Goal: Task Accomplishment & Management: Manage account settings

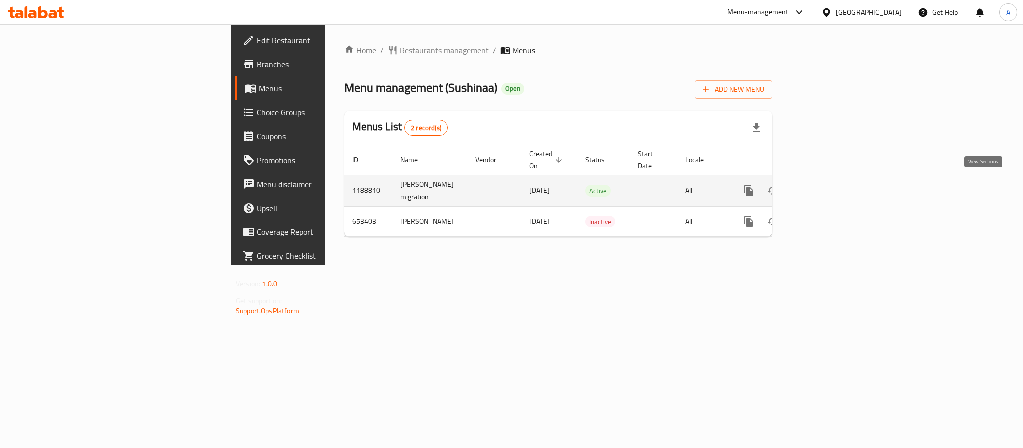
click at [827, 186] on icon "enhanced table" at bounding box center [821, 191] width 12 height 12
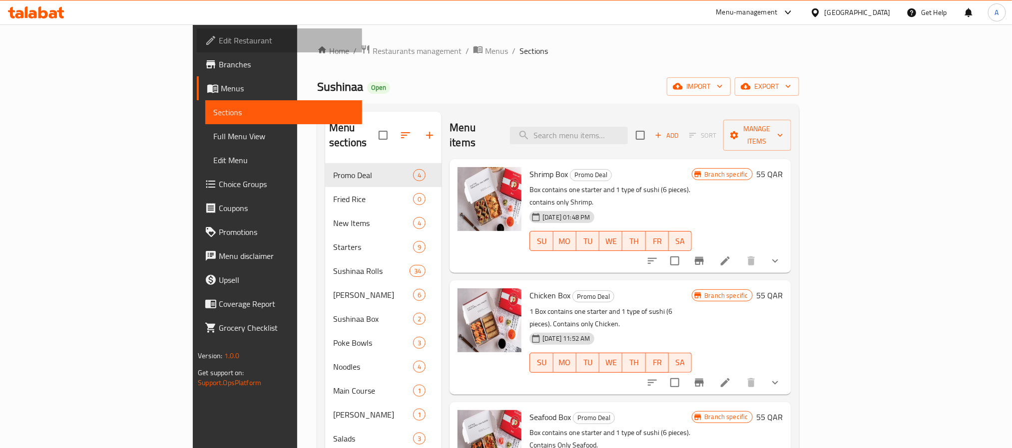
click at [219, 42] on span "Edit Restaurant" at bounding box center [286, 40] width 135 height 12
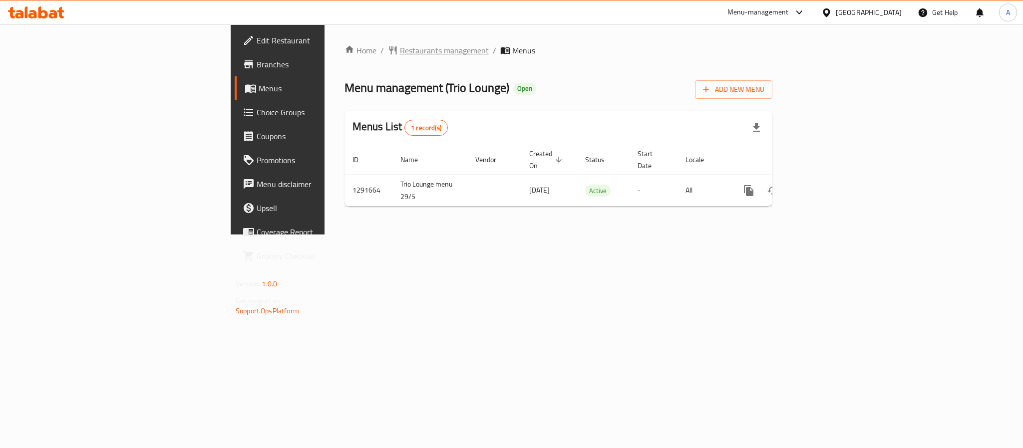
click at [400, 54] on span "Restaurants management" at bounding box center [444, 50] width 89 height 12
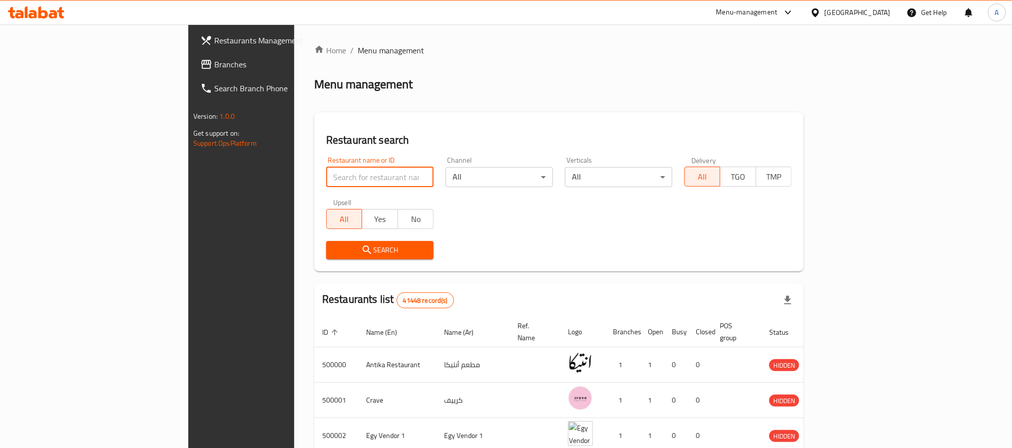
click at [326, 175] on input "search" at bounding box center [379, 177] width 107 height 20
paste input "763255"
type input "763255"
click button "Search" at bounding box center [379, 250] width 107 height 18
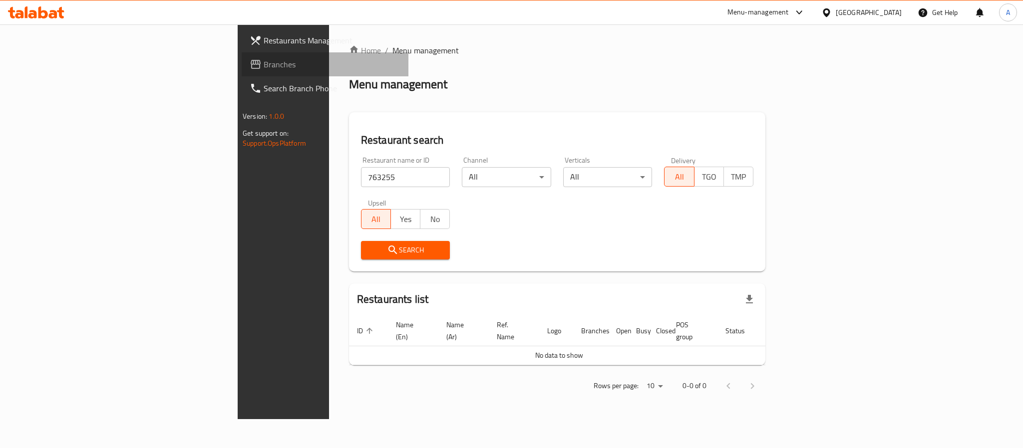
click at [264, 65] on span "Branches" at bounding box center [332, 64] width 137 height 12
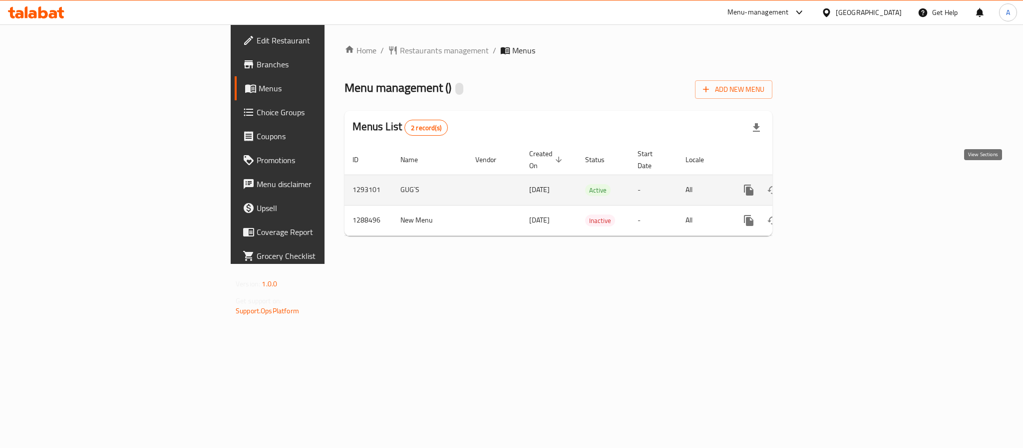
click at [827, 184] on icon "enhanced table" at bounding box center [821, 190] width 12 height 12
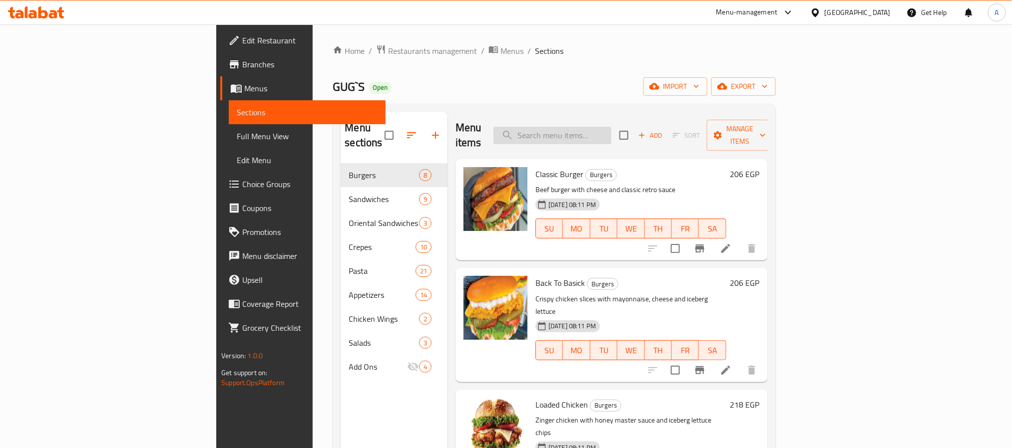
click at [611, 133] on input "search" at bounding box center [552, 135] width 118 height 17
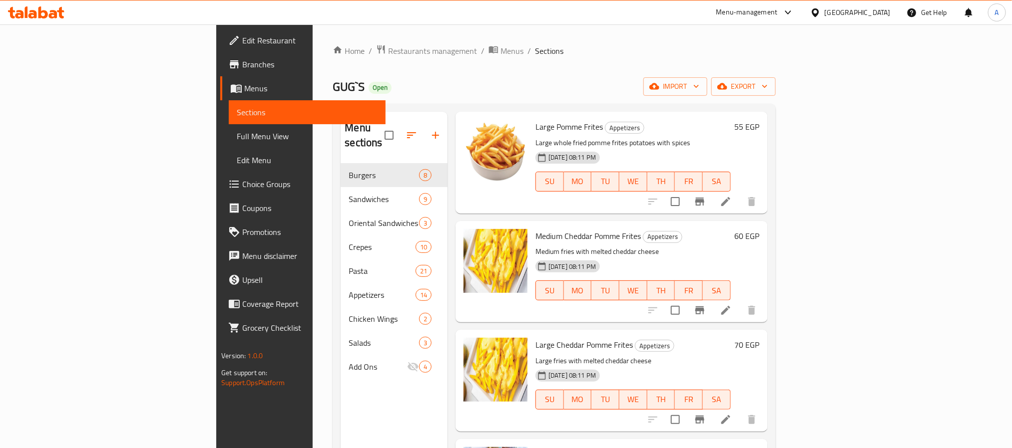
scroll to position [599, 0]
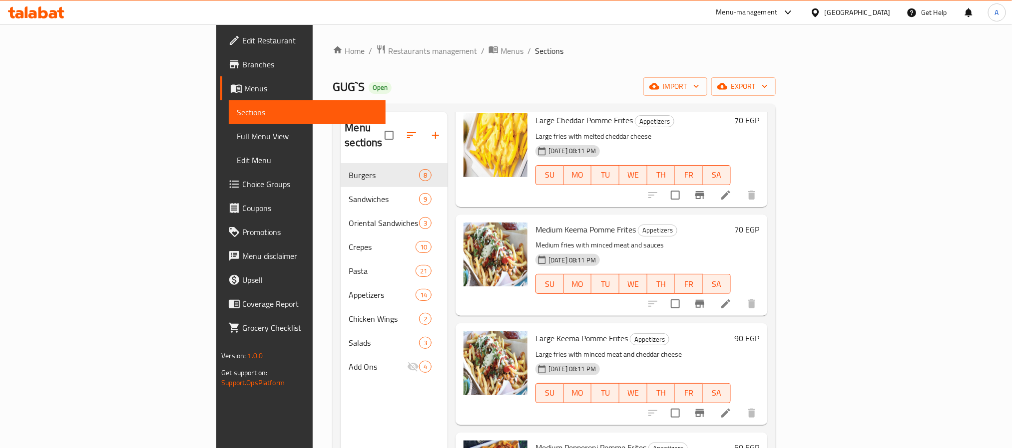
type input "fri"
click at [638, 225] on span "Appetizers" at bounding box center [657, 230] width 38 height 11
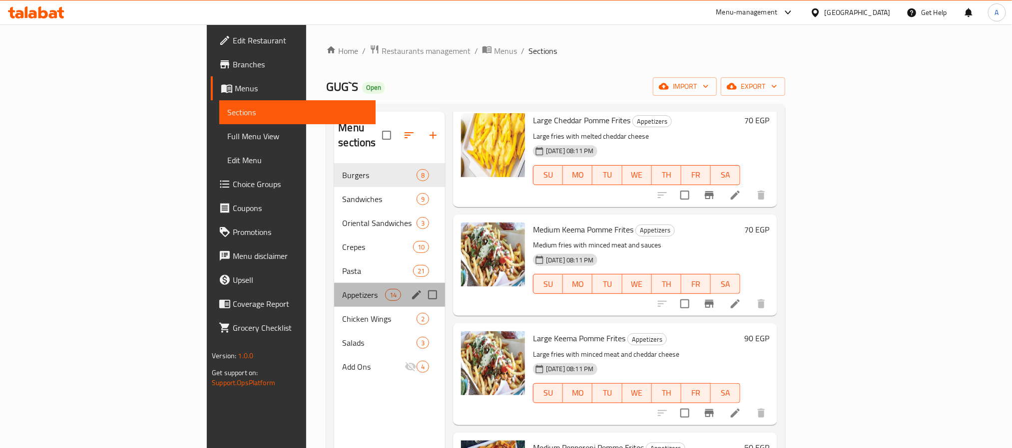
click at [334, 290] on div "Appetizers 14" at bounding box center [389, 295] width 111 height 24
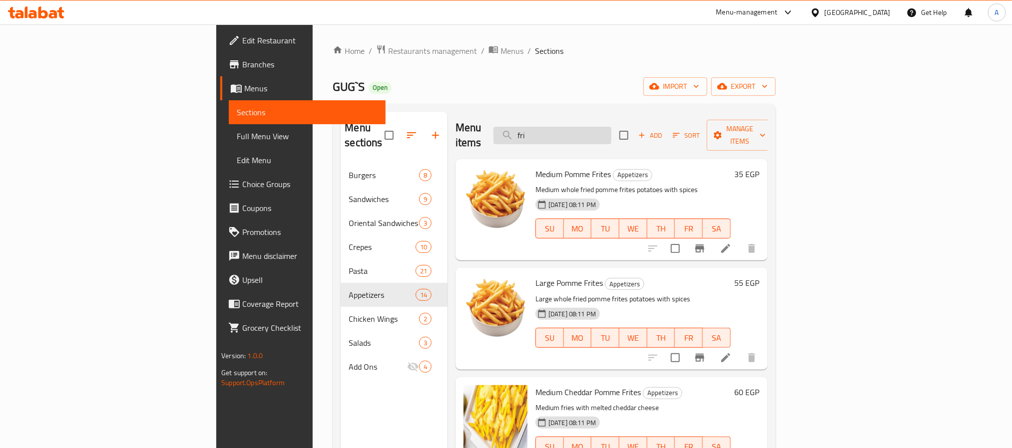
click at [611, 129] on input "fri" at bounding box center [552, 135] width 118 height 17
click at [535, 385] on span "Medium Cheddar Pomme Frites" at bounding box center [587, 392] width 105 height 15
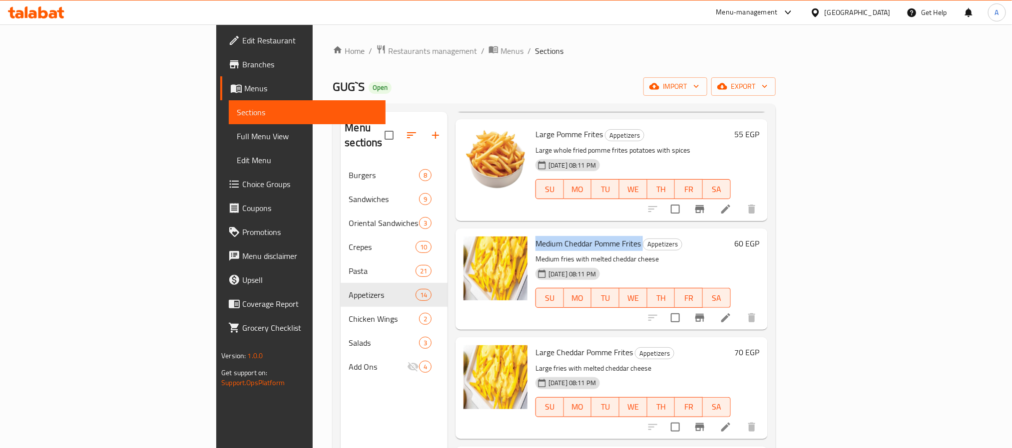
scroll to position [300, 0]
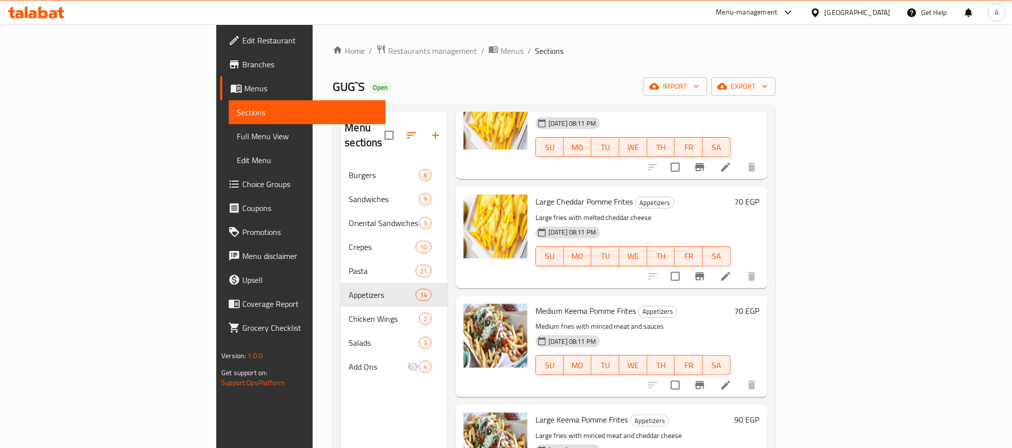
click at [545, 194] on span "Large Cheddar Pomme Frites" at bounding box center [583, 201] width 97 height 15
click at [535, 304] on span "Medium Keema Pomme Frites" at bounding box center [585, 311] width 100 height 15
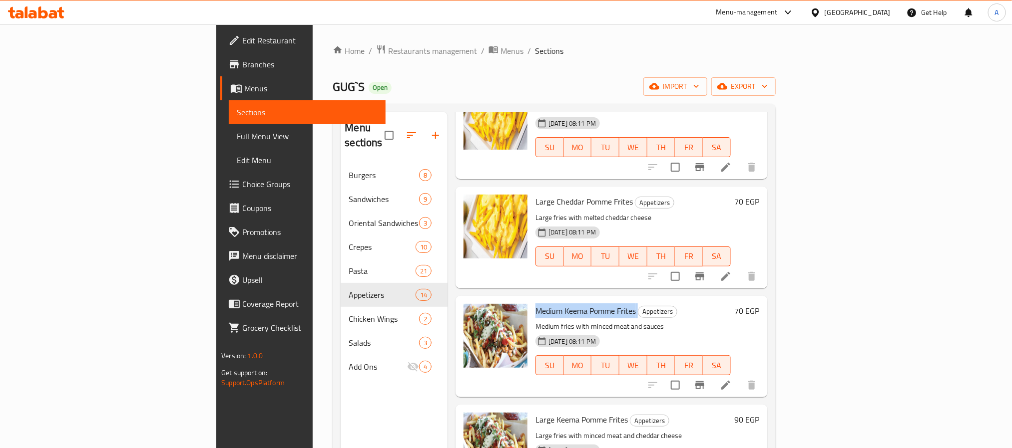
click at [535, 304] on span "Medium Keema Pomme Frites" at bounding box center [585, 311] width 100 height 15
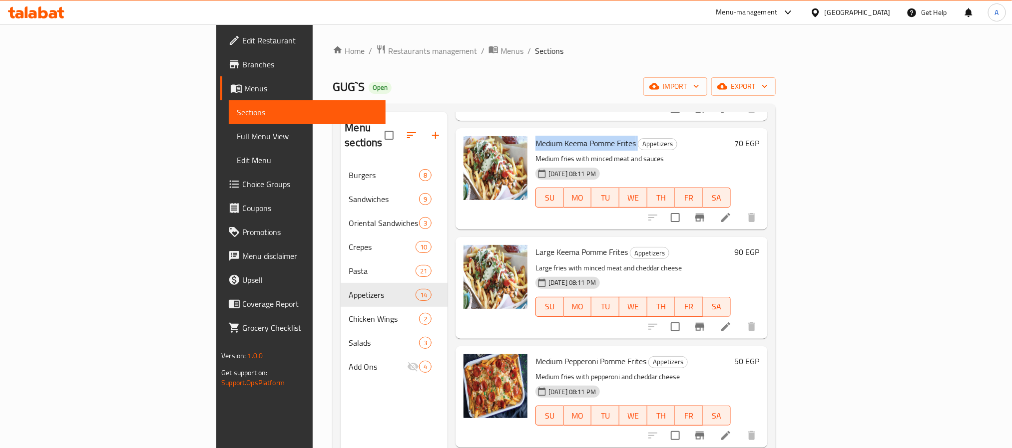
scroll to position [524, 0]
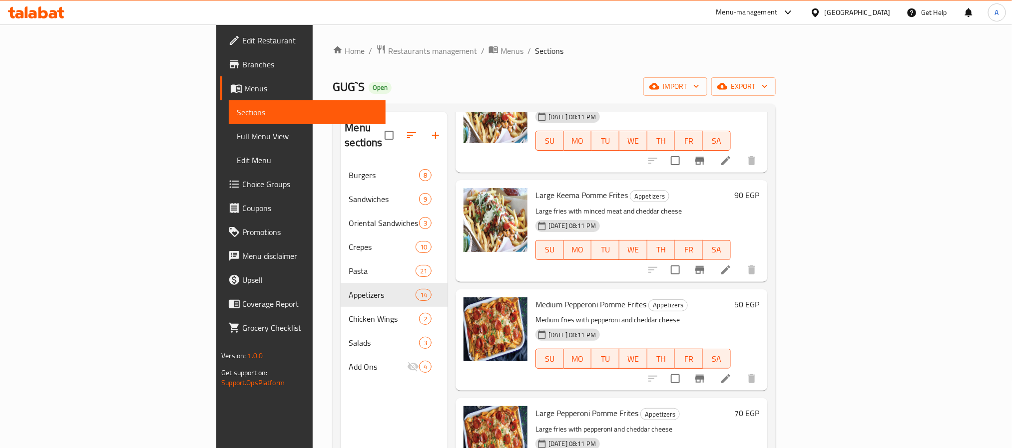
click at [535, 297] on span "Medium Pepperoni Pomme Frites" at bounding box center [590, 304] width 111 height 15
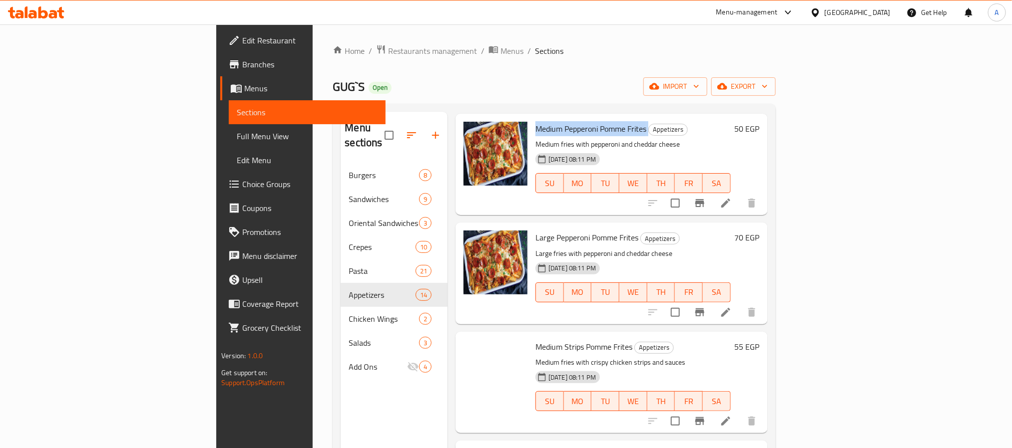
scroll to position [674, 0]
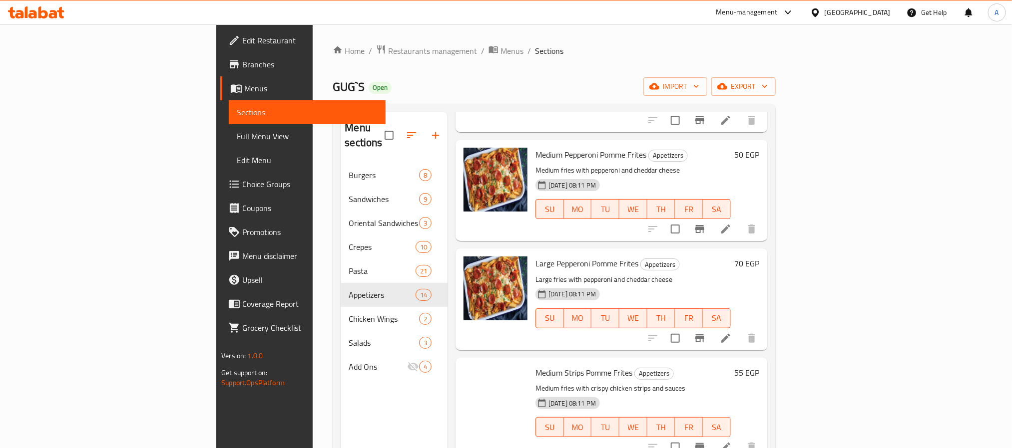
click at [540, 366] on span "Medium Strips Pomme Frites" at bounding box center [583, 373] width 97 height 15
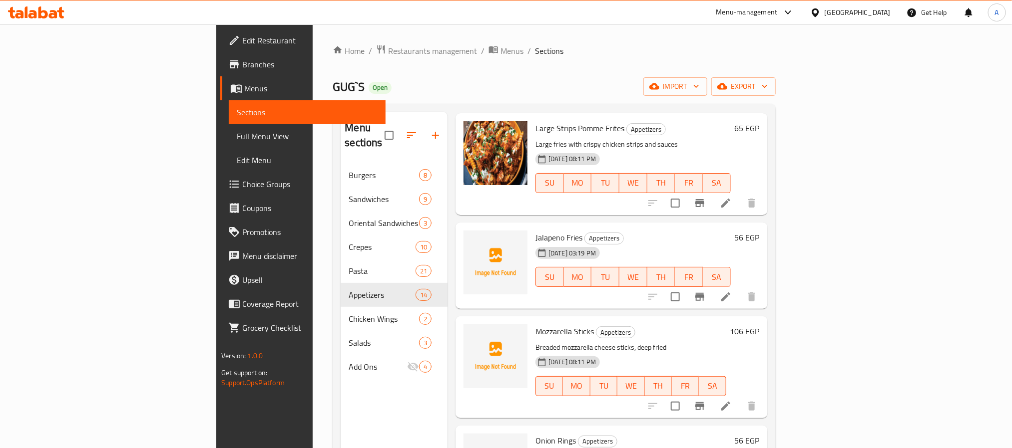
scroll to position [1073, 0]
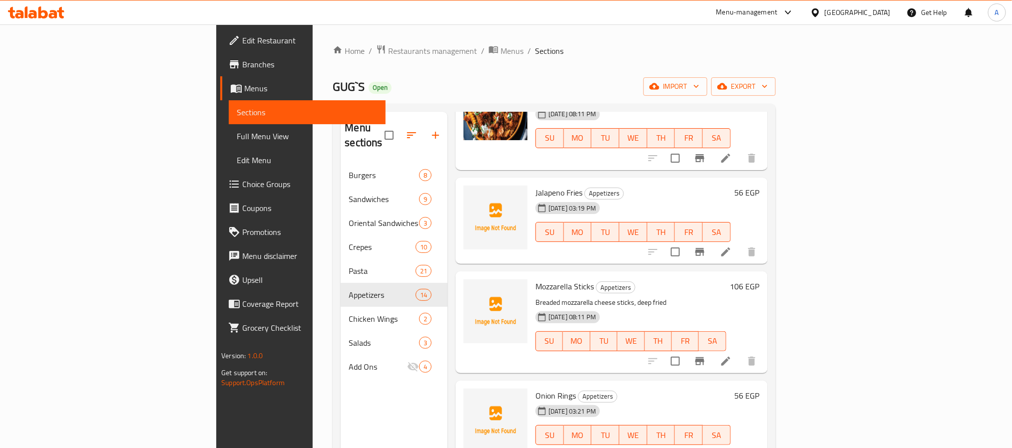
click at [535, 185] on span "Jalapeno Fries" at bounding box center [558, 192] width 47 height 15
drag, startPoint x: 512, startPoint y: 180, endPoint x: 511, endPoint y: 186, distance: 6.1
click at [531, 186] on div "Jalapeno Fries Appetizers 09-10-2025 03:19 PM SU MO TU WE TH FR SA" at bounding box center [632, 221] width 203 height 79
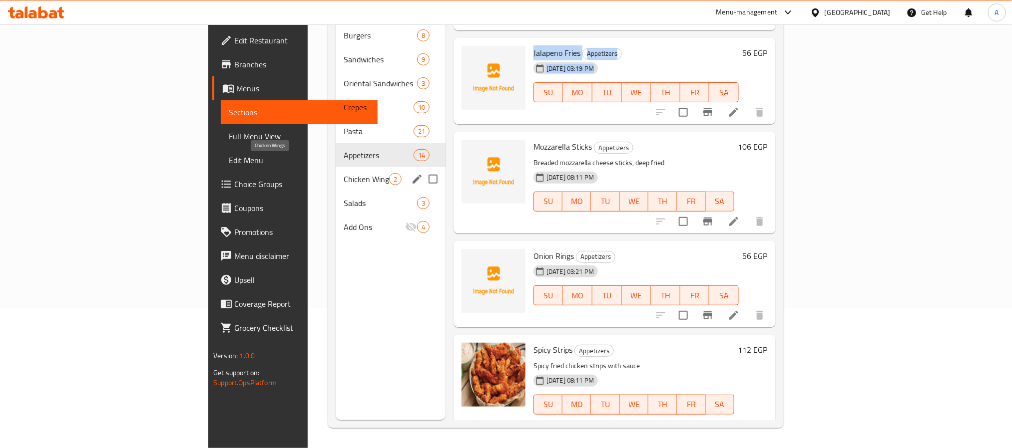
scroll to position [0, 0]
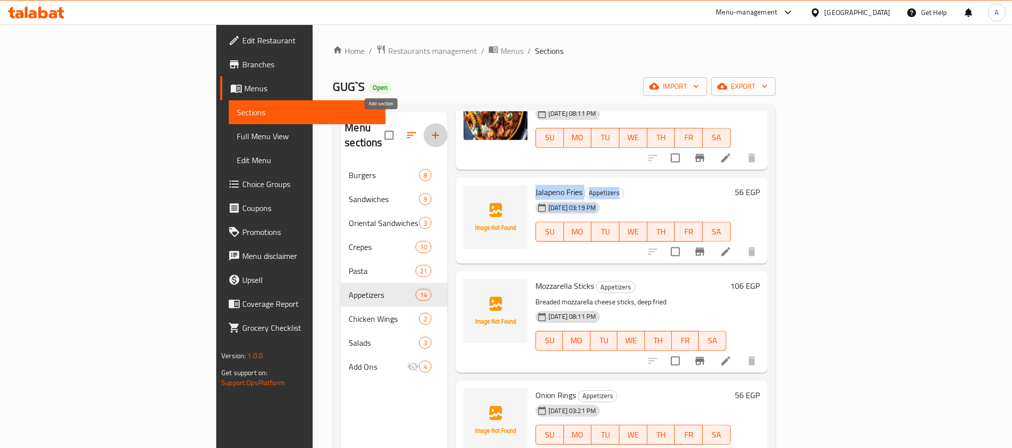
click at [432, 132] on icon "button" at bounding box center [435, 135] width 7 height 7
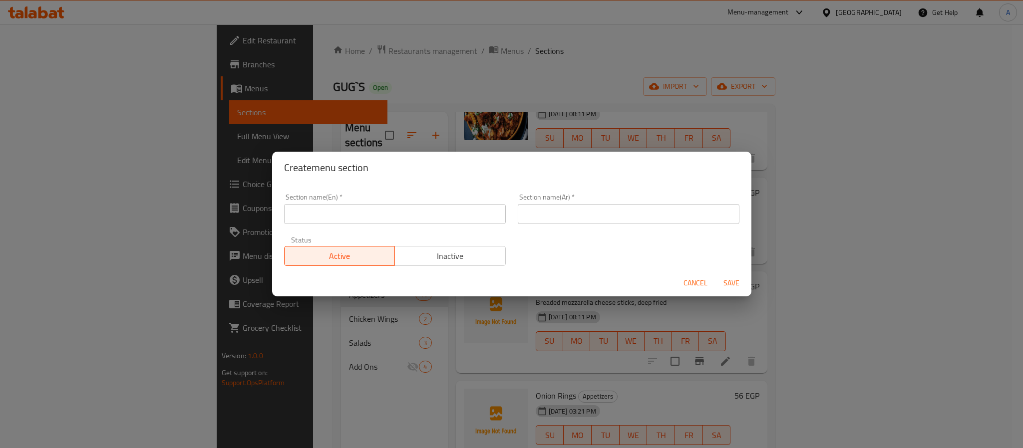
click at [346, 226] on div "Section name(En)   * Section name(En) *" at bounding box center [395, 209] width 234 height 42
click at [354, 215] on input "text" at bounding box center [395, 214] width 222 height 20
type input "Delete"
click at [552, 210] on input "text" at bounding box center [629, 214] width 222 height 20
type input "إلغاء"
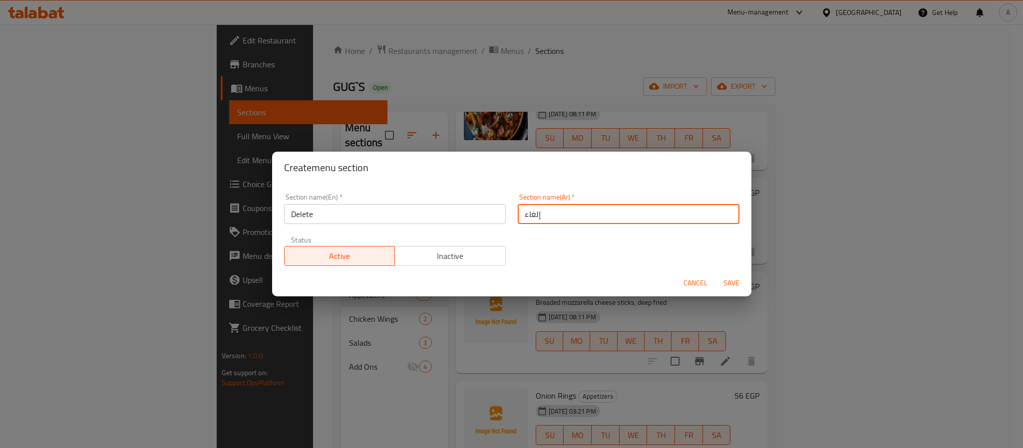
click at [733, 288] on span "Save" at bounding box center [732, 283] width 24 height 12
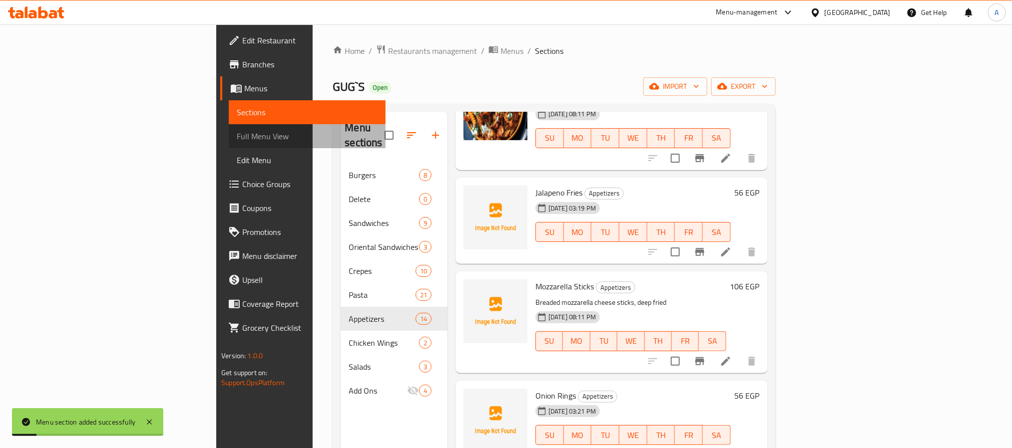
click at [237, 141] on span "Full Menu View" at bounding box center [307, 136] width 140 height 12
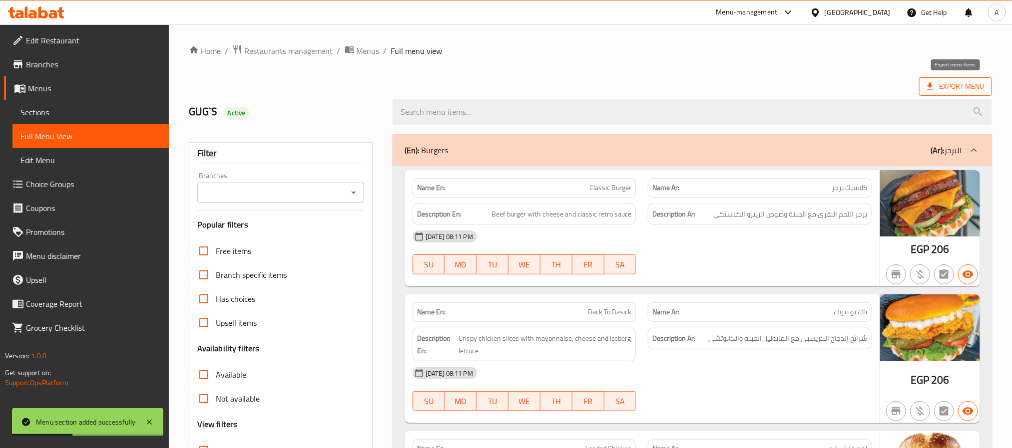
click at [956, 89] on span "Export Menu" at bounding box center [955, 86] width 57 height 12
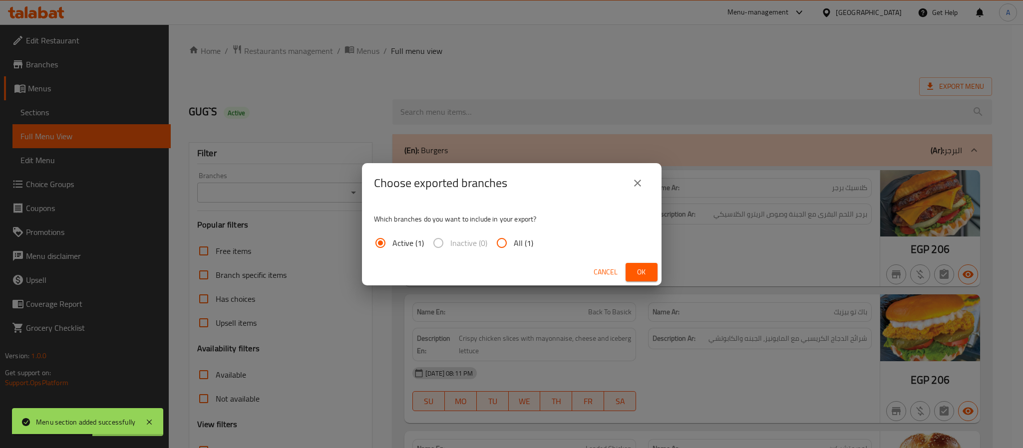
click at [510, 246] on input "All (1)" at bounding box center [502, 243] width 24 height 24
radio input "true"
click at [638, 271] on span "Ok" at bounding box center [642, 272] width 16 height 12
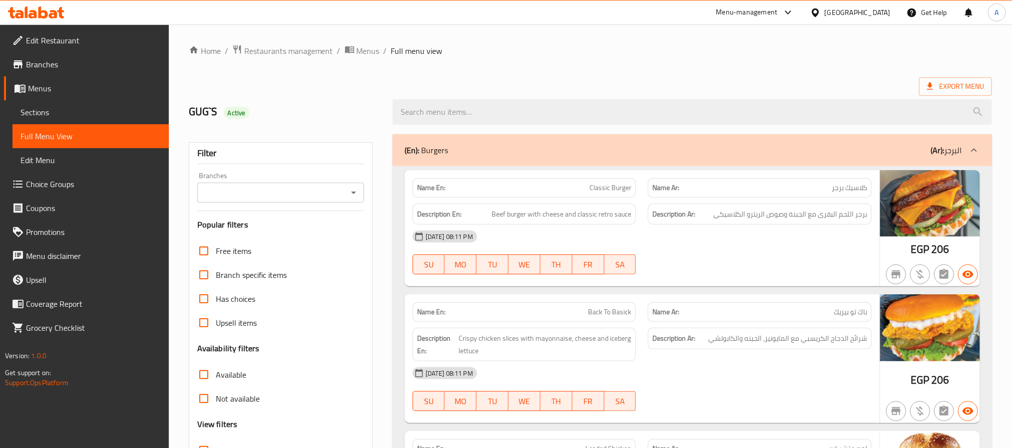
click at [102, 111] on span "Sections" at bounding box center [90, 112] width 140 height 12
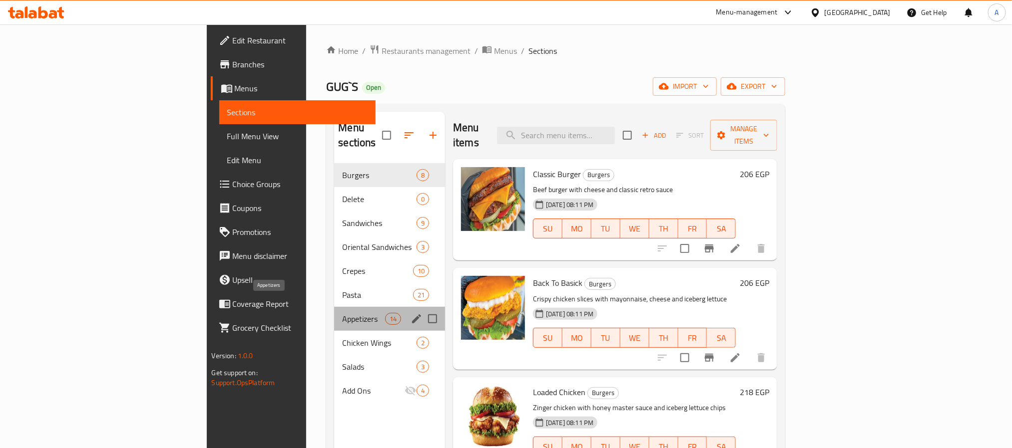
click at [342, 313] on span "Appetizers" at bounding box center [363, 319] width 42 height 12
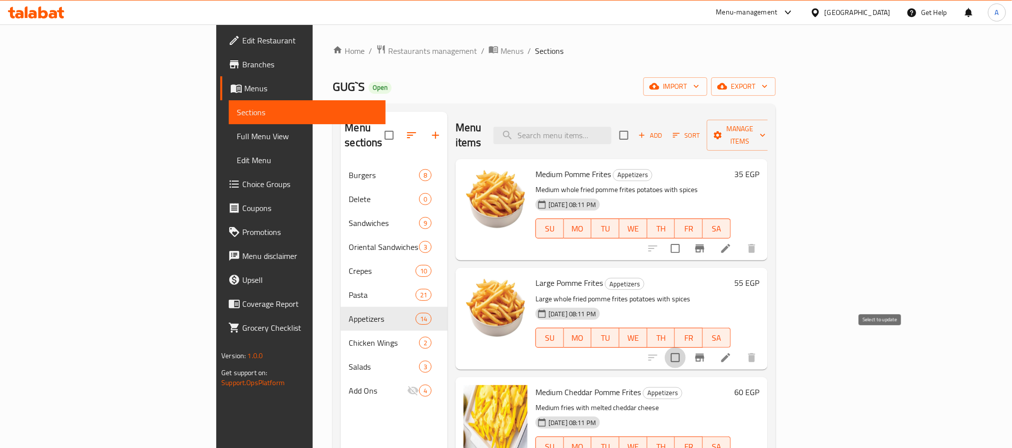
click at [686, 348] on input "checkbox" at bounding box center [675, 358] width 21 height 21
checkbox input "true"
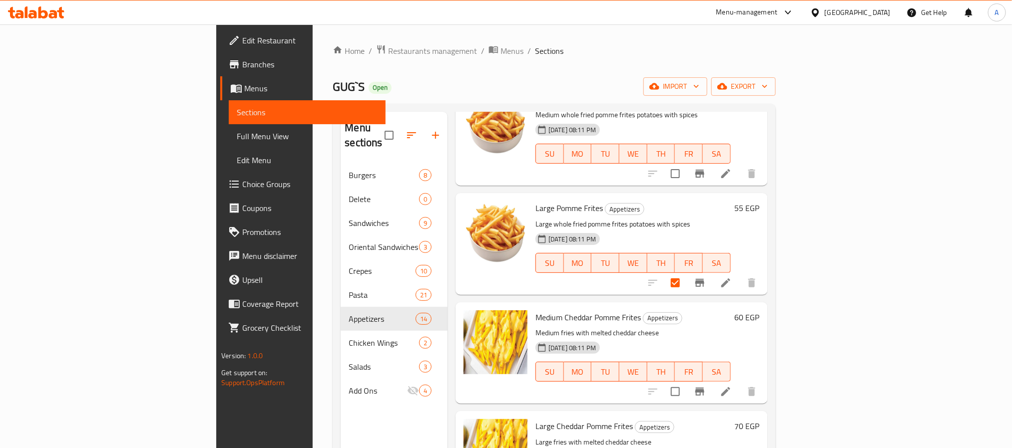
scroll to position [150, 0]
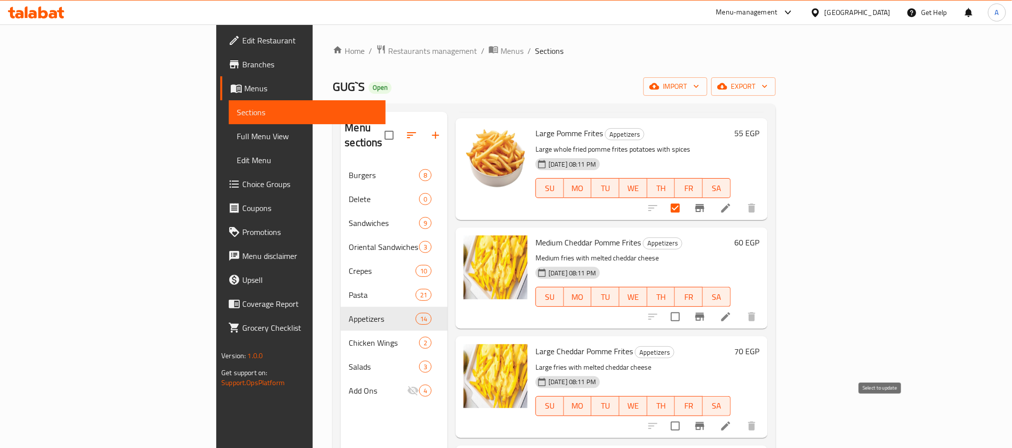
click at [686, 416] on input "checkbox" at bounding box center [675, 426] width 21 height 21
checkbox input "true"
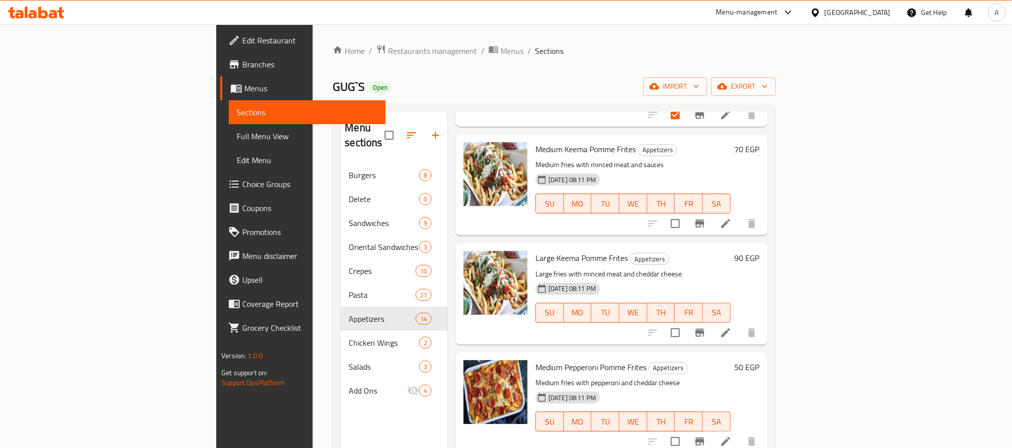
scroll to position [524, 0]
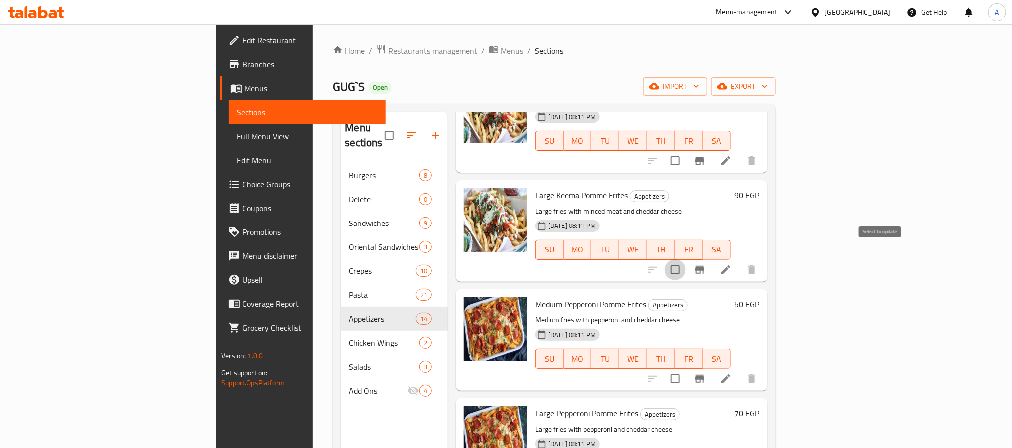
click at [686, 260] on input "checkbox" at bounding box center [675, 270] width 21 height 21
checkbox input "true"
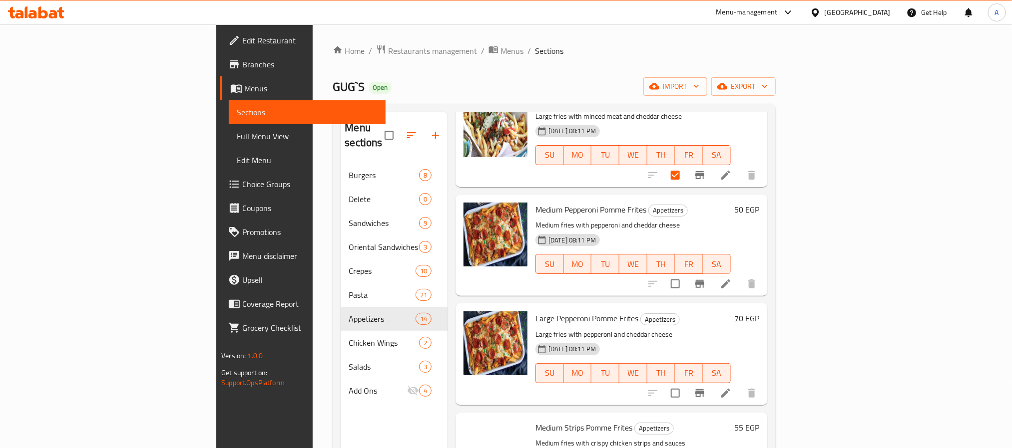
scroll to position [674, 0]
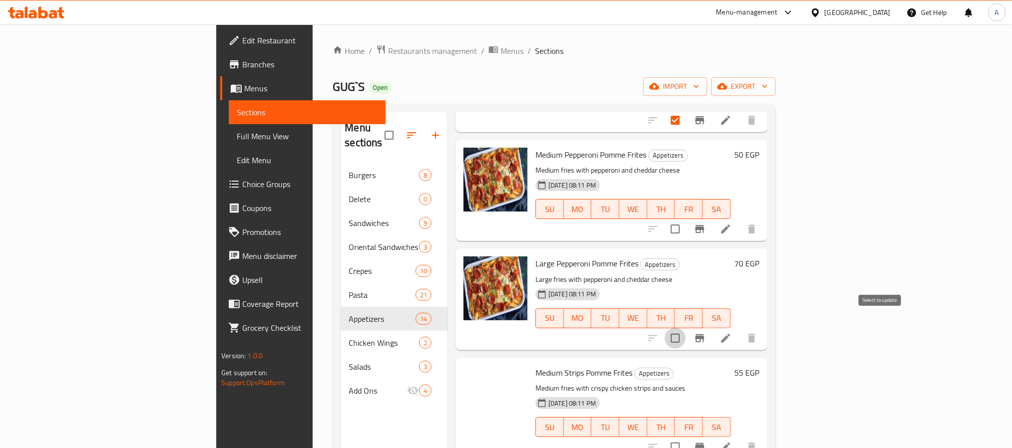
click at [686, 328] on input "checkbox" at bounding box center [675, 338] width 21 height 21
checkbox input "true"
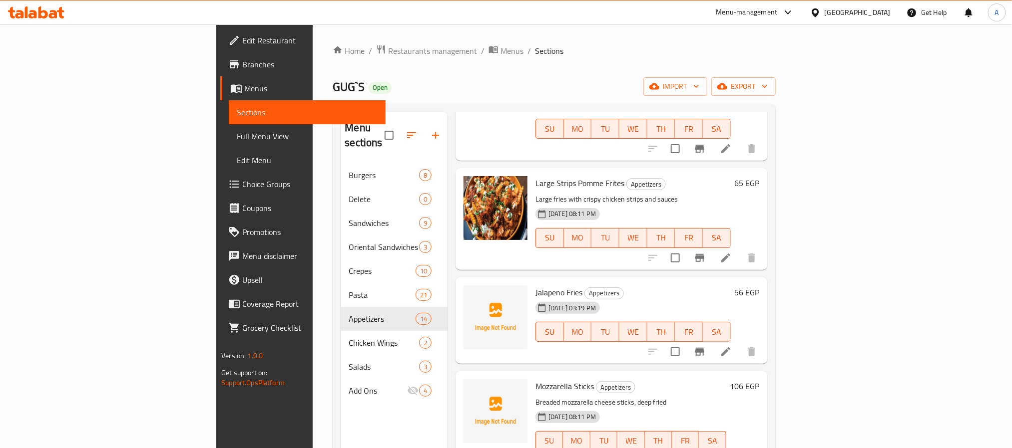
scroll to position [974, 0]
click at [686, 247] on input "checkbox" at bounding box center [675, 257] width 21 height 21
checkbox input "true"
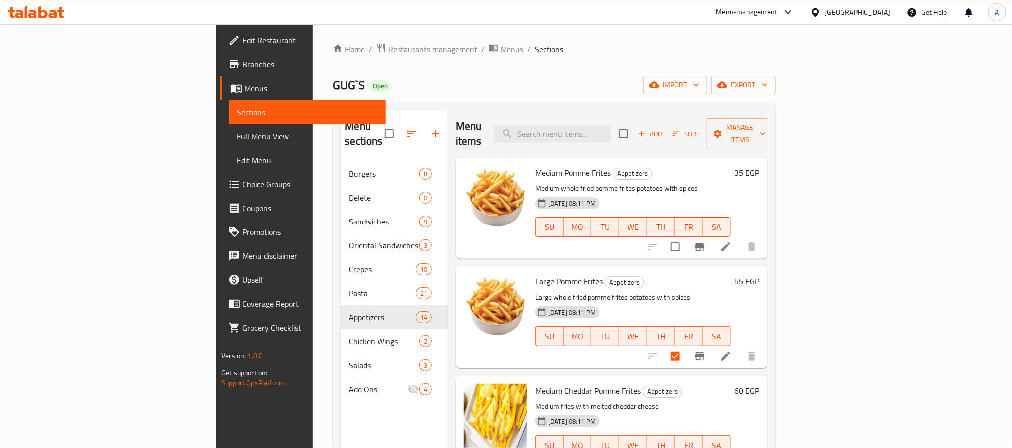
scroll to position [0, 0]
click at [768, 141] on div "Menu items Add Sort Manage items" at bounding box center [611, 135] width 312 height 47
click at [766, 133] on span "Manage items" at bounding box center [740, 135] width 51 height 25
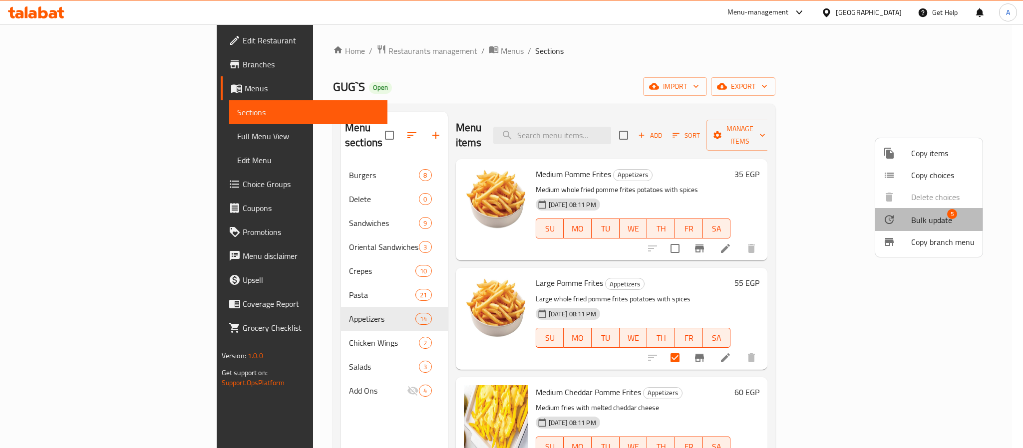
click at [907, 218] on div at bounding box center [897, 220] width 28 height 12
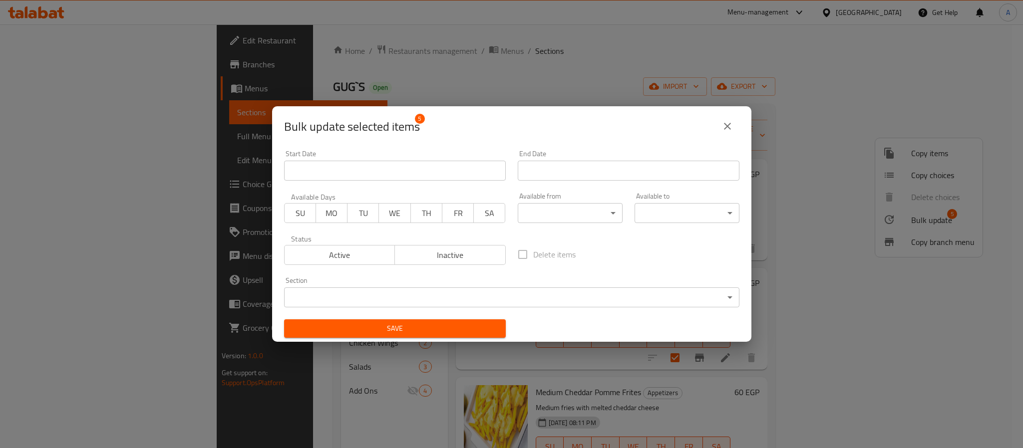
click at [699, 286] on div "Section ​ ​" at bounding box center [511, 292] width 455 height 30
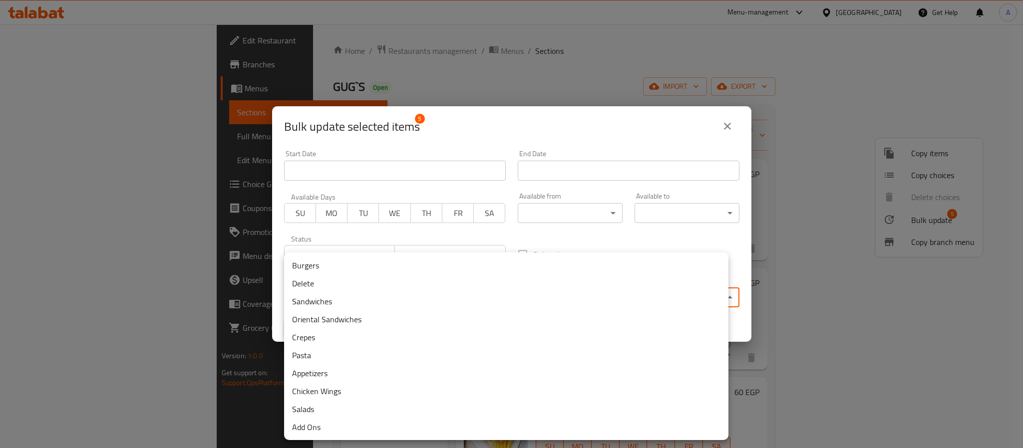
click at [695, 297] on body "​ Menu-management Egypt Get Help A Edit Restaurant Branches Menus Sections Full…" at bounding box center [511, 236] width 1023 height 424
click at [689, 134] on div at bounding box center [511, 224] width 1023 height 448
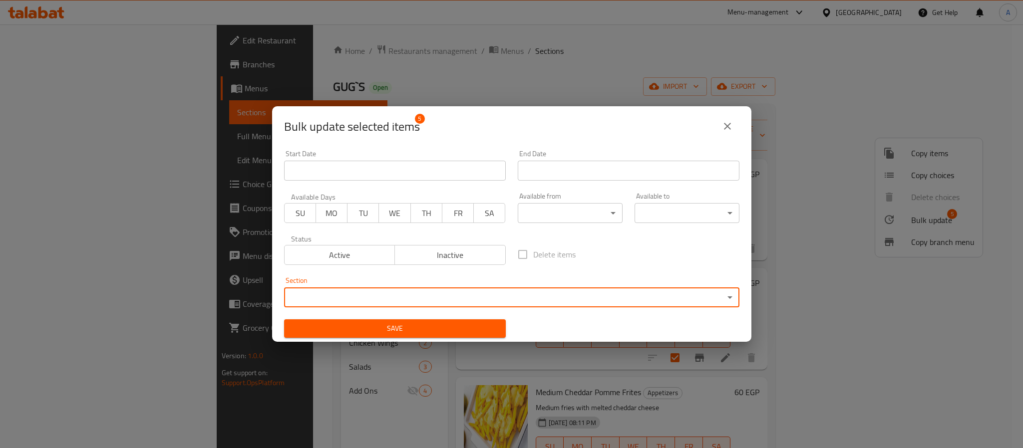
click at [448, 250] on span "Inactive" at bounding box center [450, 255] width 103 height 14
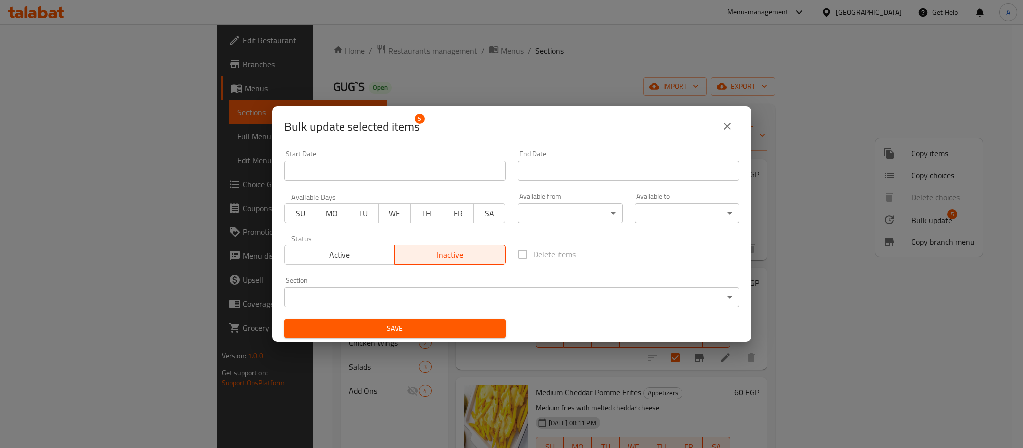
click at [463, 335] on span "Save" at bounding box center [395, 329] width 206 height 12
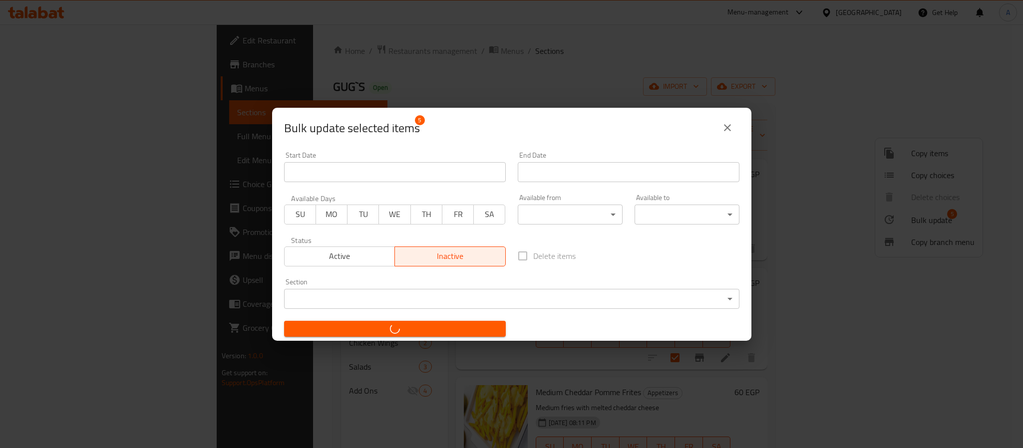
checkbox input "false"
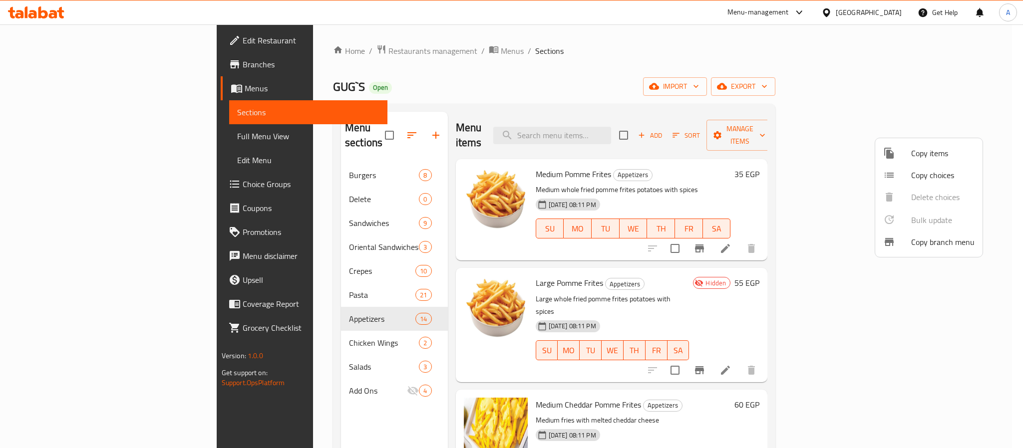
click at [714, 290] on div at bounding box center [511, 224] width 1023 height 448
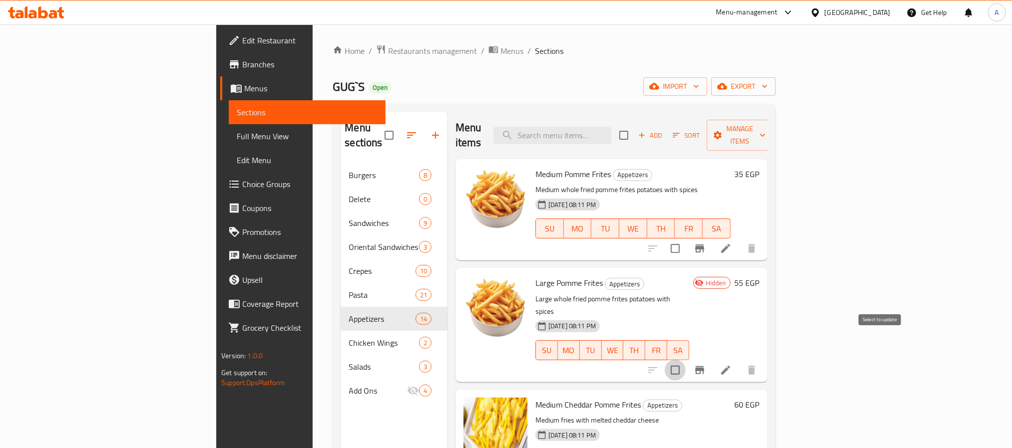
click at [686, 360] on input "checkbox" at bounding box center [675, 370] width 21 height 21
checkbox input "true"
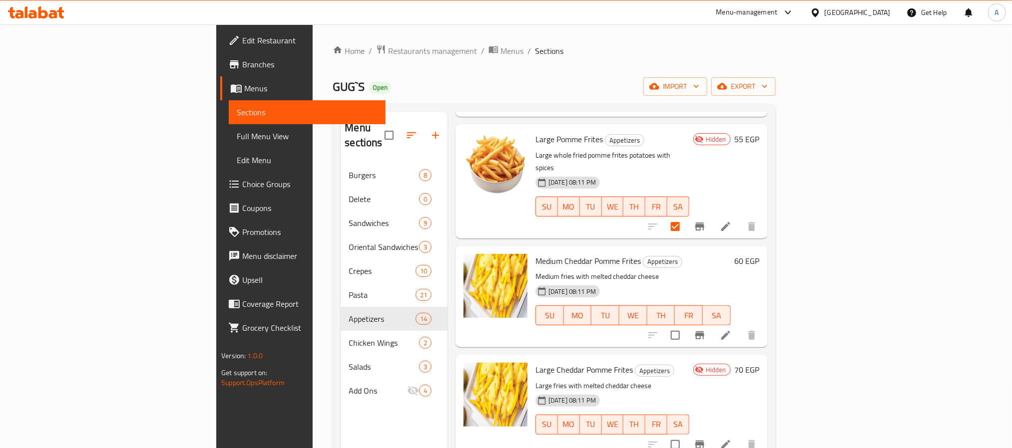
scroll to position [150, 0]
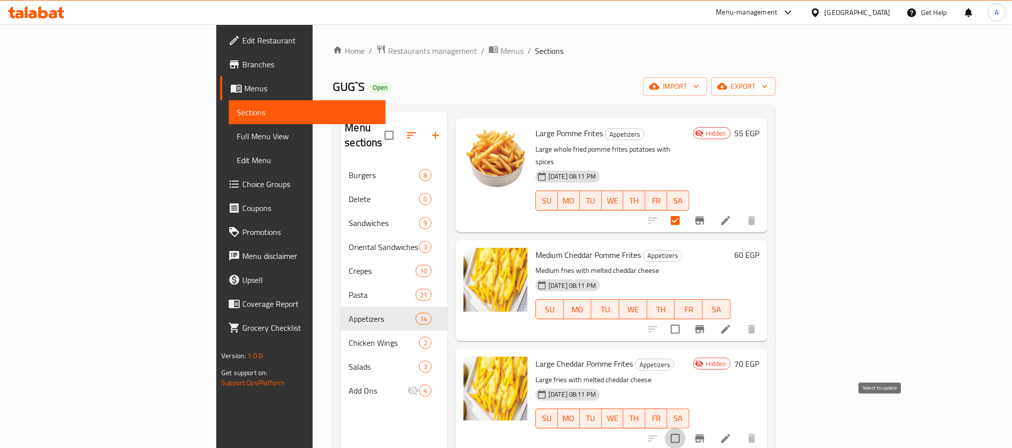
click at [686, 428] on input "checkbox" at bounding box center [675, 438] width 21 height 21
checkbox input "true"
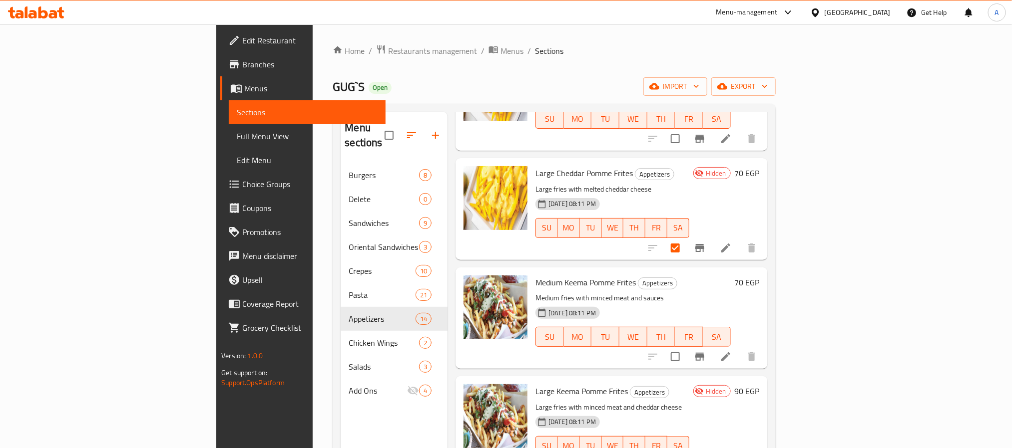
scroll to position [449, 0]
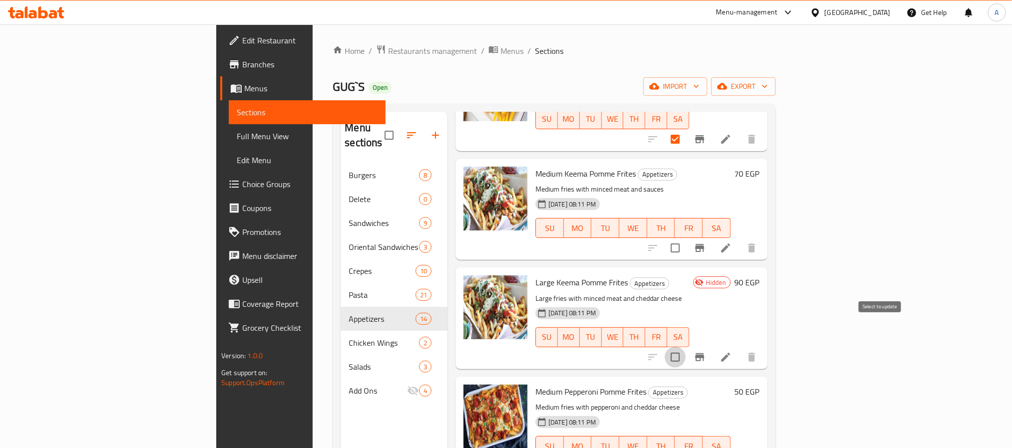
click at [686, 347] on input "checkbox" at bounding box center [675, 357] width 21 height 21
checkbox input "true"
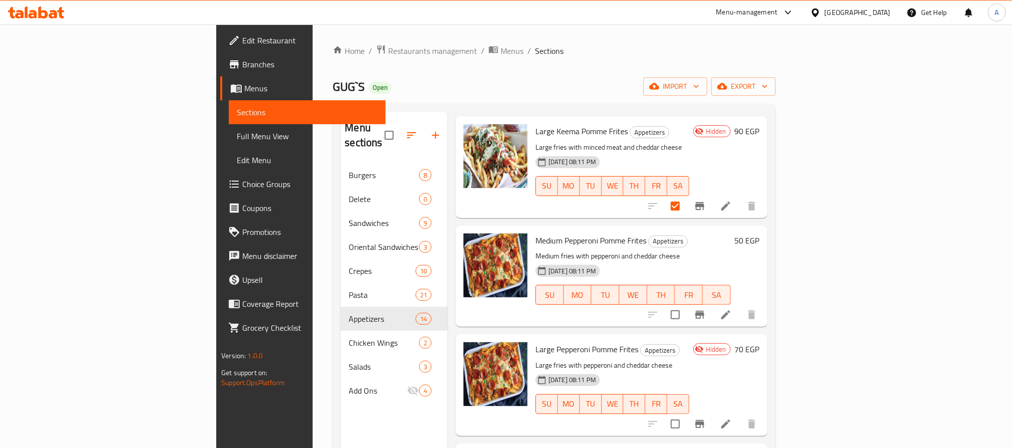
scroll to position [674, 0]
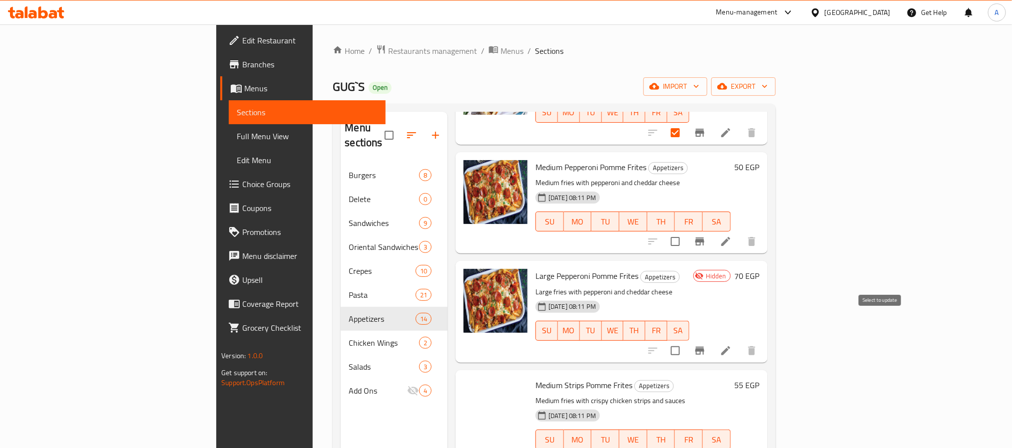
click at [686, 341] on input "checkbox" at bounding box center [675, 351] width 21 height 21
checkbox input "true"
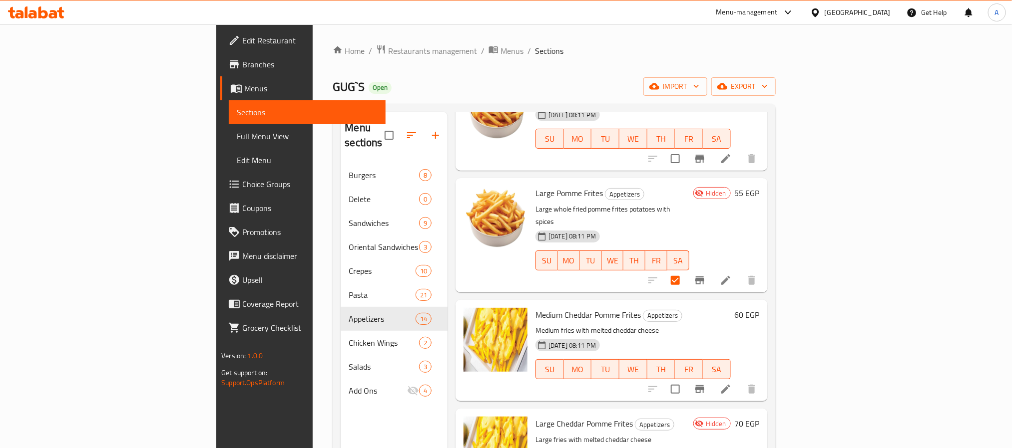
scroll to position [0, 0]
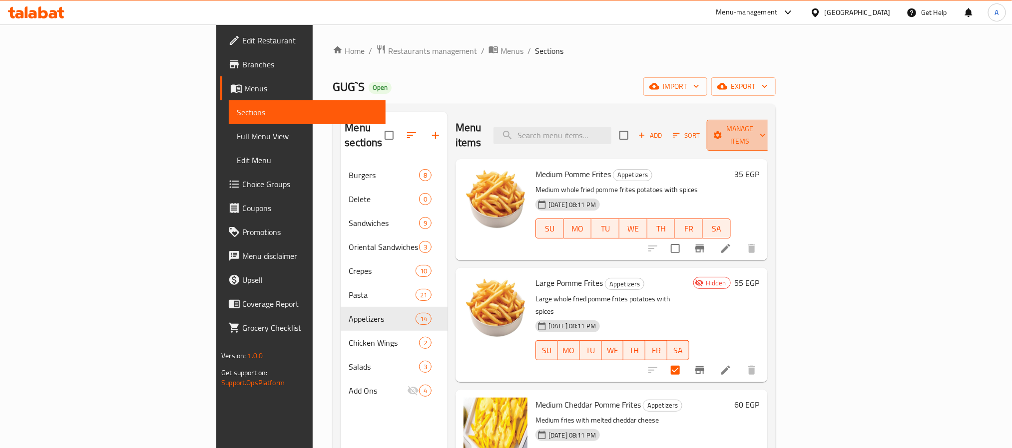
click at [766, 132] on span "Manage items" at bounding box center [740, 135] width 51 height 25
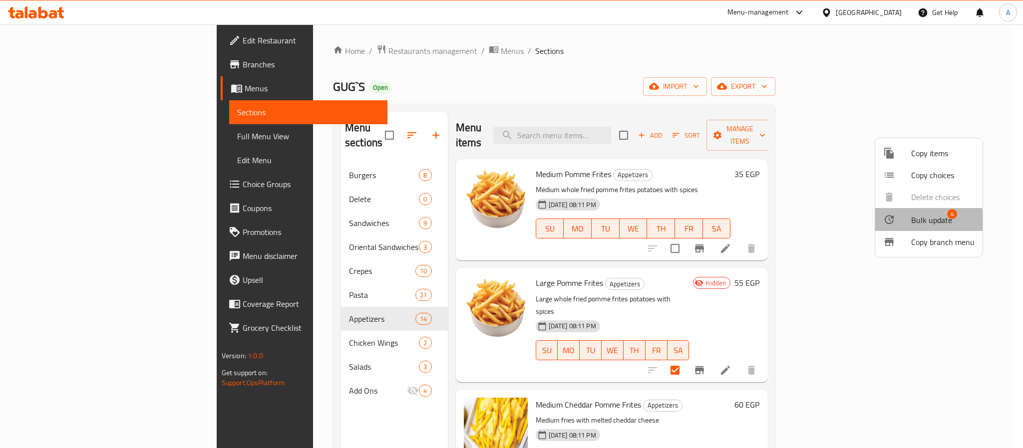
click at [905, 224] on div at bounding box center [897, 220] width 28 height 12
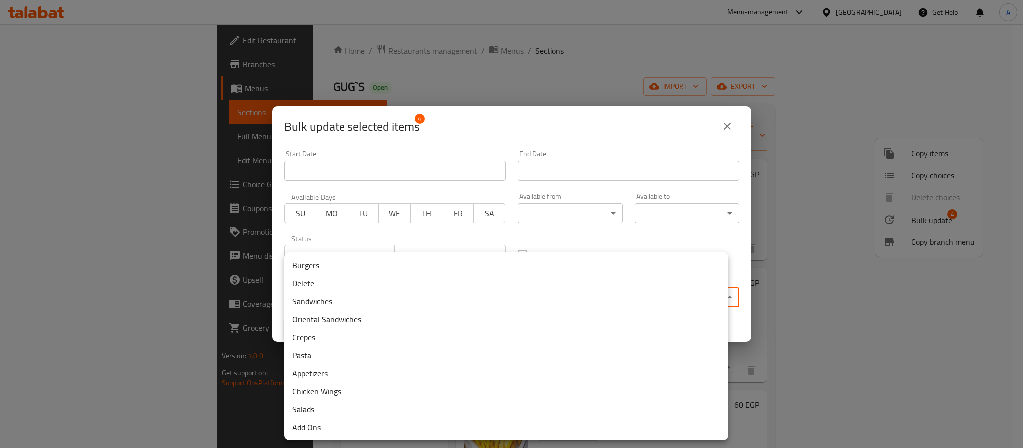
click at [568, 295] on body "​ Menu-management Egypt Get Help A Edit Restaurant Branches Menus Sections Full…" at bounding box center [511, 236] width 1023 height 424
click at [400, 287] on li "Delete" at bounding box center [506, 284] width 444 height 18
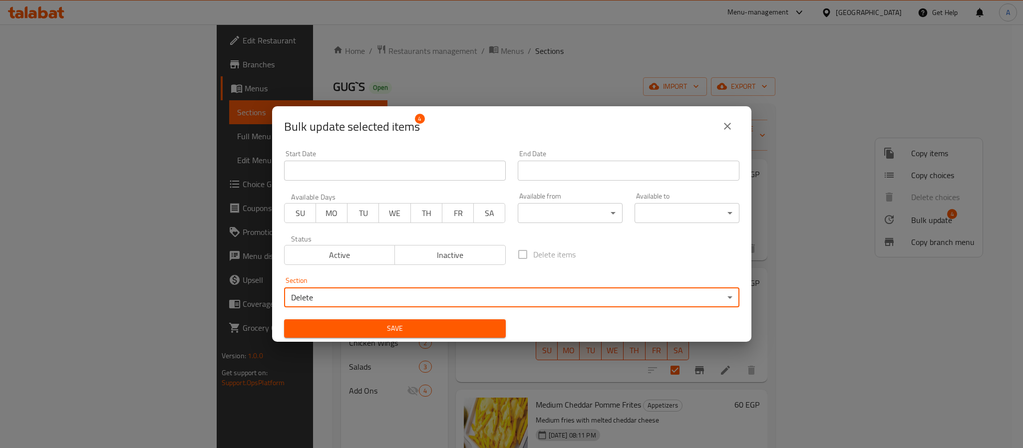
click at [404, 337] on button "Save" at bounding box center [395, 329] width 222 height 18
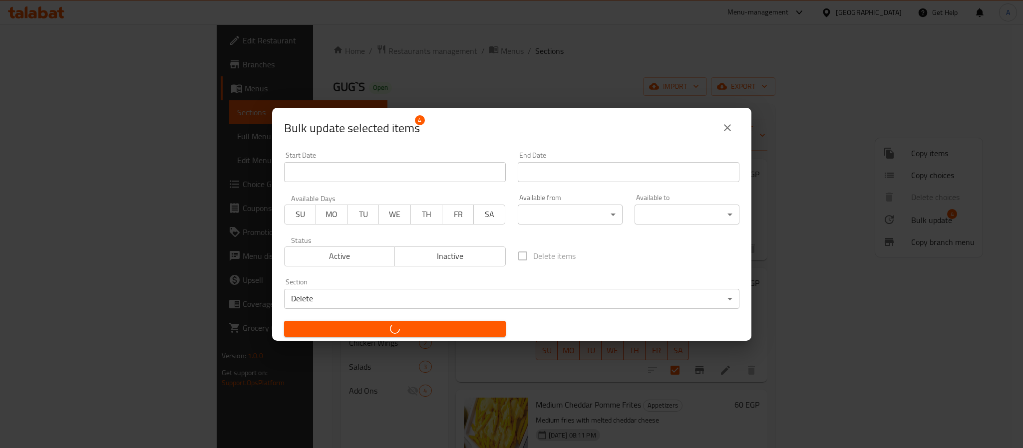
checkbox input "false"
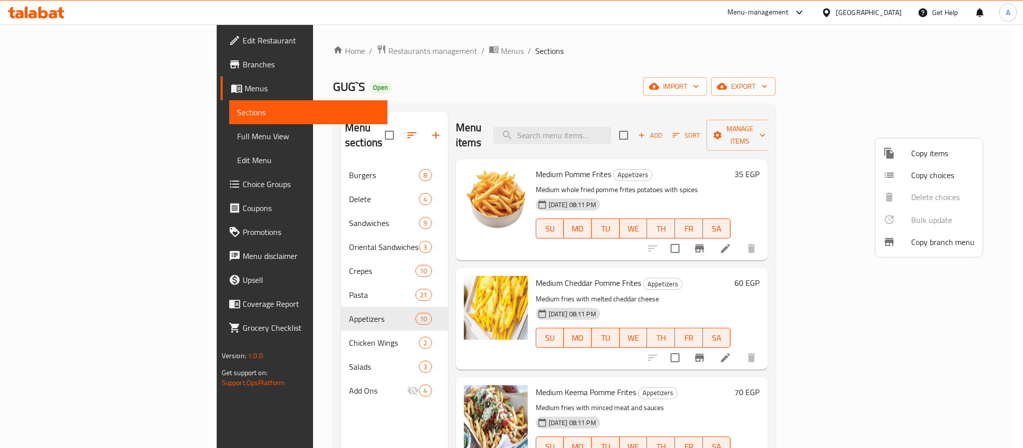
click at [670, 170] on div at bounding box center [511, 224] width 1023 height 448
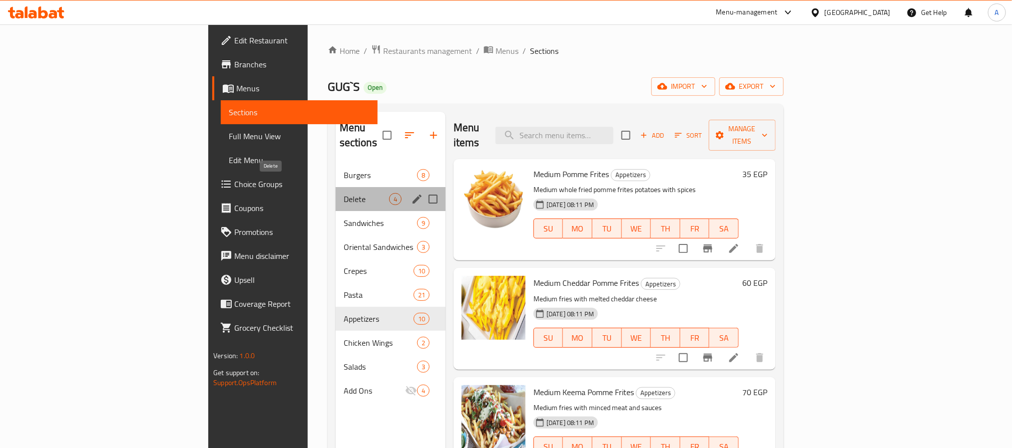
click at [344, 193] on span "Delete" at bounding box center [366, 199] width 45 height 12
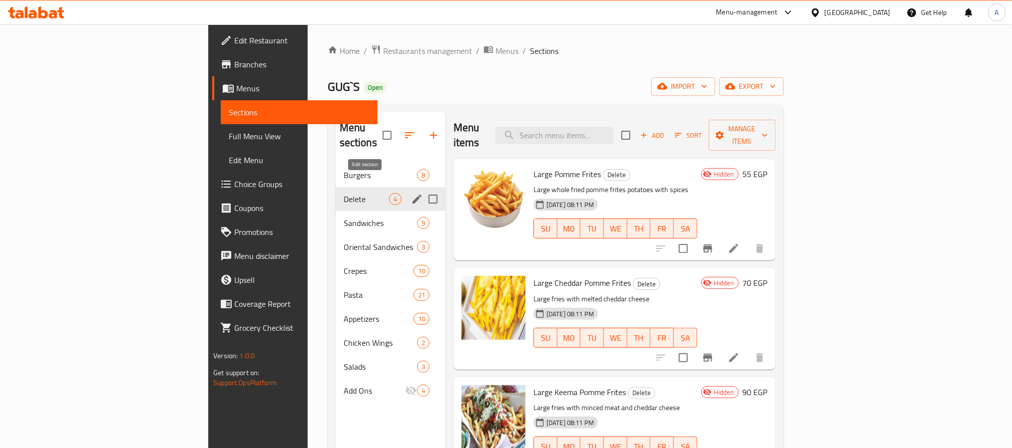
click at [411, 193] on icon "edit" at bounding box center [417, 199] width 12 height 12
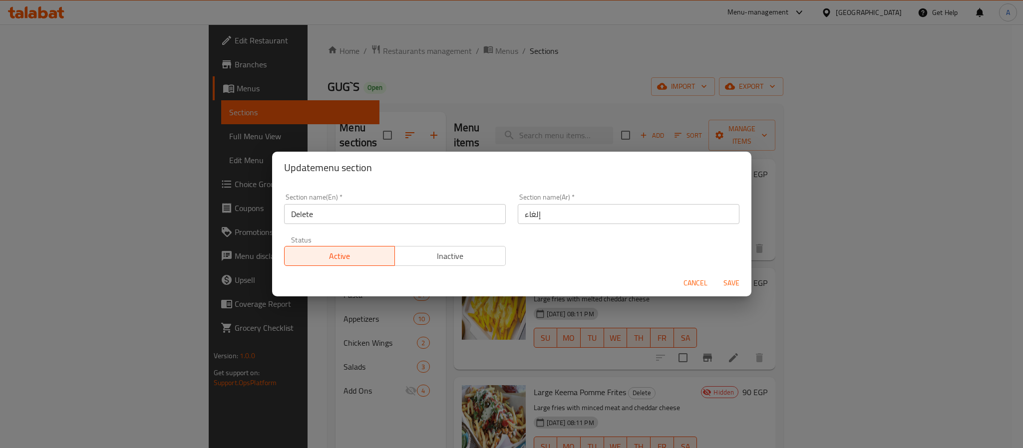
click at [444, 264] on button "Inactive" at bounding box center [449, 256] width 111 height 20
click at [718, 277] on button "Save" at bounding box center [732, 283] width 32 height 18
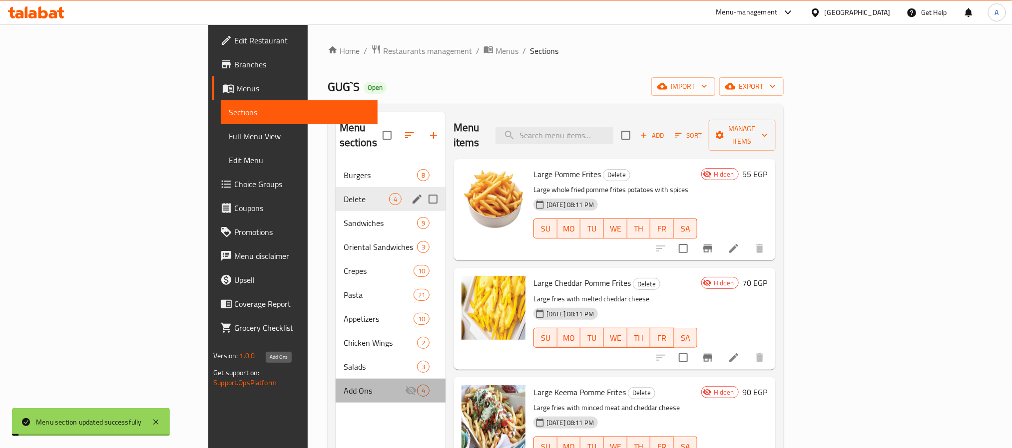
click at [344, 385] on span "Add Ons" at bounding box center [374, 391] width 61 height 12
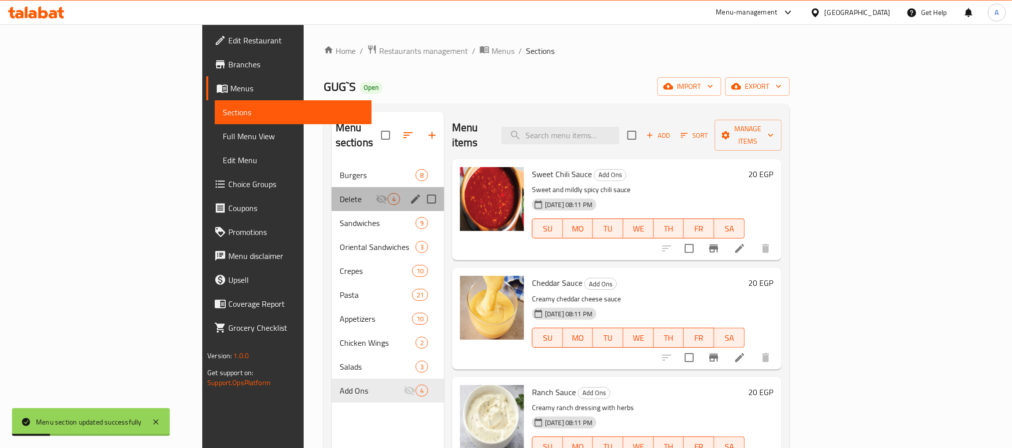
click at [332, 187] on div "Delete 4" at bounding box center [388, 199] width 112 height 24
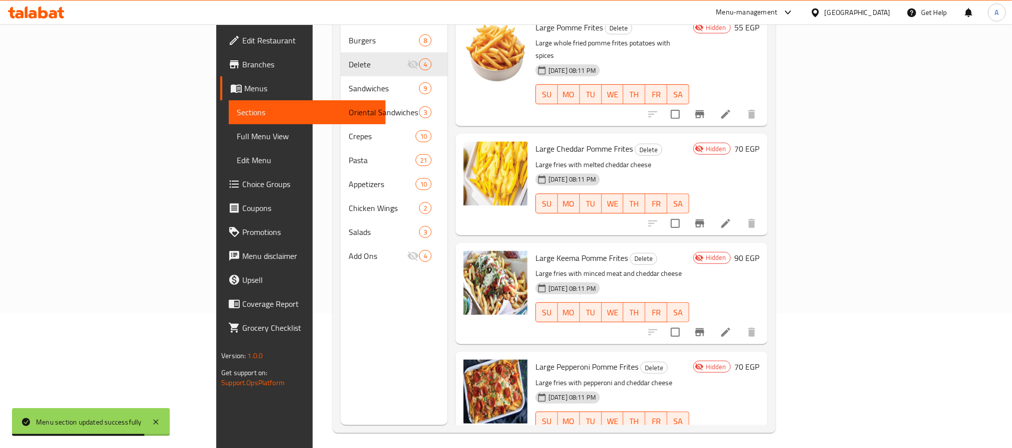
scroll to position [140, 0]
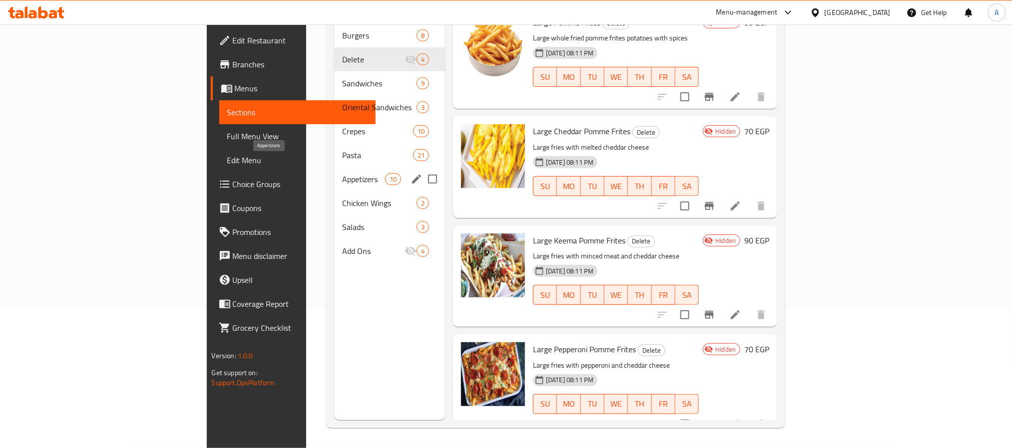
click at [342, 173] on span "Appetizers" at bounding box center [363, 179] width 42 height 12
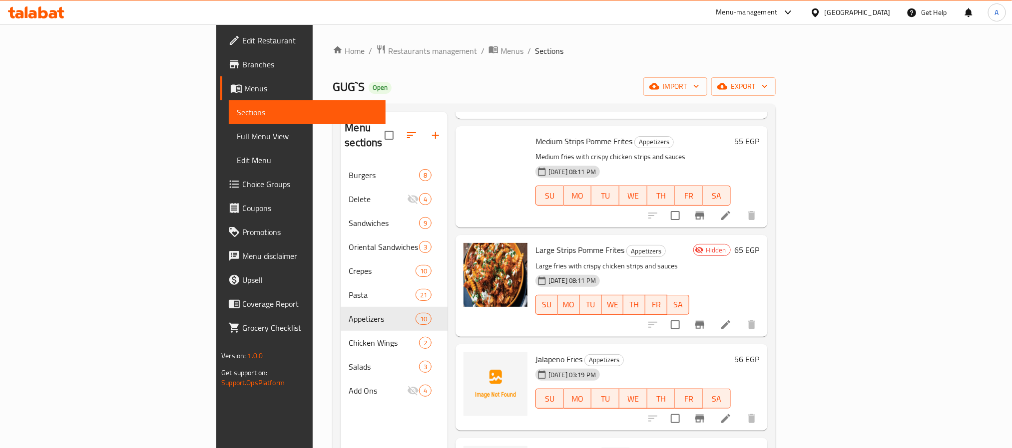
scroll to position [524, 0]
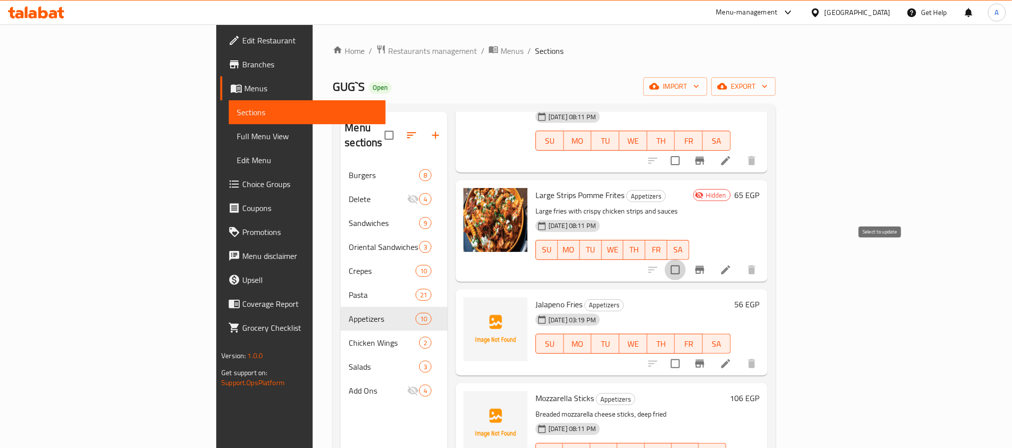
click at [686, 260] on input "checkbox" at bounding box center [675, 270] width 21 height 21
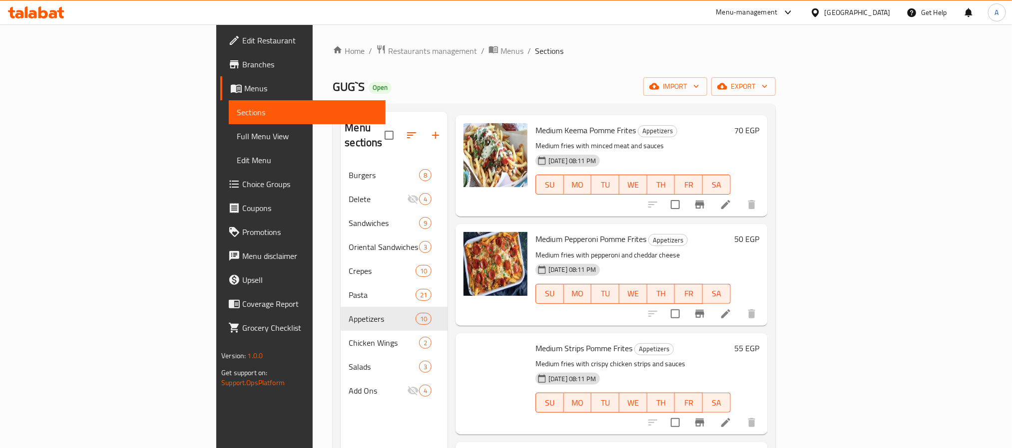
scroll to position [0, 0]
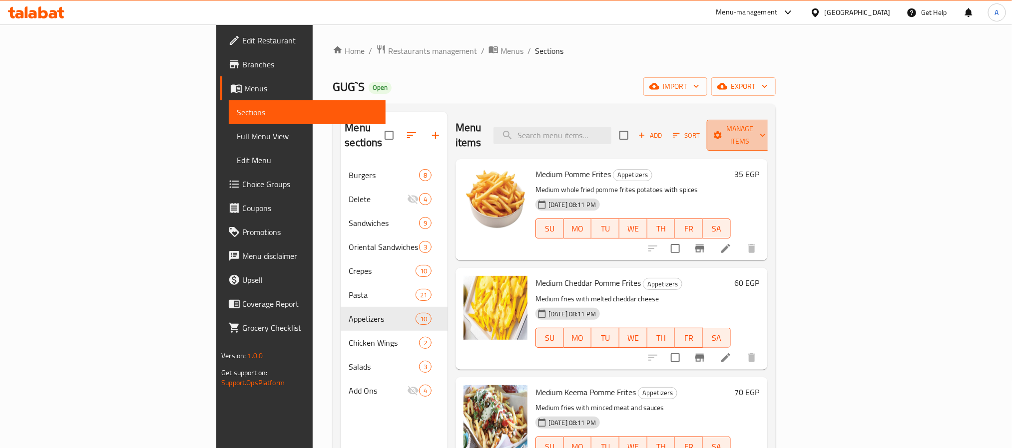
click at [766, 126] on span "Manage items" at bounding box center [740, 135] width 51 height 25
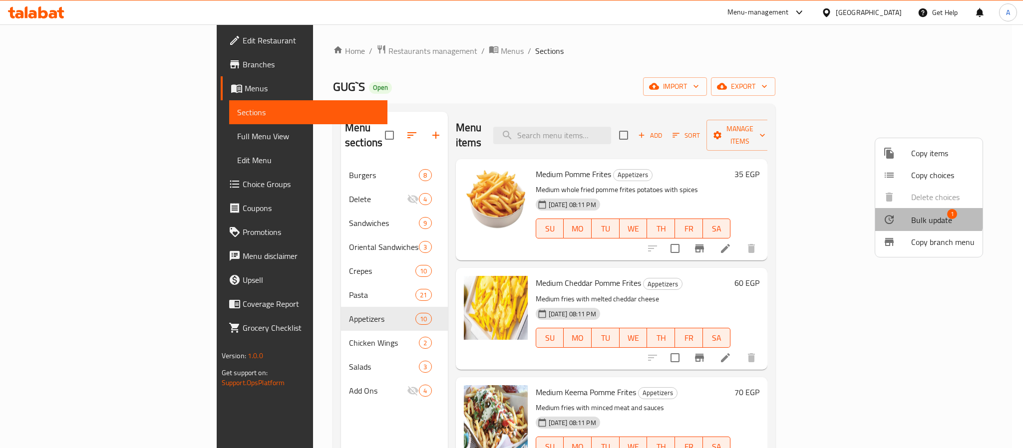
click at [920, 217] on span "Bulk update" at bounding box center [931, 220] width 41 height 12
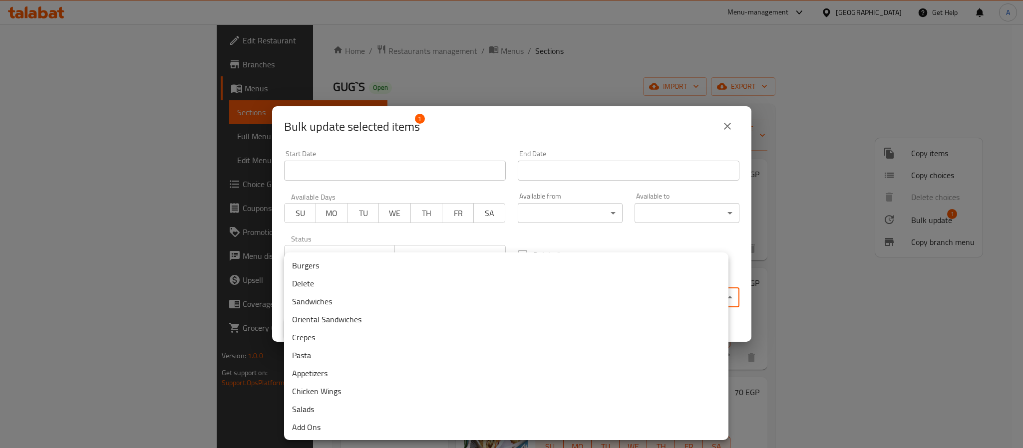
click at [469, 291] on body "​ Menu-management Egypt Get Help A Edit Restaurant Branches Menus Sections Full…" at bounding box center [511, 236] width 1023 height 424
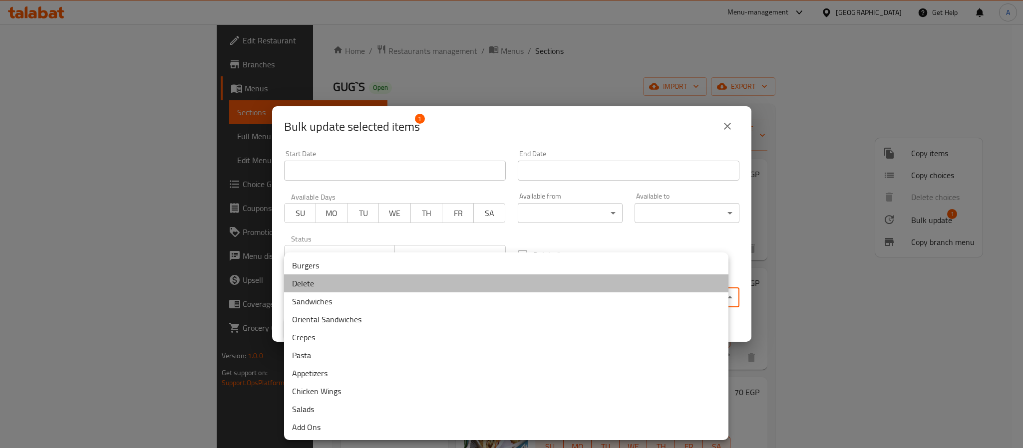
click at [297, 281] on li "Delete" at bounding box center [506, 284] width 444 height 18
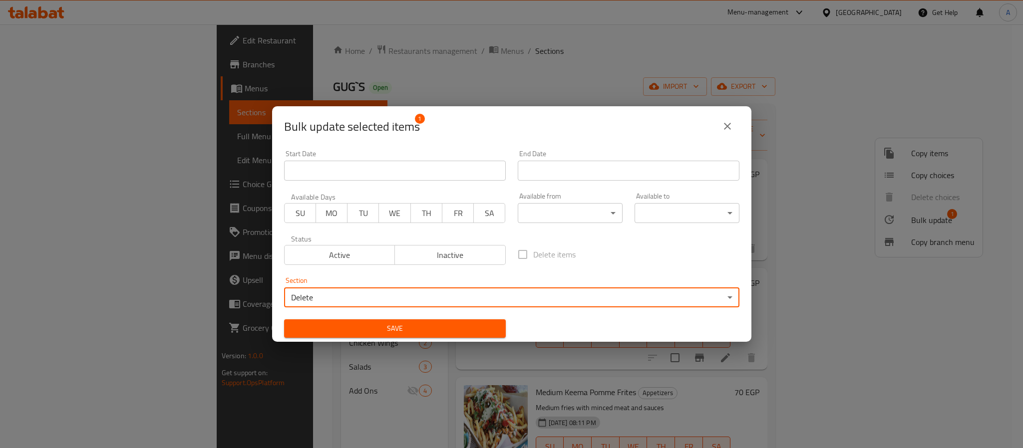
click at [334, 317] on div "Save" at bounding box center [395, 329] width 234 height 30
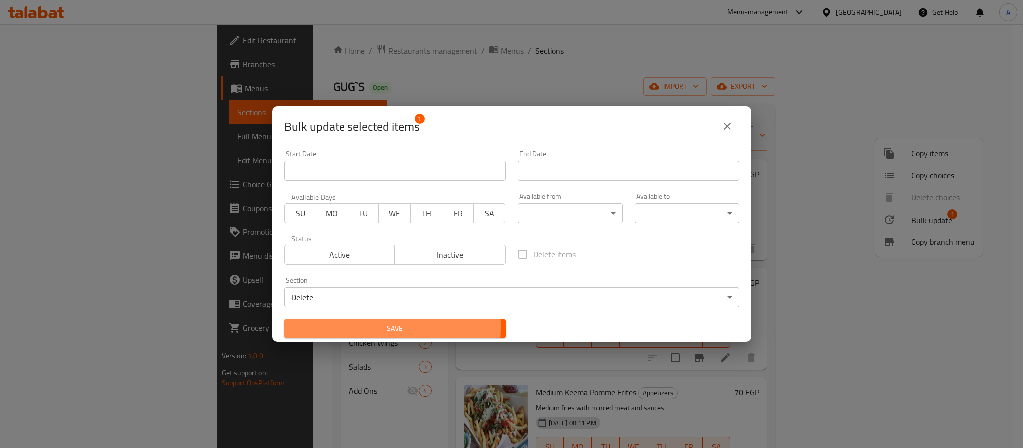
click at [341, 327] on span "Save" at bounding box center [395, 329] width 206 height 12
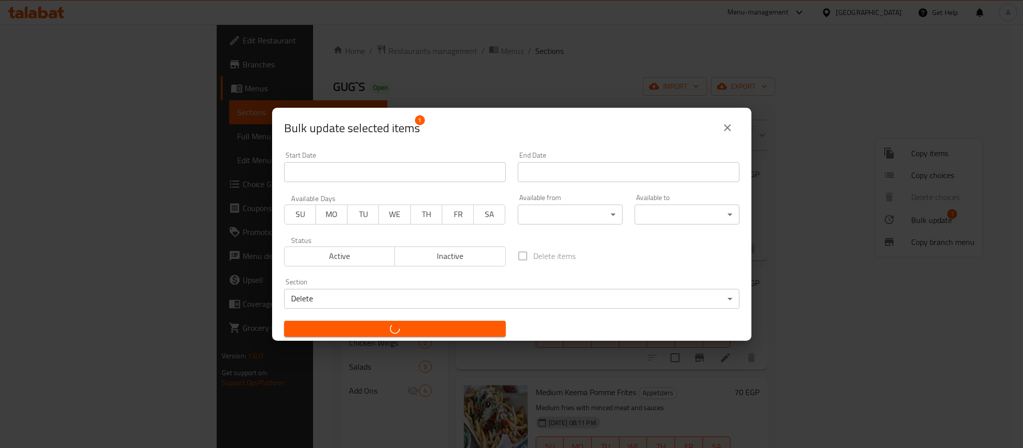
checkbox input "false"
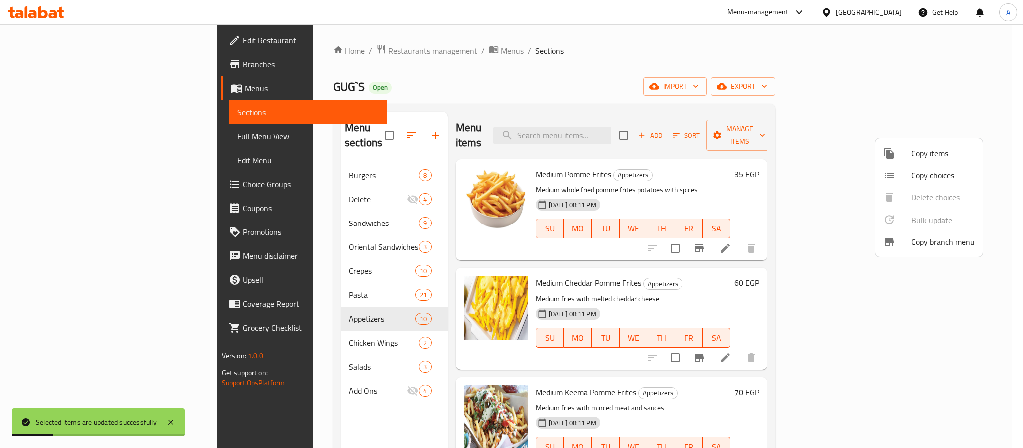
click at [709, 250] on div at bounding box center [511, 224] width 1023 height 448
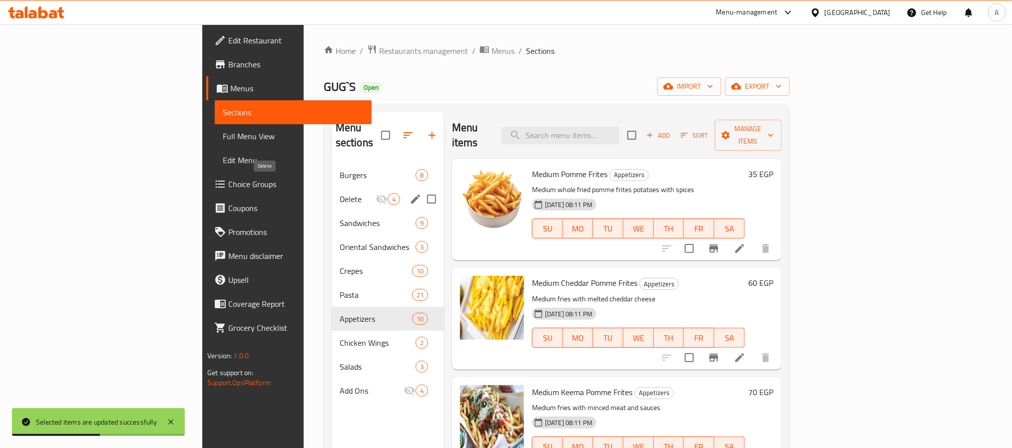
click at [340, 193] on span "Delete" at bounding box center [358, 199] width 36 height 12
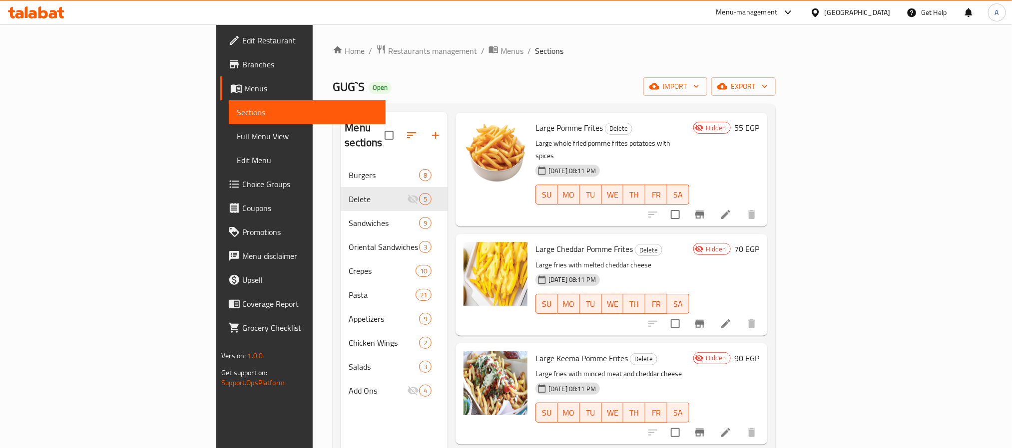
click at [484, 91] on div "GUG`S Open import export" at bounding box center [554, 86] width 442 height 18
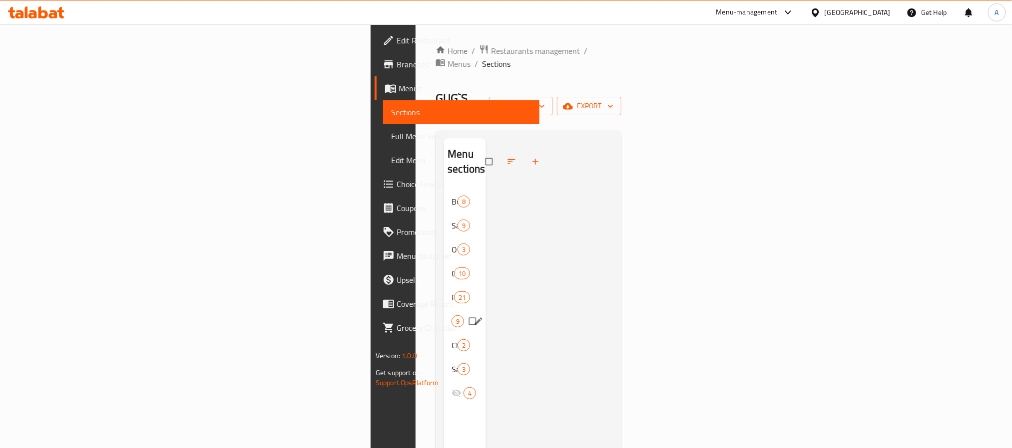
click at [443, 310] on div "Appetizers 9" at bounding box center [464, 322] width 42 height 24
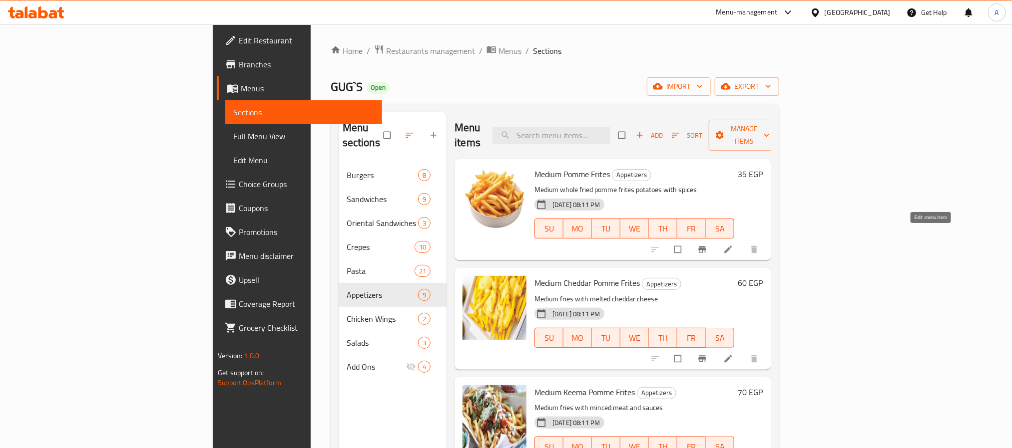
click at [733, 245] on icon at bounding box center [728, 250] width 10 height 10
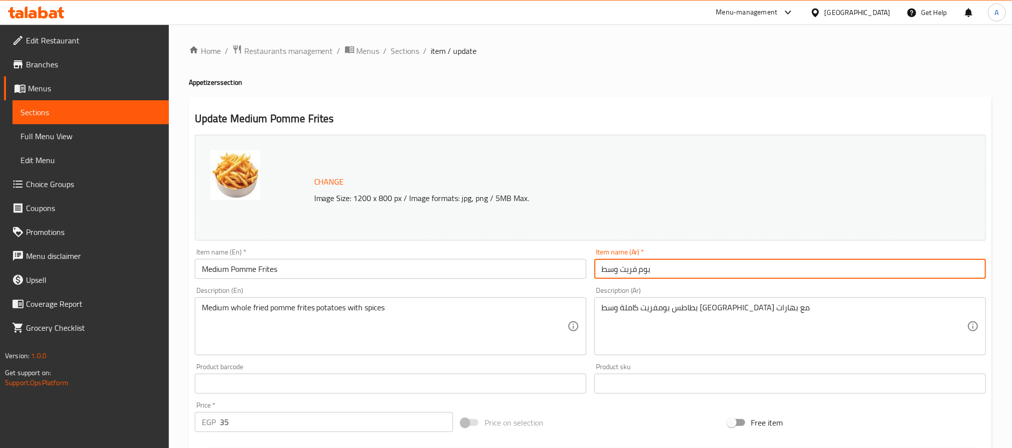
click at [634, 273] on input "بوم فريت وسط" at bounding box center [789, 269] width 391 height 20
click at [634, 273] on input "فرايز ساده" at bounding box center [789, 269] width 391 height 20
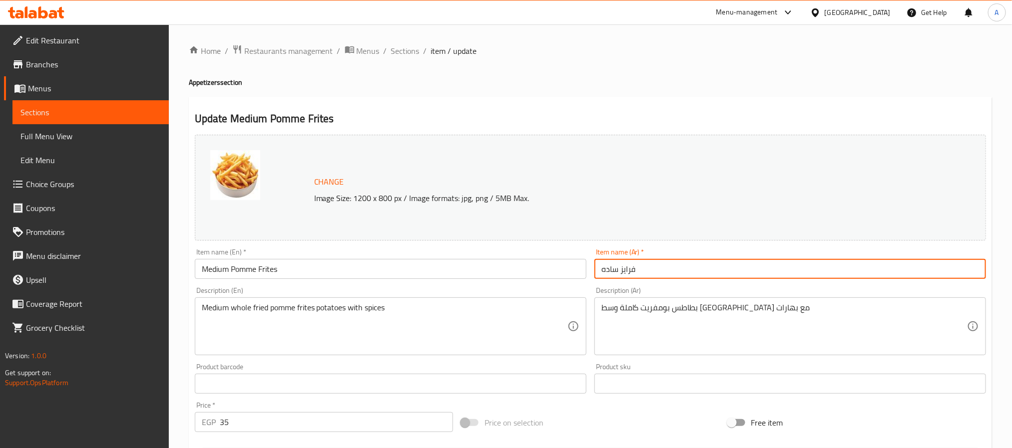
click at [634, 273] on input "فرايز ساده" at bounding box center [789, 269] width 391 height 20
type input "فرايز ساده"
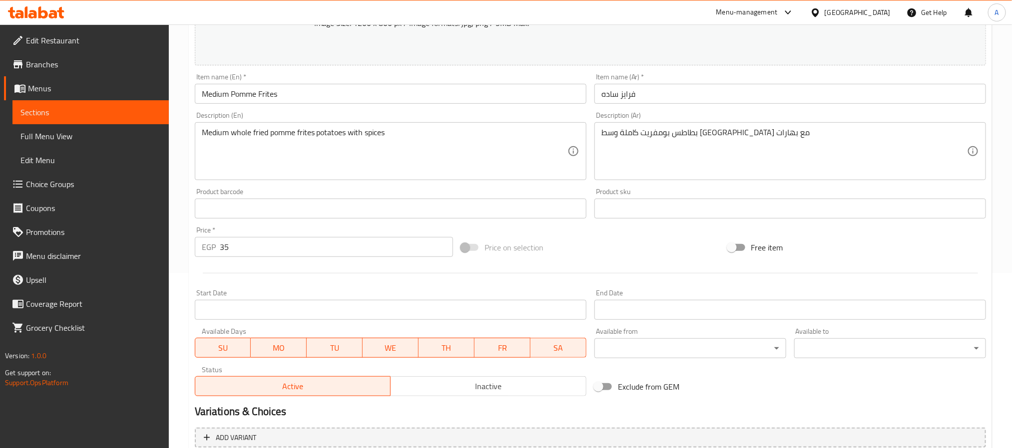
scroll to position [45, 0]
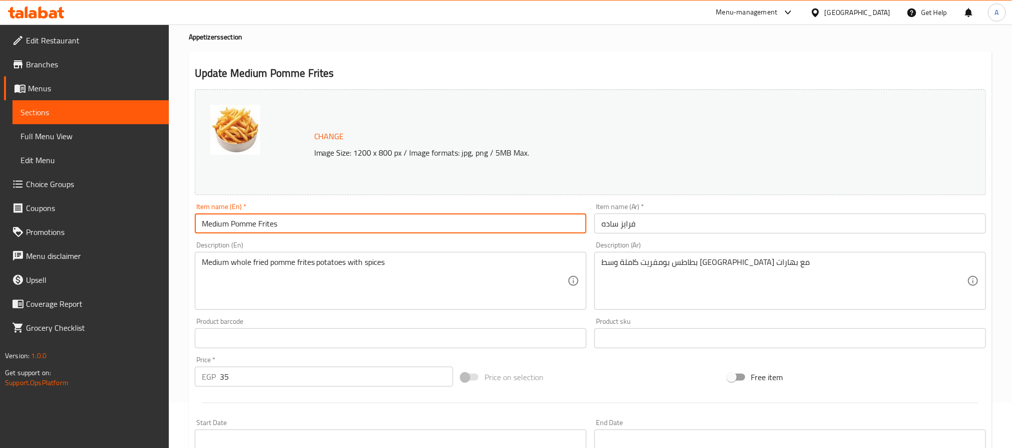
click at [298, 228] on input "Medium Pomme Frites" at bounding box center [390, 224] width 391 height 20
paste input "Plain Fri"
type input "Plain Fries"
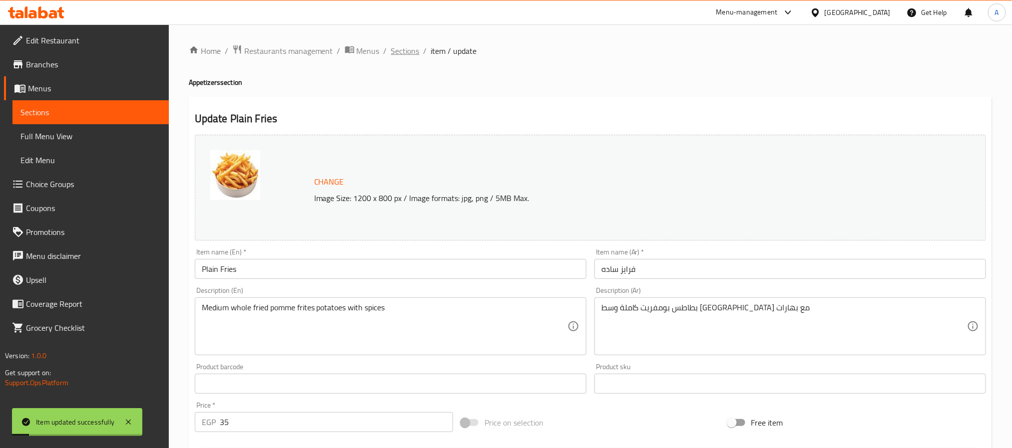
click at [397, 46] on span "Sections" at bounding box center [405, 51] width 28 height 12
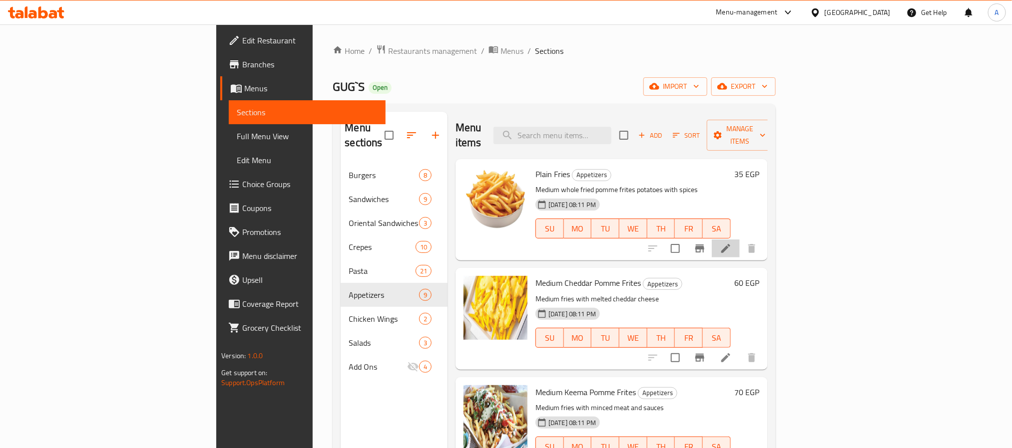
click at [740, 240] on li at bounding box center [726, 249] width 28 height 18
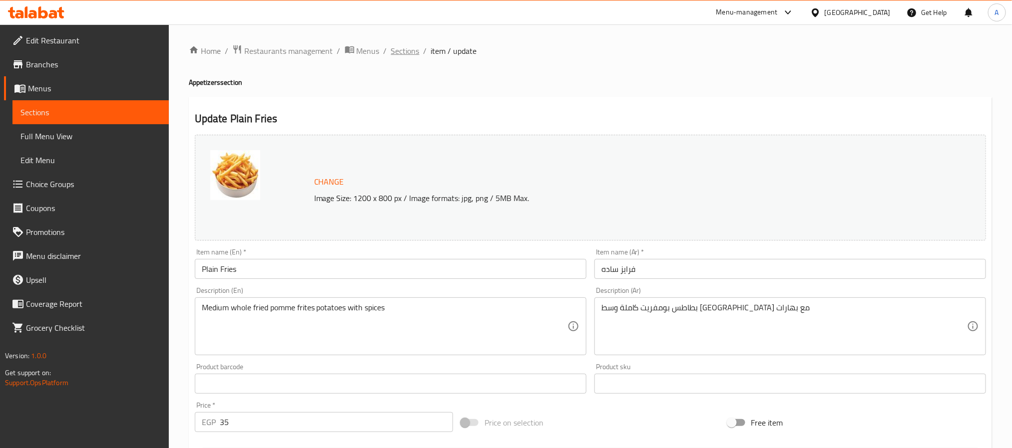
click at [403, 54] on span "Sections" at bounding box center [405, 51] width 28 height 12
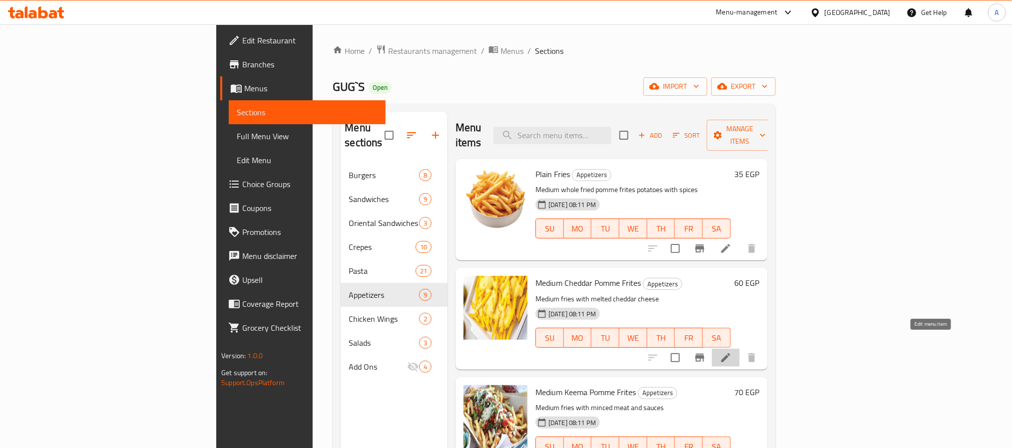
click at [732, 352] on icon at bounding box center [726, 358] width 12 height 12
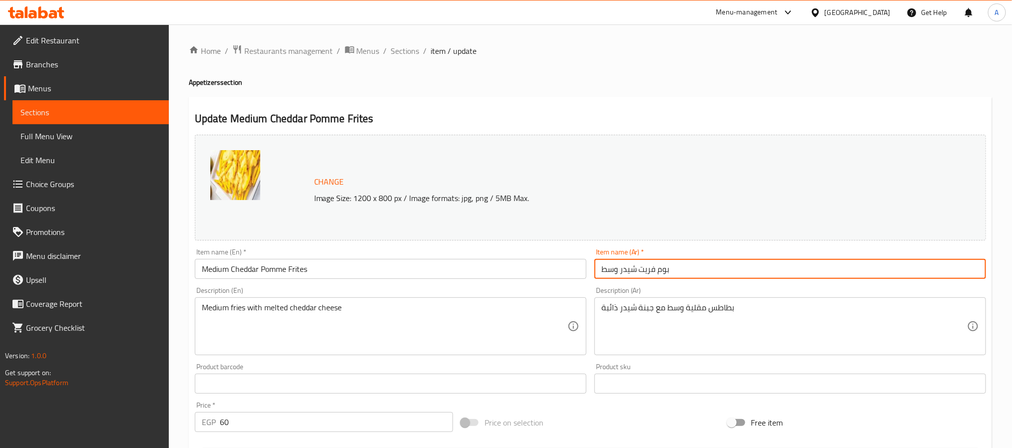
click at [732, 270] on input "بوم فريت شيدر وسط" at bounding box center [789, 269] width 391 height 20
paste input "فرایز شیدر صوص"
type input "فرایز شیدر صوص"
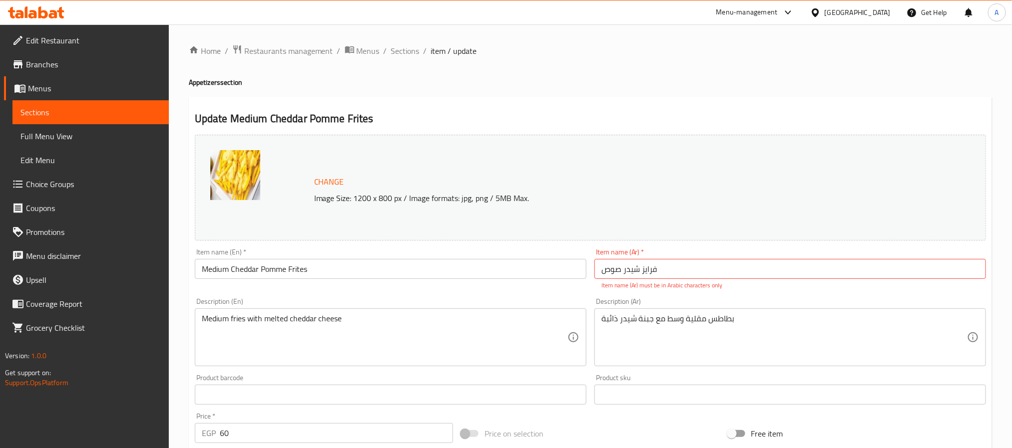
click at [335, 256] on div "Item name (En)   * Medium Cheddar Pomme Frites Item name (En) *" at bounding box center [390, 264] width 391 height 30
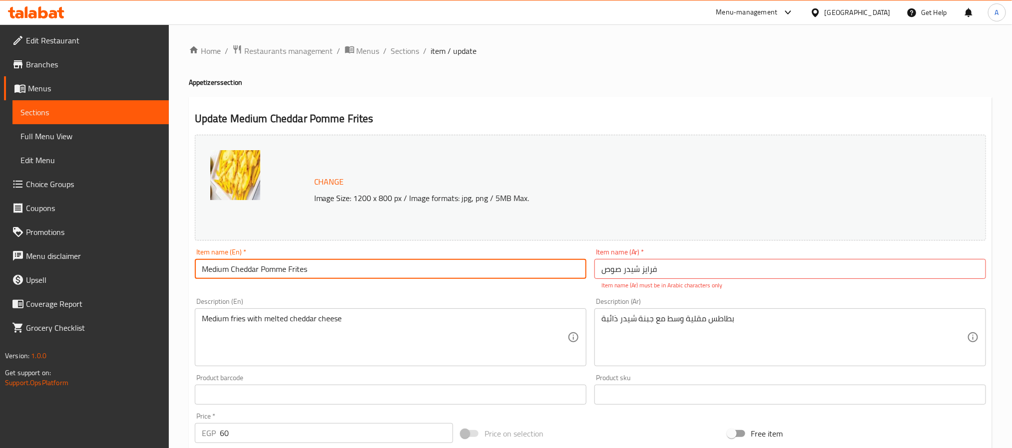
click at [333, 271] on input "Medium Cheddar Pomme Frites" at bounding box center [390, 269] width 391 height 20
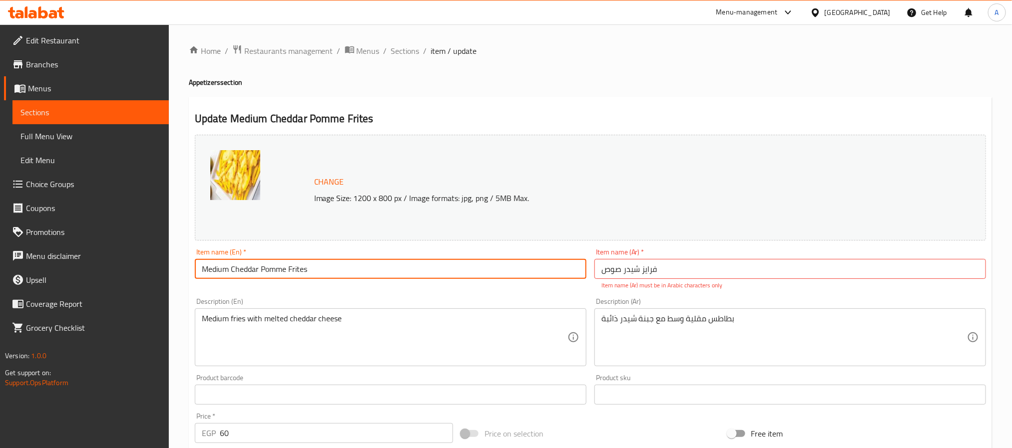
paste input "Fries Cheddar Sauce"
type input "Fries Cheddar Sauce"
click at [688, 271] on input "فرایز شیدر صوص" at bounding box center [789, 269] width 391 height 20
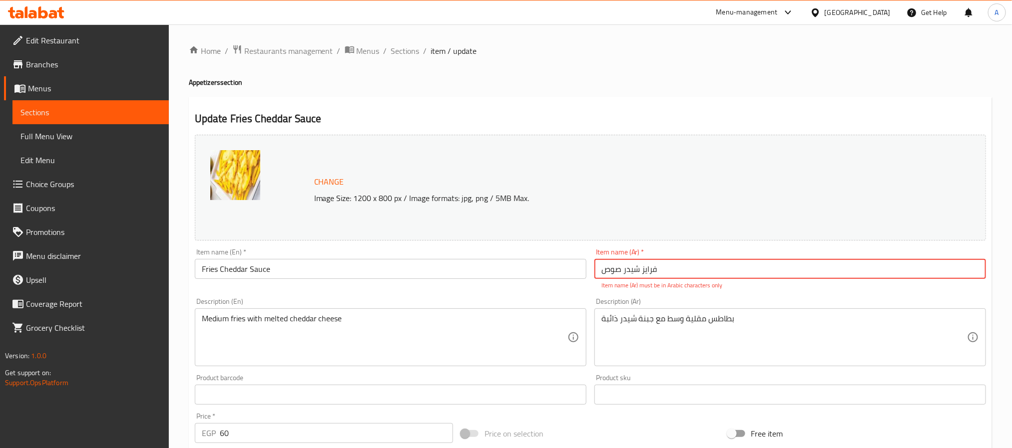
click at [631, 270] on input "فرایز شیدر صوص" at bounding box center [789, 269] width 391 height 20
click at [646, 274] on input "فرایز شيدر صوص" at bounding box center [789, 269] width 391 height 20
type input "فرايز شيدر صوص"
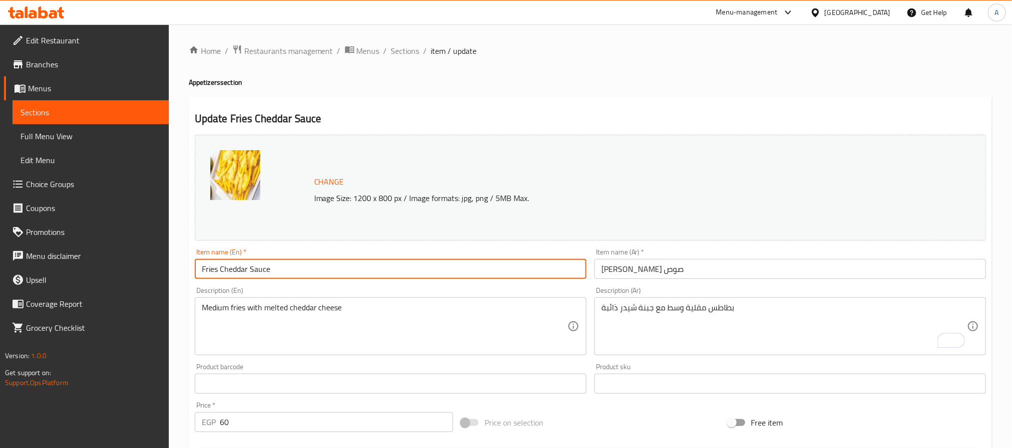
click at [395, 273] on input "Fries Cheddar Sauce" at bounding box center [390, 269] width 391 height 20
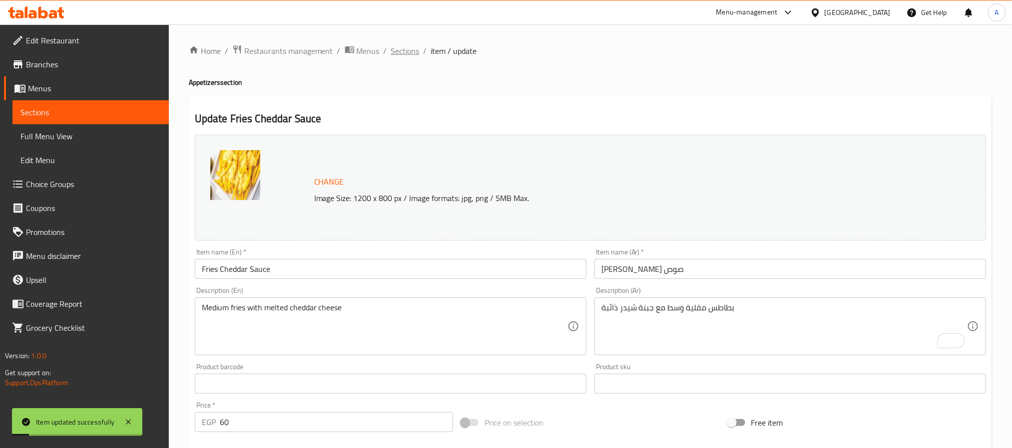
click at [403, 53] on span "Sections" at bounding box center [405, 51] width 28 height 12
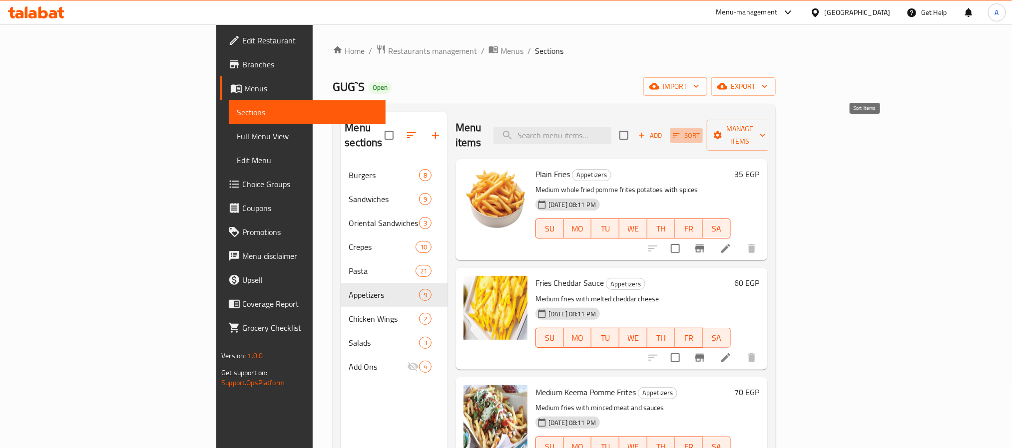
click at [681, 131] on icon "button" at bounding box center [676, 135] width 9 height 9
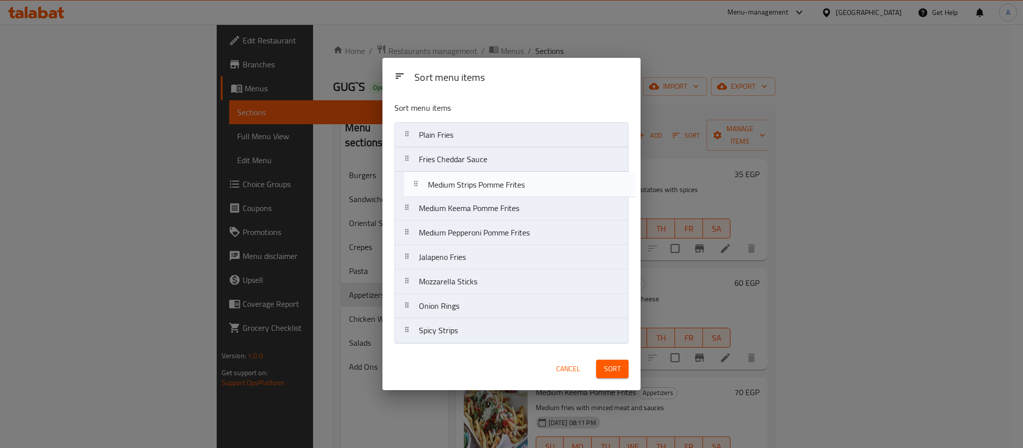
drag, startPoint x: 480, startPoint y: 238, endPoint x: 488, endPoint y: 184, distance: 54.6
click at [488, 184] on nav "Plain Fries Fries Cheddar Sauce Medium Keema Pomme Frites Medium Pepperoni Pomm…" at bounding box center [511, 232] width 234 height 221
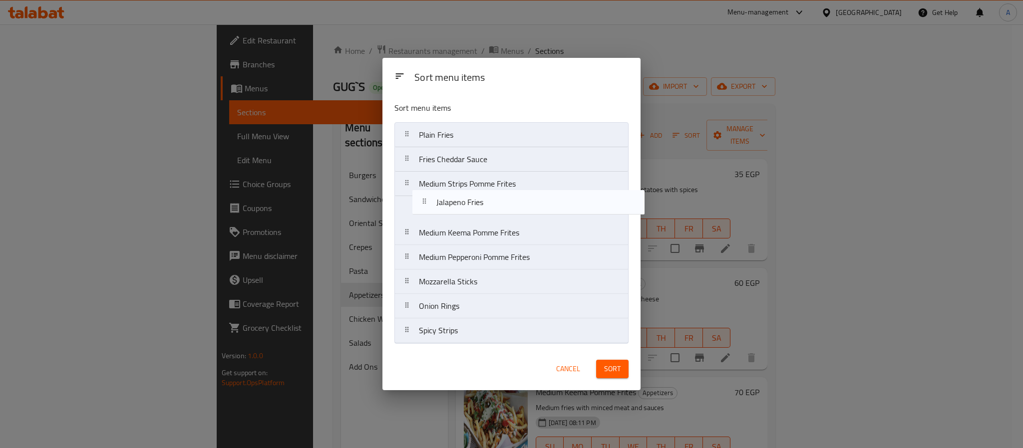
drag, startPoint x: 451, startPoint y: 267, endPoint x: 472, endPoint y: 203, distance: 67.3
click at [472, 203] on nav "Plain Fries Fries Cheddar Sauce Medium Strips Pomme Frites Medium Keema Pomme F…" at bounding box center [511, 232] width 234 height 221
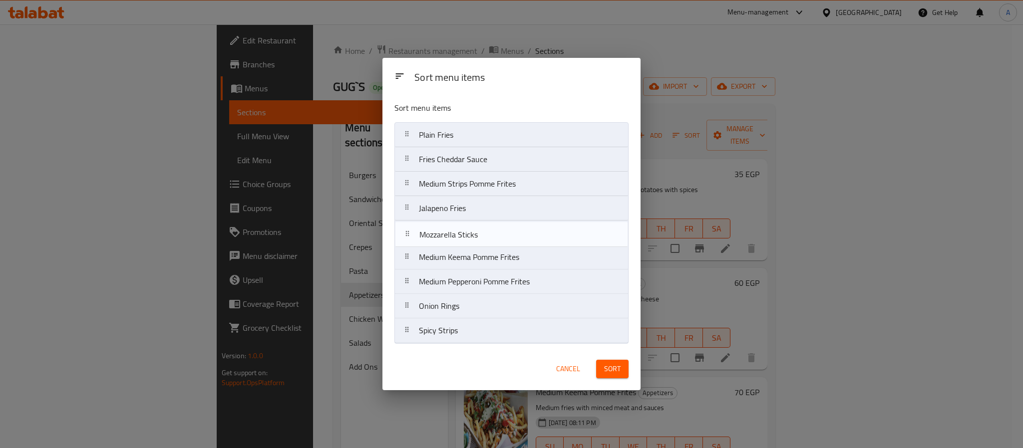
drag, startPoint x: 476, startPoint y: 281, endPoint x: 474, endPoint y: 228, distance: 52.5
click at [474, 228] on nav "Plain Fries Fries Cheddar Sauce Medium Strips Pomme Frites Jalapeno Fries Mediu…" at bounding box center [511, 232] width 234 height 221
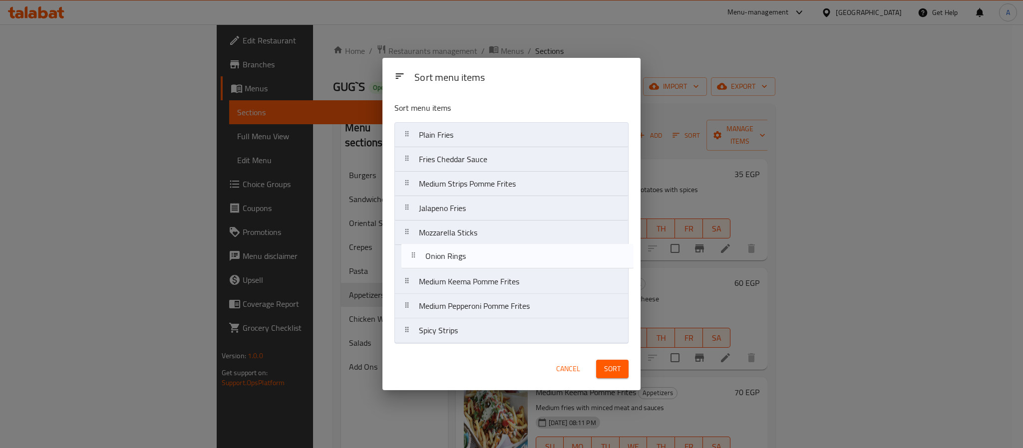
drag, startPoint x: 461, startPoint y: 312, endPoint x: 469, endPoint y: 258, distance: 54.4
click at [469, 258] on nav "Plain Fries Fries Cheddar Sauce Medium Strips Pomme Frites Jalapeno Fries Mozza…" at bounding box center [511, 232] width 234 height 221
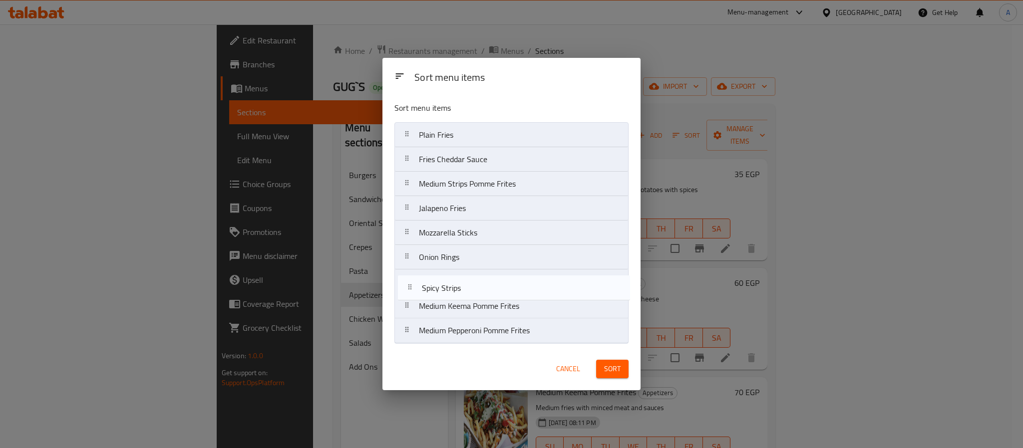
drag, startPoint x: 463, startPoint y: 337, endPoint x: 466, endPoint y: 289, distance: 48.0
click at [466, 289] on nav "Plain Fries Fries Cheddar Sauce Medium Strips Pomme Frites Jalapeno Fries Mozza…" at bounding box center [511, 232] width 234 height 221
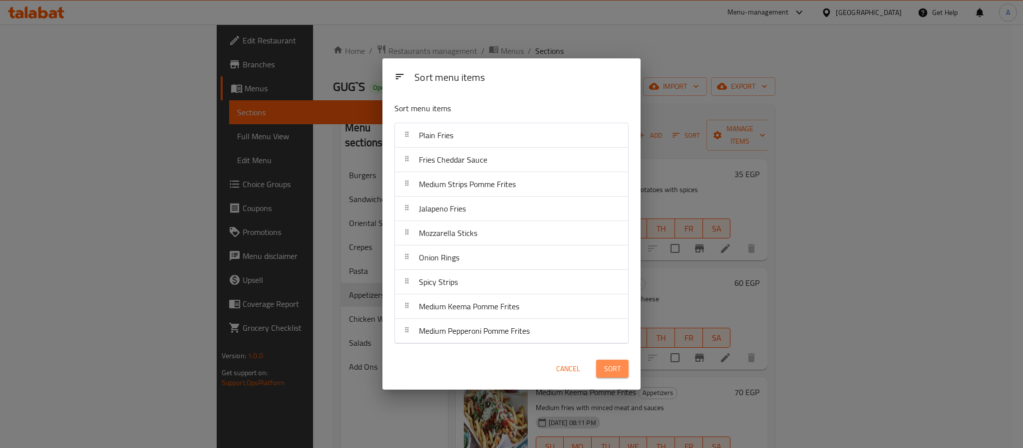
click at [608, 372] on span "Sort" at bounding box center [612, 369] width 16 height 12
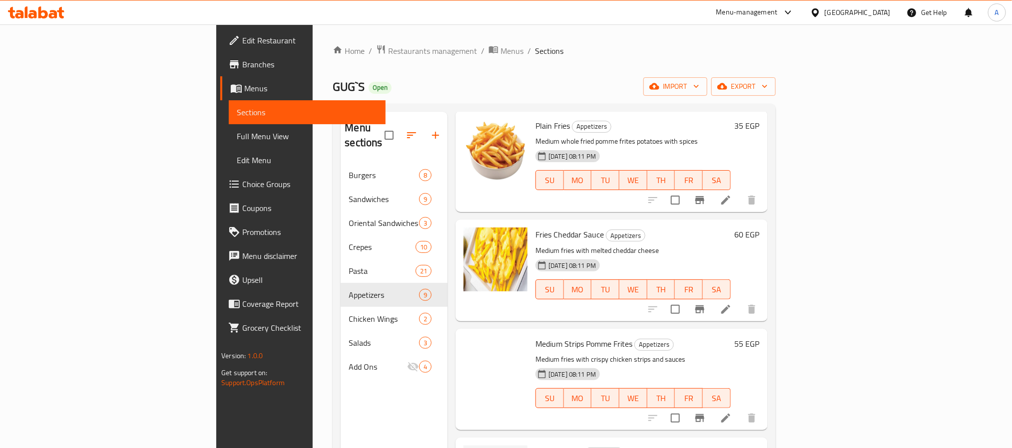
scroll to position [75, 0]
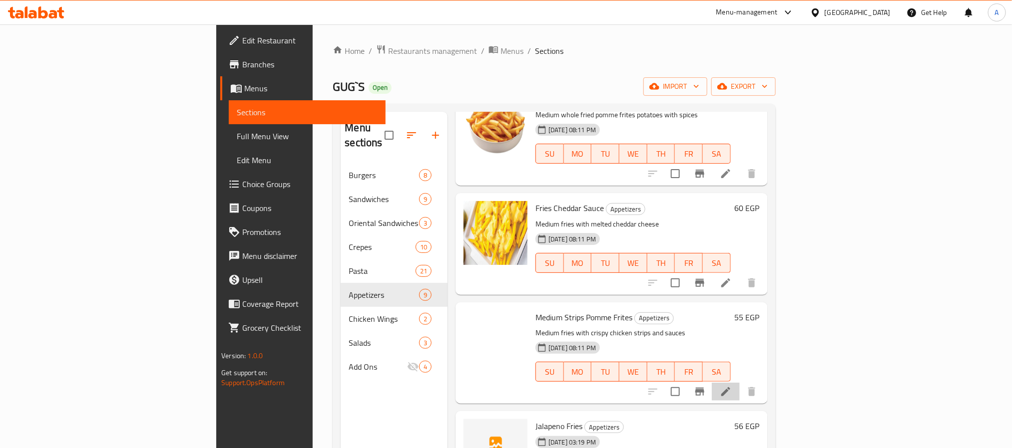
click at [740, 383] on li at bounding box center [726, 392] width 28 height 18
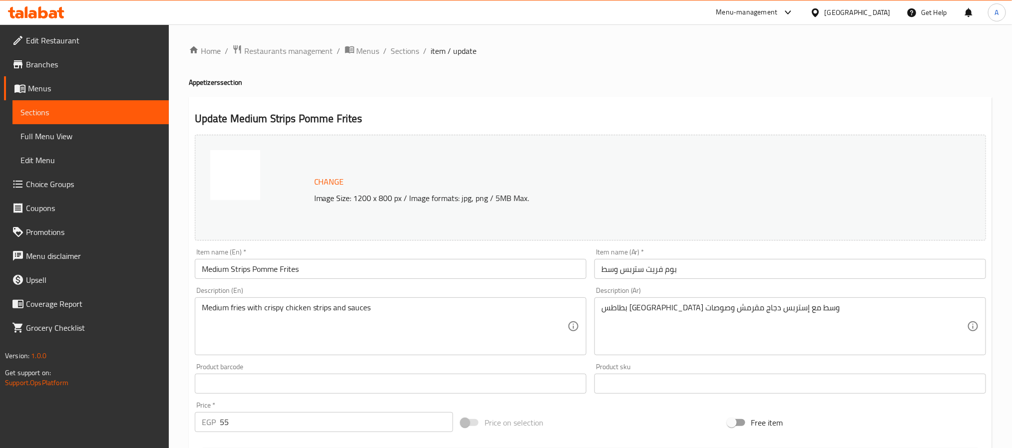
click at [723, 273] on input "بوم فريت ستربس وسط" at bounding box center [789, 269] width 391 height 20
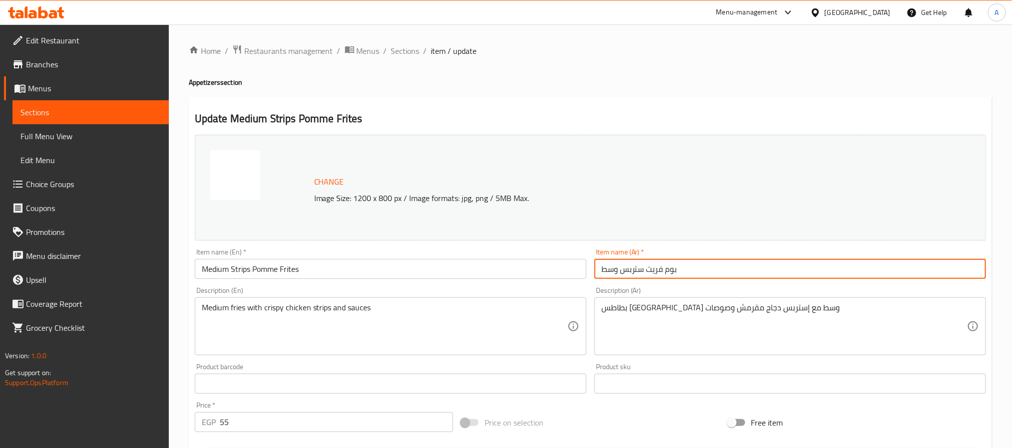
click at [723, 273] on input "بوم فريت ستربس وسط" at bounding box center [789, 269] width 391 height 20
paste input "فرایز ستريبس"
type input "فرایز ستريبس"
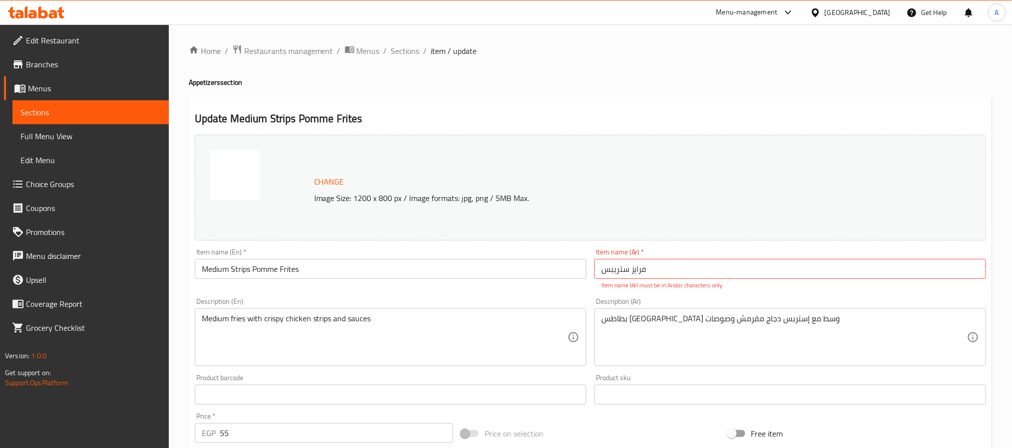
click at [329, 276] on input "Medium Strips Pomme Frites" at bounding box center [390, 269] width 391 height 20
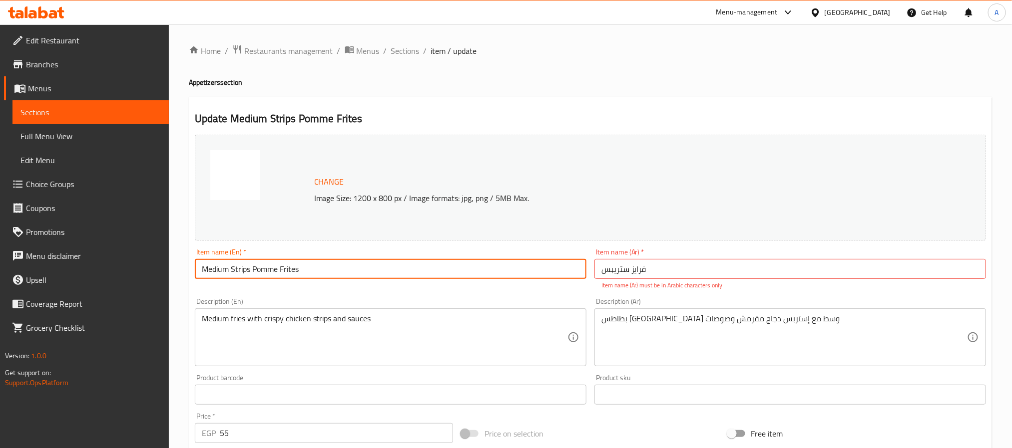
click at [328, 276] on input "Medium Strips Pomme Frites" at bounding box center [390, 269] width 391 height 20
paste input "Fries Strips"
type input "Fries Strips"
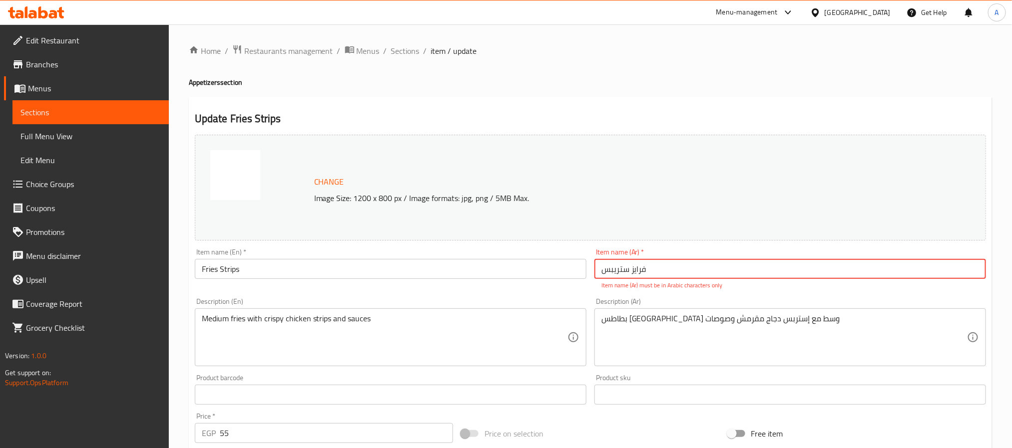
click at [637, 272] on input "فرایز ستريبس" at bounding box center [789, 269] width 391 height 20
type input "فرايز ستريبس"
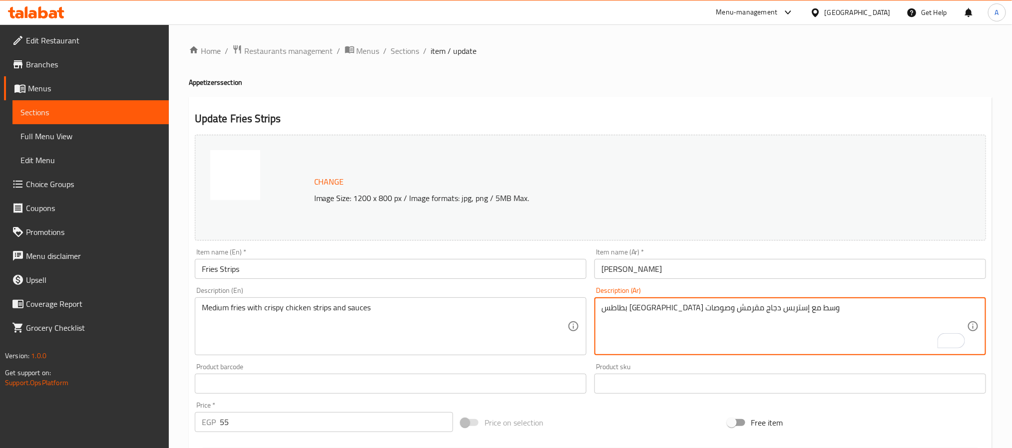
click at [403, 274] on input "Fries Strips" at bounding box center [390, 269] width 391 height 20
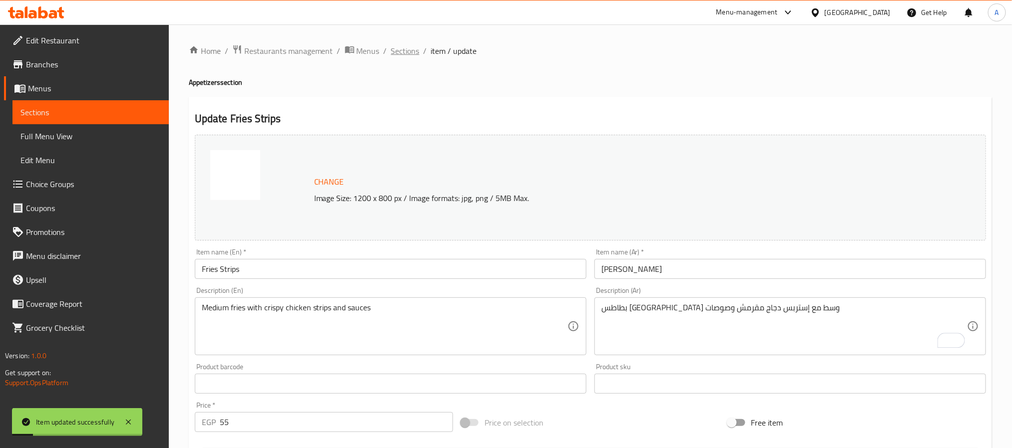
click at [391, 52] on span "Sections" at bounding box center [405, 51] width 28 height 12
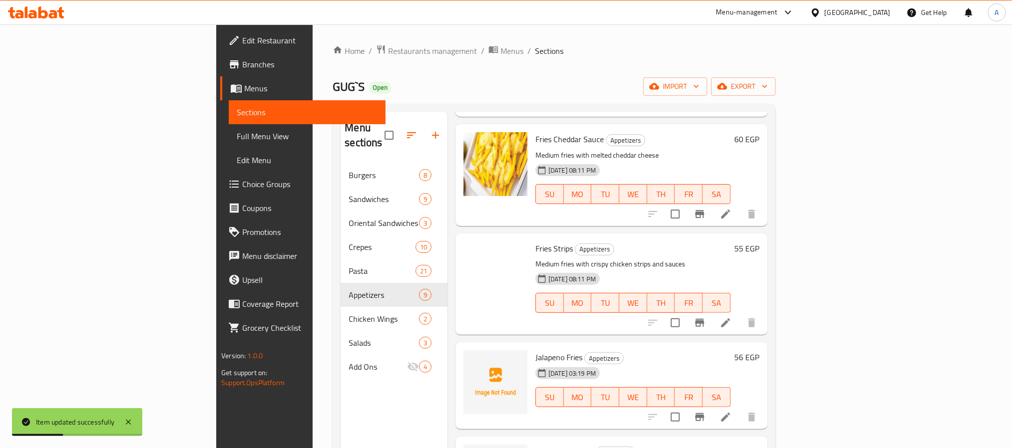
scroll to position [150, 0]
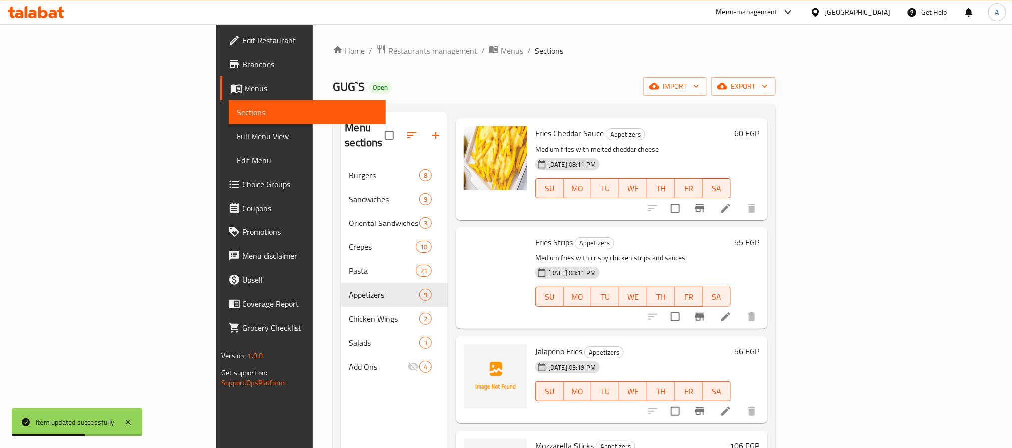
click at [732, 405] on icon at bounding box center [726, 411] width 12 height 12
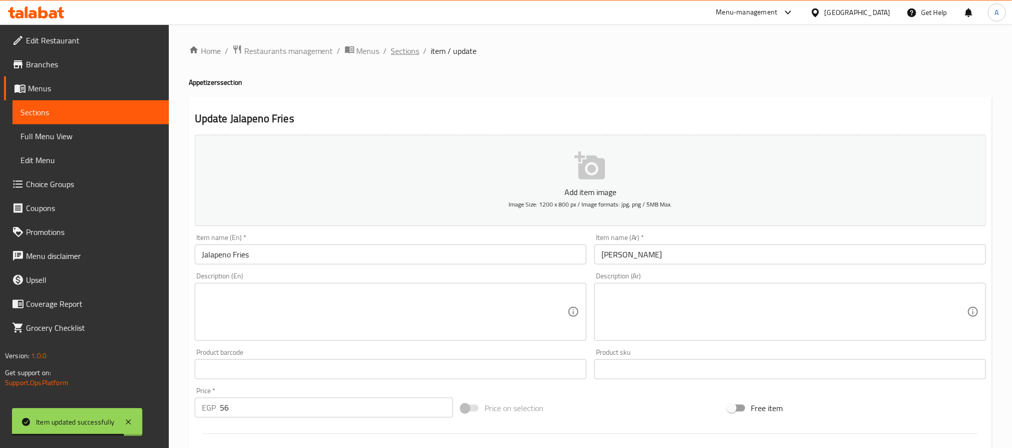
click at [403, 45] on span "Sections" at bounding box center [405, 51] width 28 height 12
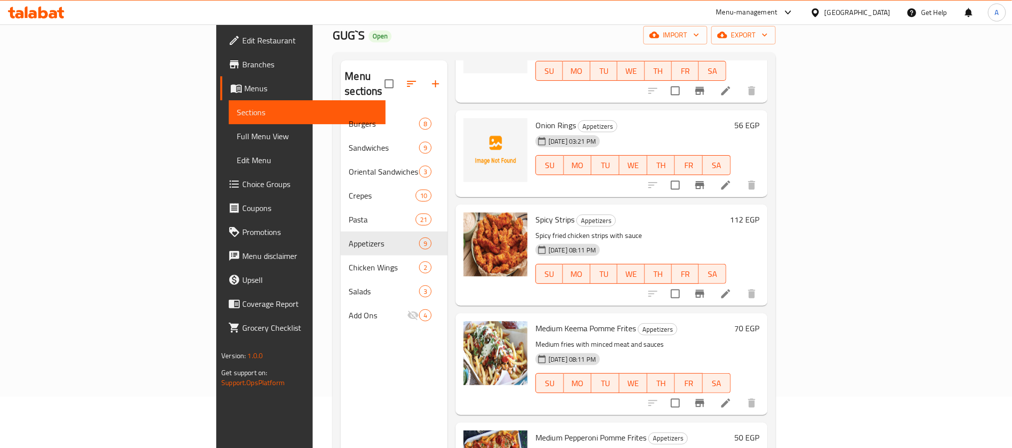
scroll to position [140, 0]
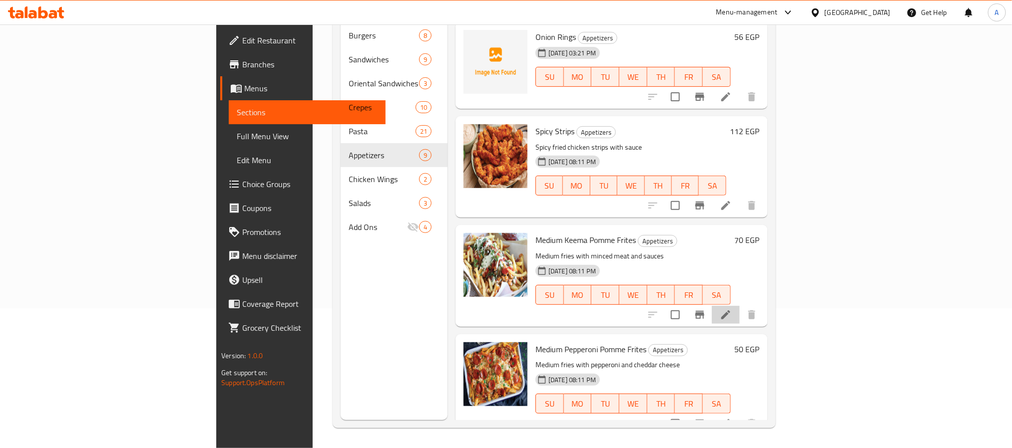
click at [740, 306] on li at bounding box center [726, 315] width 28 height 18
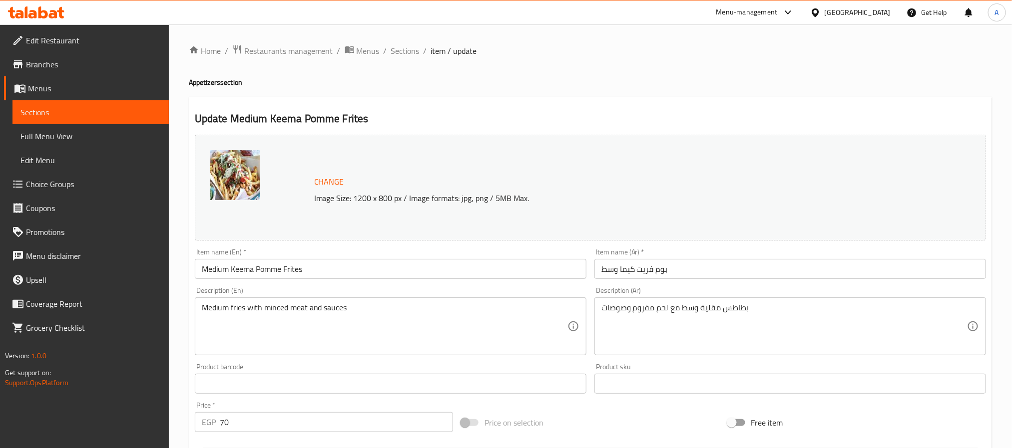
click at [661, 280] on div "Item name (Ar)   * بوم فريت كيما وسط Item name (Ar) *" at bounding box center [789, 264] width 399 height 38
click at [667, 272] on input "بوم فريت كيما وسط" at bounding box center [789, 269] width 391 height 20
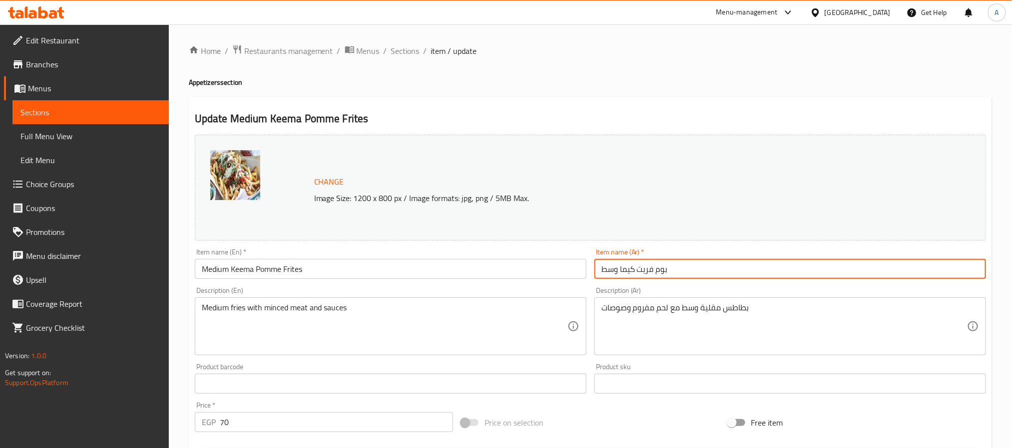
click at [667, 272] on input "بوم فريت كيما وسط" at bounding box center [789, 269] width 391 height 20
paste input "فرايز كيما"
type input "فرايز كيما"
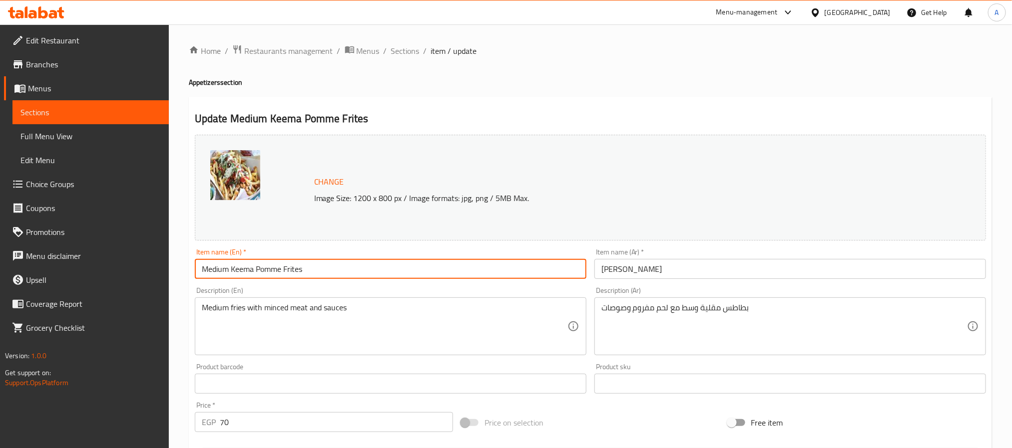
click at [329, 264] on input "Medium Keema Pomme Frites" at bounding box center [390, 269] width 391 height 20
paste input "Fries Keema"
type input "Fries Keema"
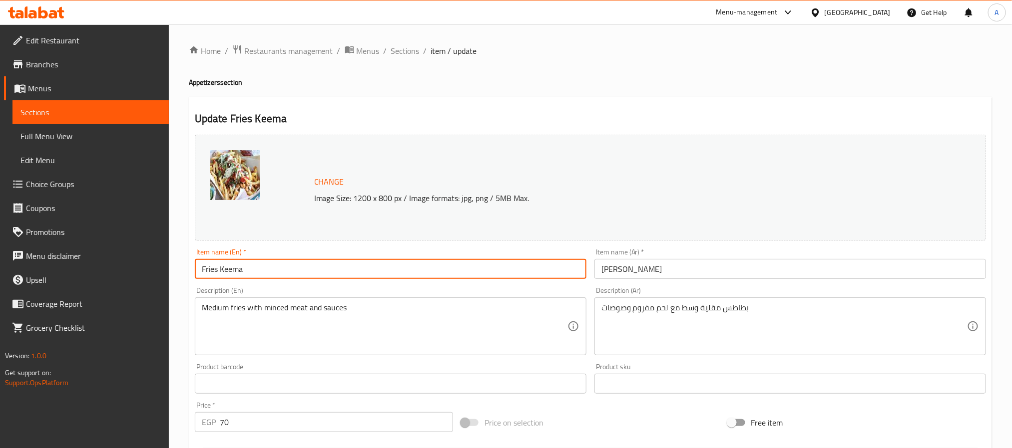
click at [407, 50] on span "Sections" at bounding box center [405, 51] width 28 height 12
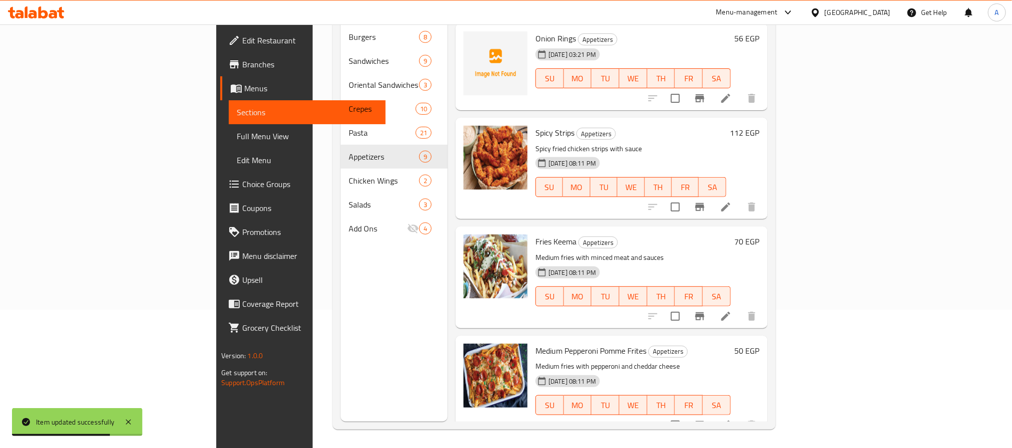
scroll to position [140, 0]
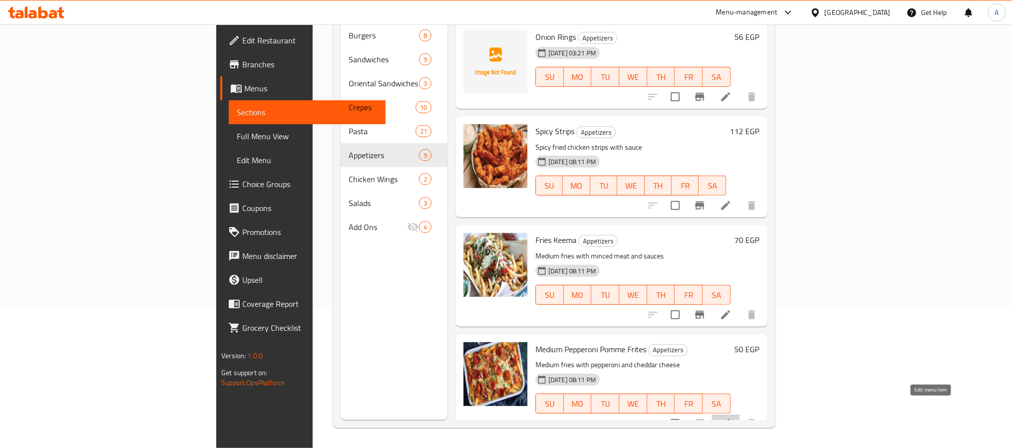
click at [732, 418] on icon at bounding box center [726, 424] width 12 height 12
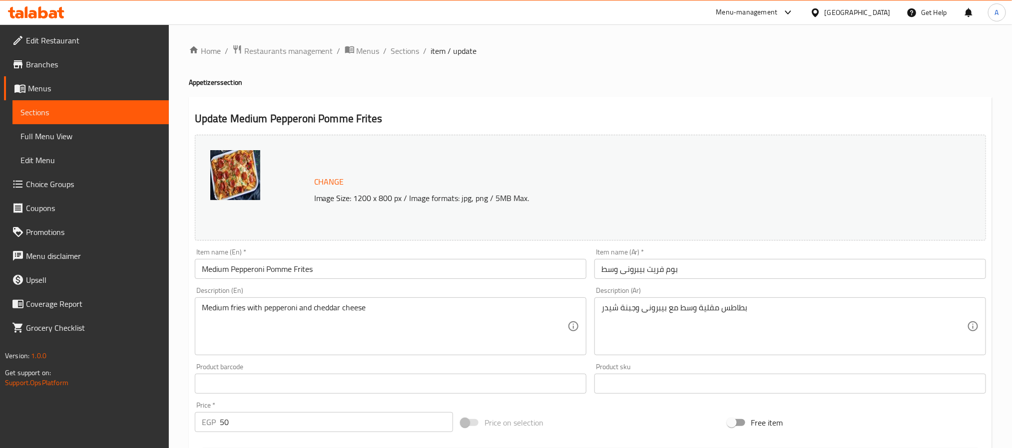
click at [765, 263] on input "بوم فريت بيبرونى وسط" at bounding box center [789, 269] width 391 height 20
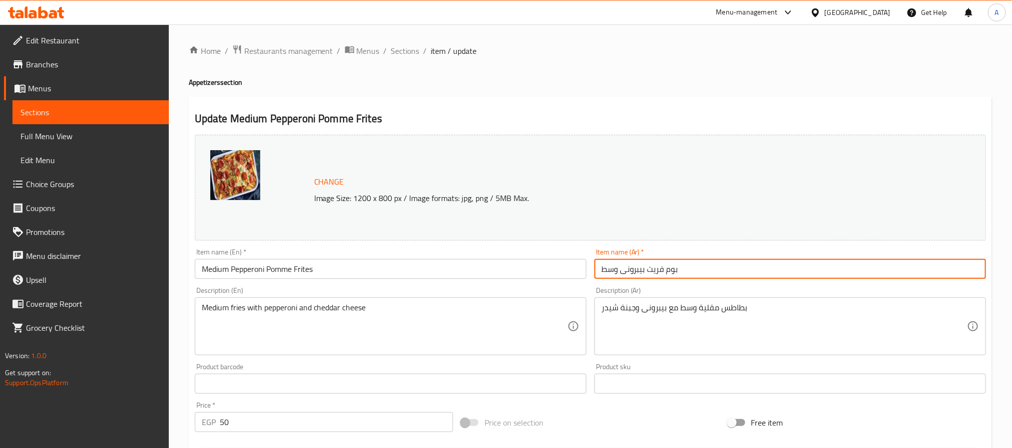
click at [765, 263] on input "بوم فريت بيبرونى وسط" at bounding box center [789, 269] width 391 height 20
paste input "فرايز بيبروني"
type input "فرايز بيبروني"
click at [467, 267] on input "Medium Pepperoni Pomme Frites" at bounding box center [390, 269] width 391 height 20
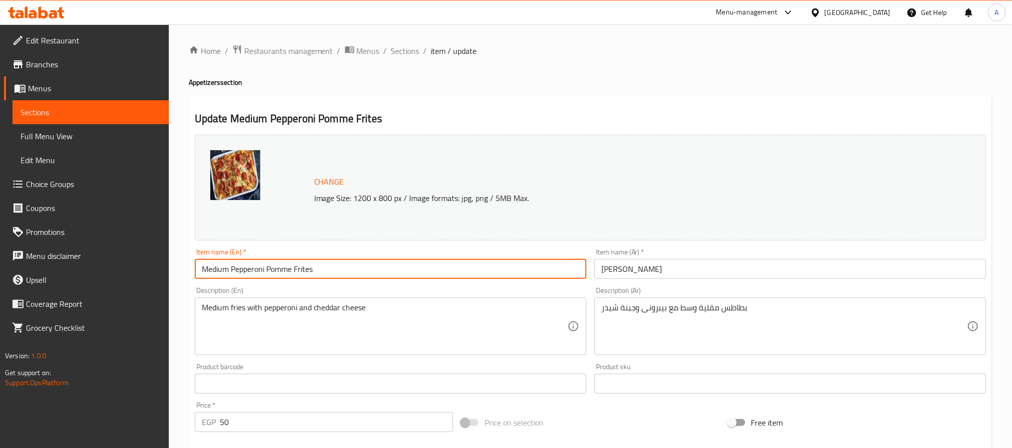
click at [464, 271] on input "Medium Pepperoni Pomme Frites" at bounding box center [390, 269] width 391 height 20
paste input "Pepperoni Fri"
type input "Pepperoni Fries"
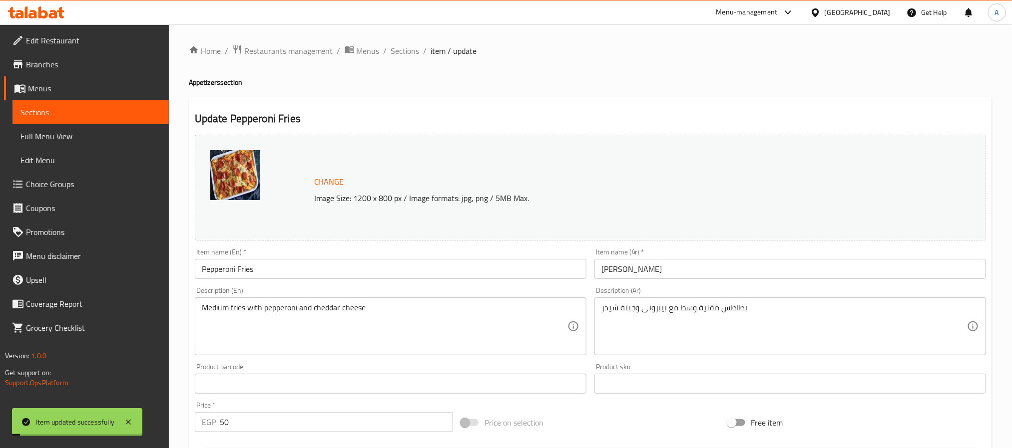
click at [401, 46] on span "Sections" at bounding box center [405, 51] width 28 height 12
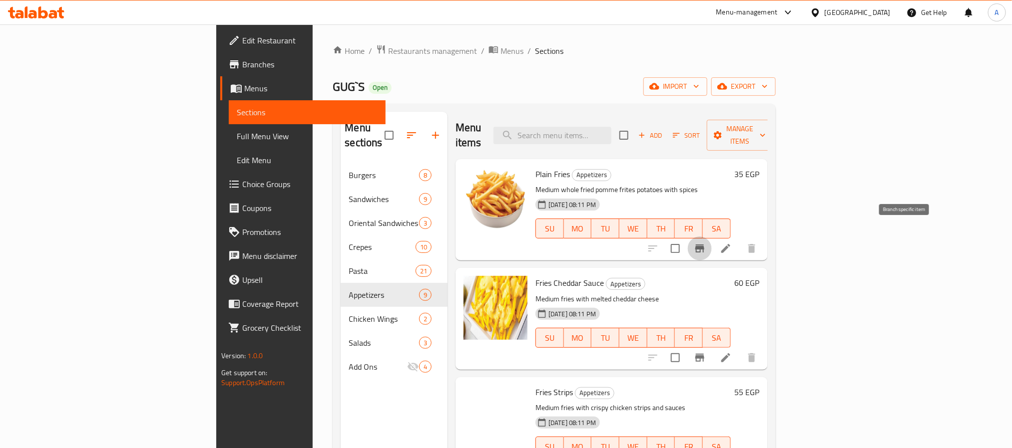
click at [706, 243] on icon "Branch-specific-item" at bounding box center [700, 249] width 12 height 12
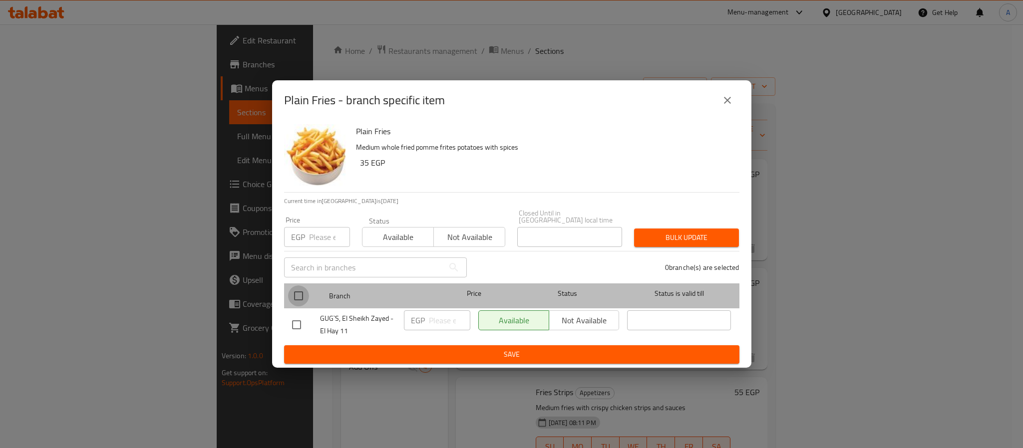
click at [303, 294] on input "checkbox" at bounding box center [298, 296] width 21 height 21
checkbox input "true"
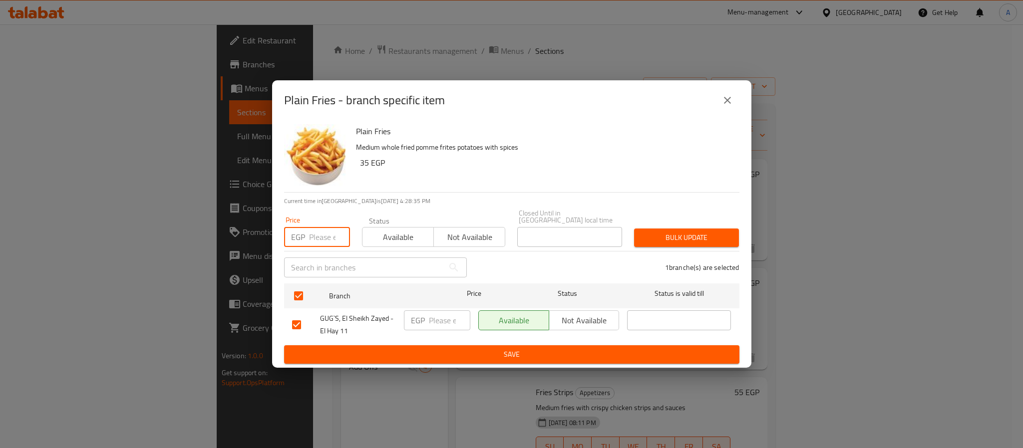
click at [321, 233] on input "number" at bounding box center [329, 237] width 41 height 20
paste input "43"
type input "43"
click at [682, 229] on button "Bulk update" at bounding box center [686, 238] width 105 height 18
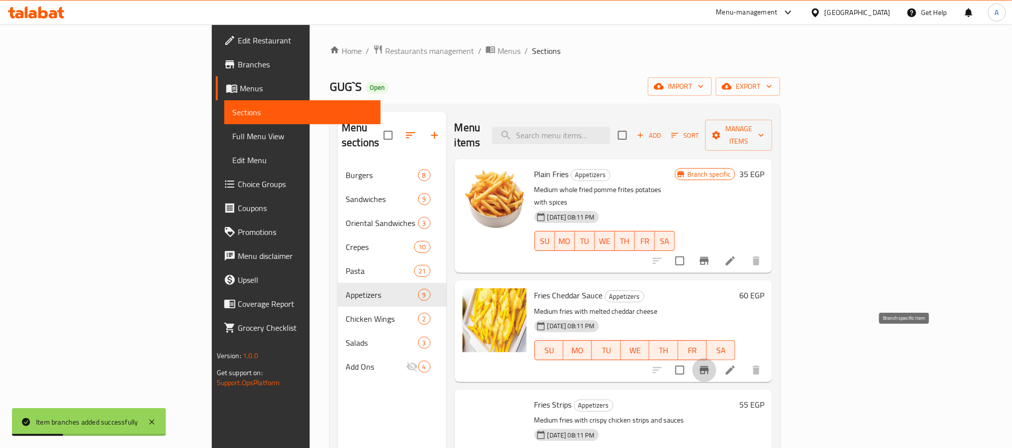
click at [710, 365] on icon "Branch-specific-item" at bounding box center [704, 371] width 12 height 12
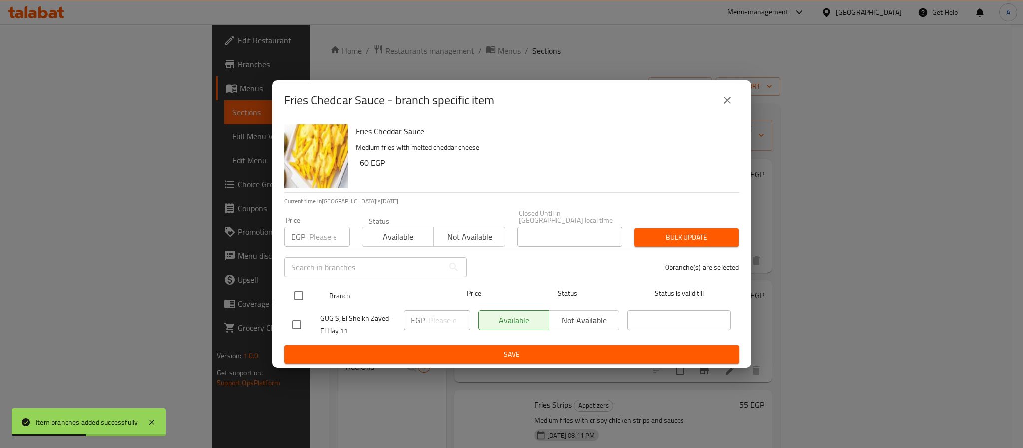
click at [304, 292] on input "checkbox" at bounding box center [298, 296] width 21 height 21
checkbox input "true"
click at [315, 233] on input "number" at bounding box center [329, 237] width 41 height 20
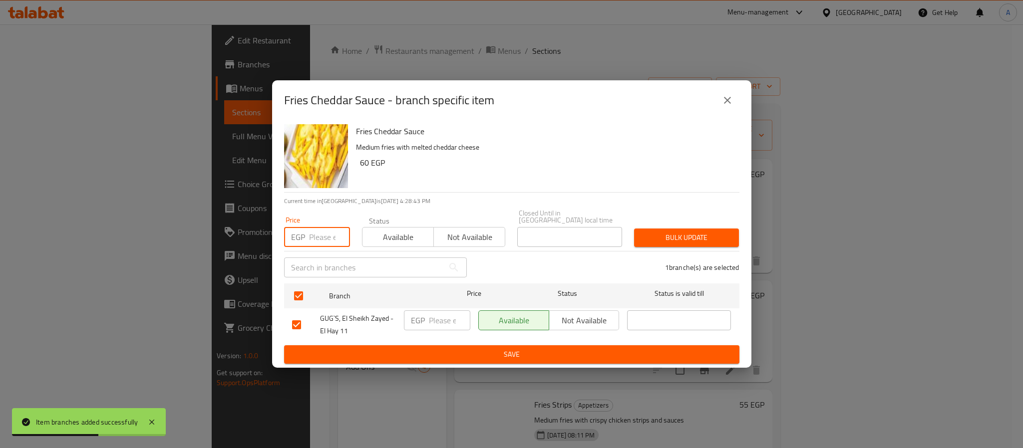
paste input "62"
type input "62"
click at [678, 229] on button "Bulk update" at bounding box center [686, 238] width 105 height 18
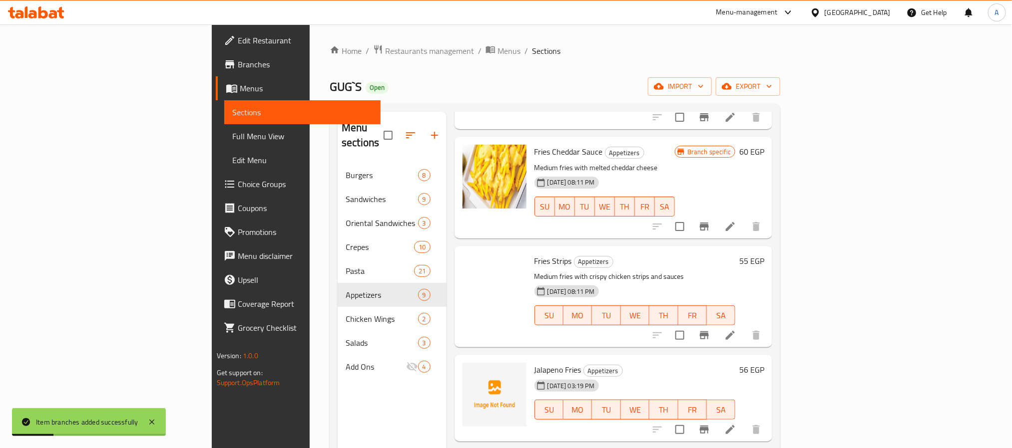
scroll to position [150, 0]
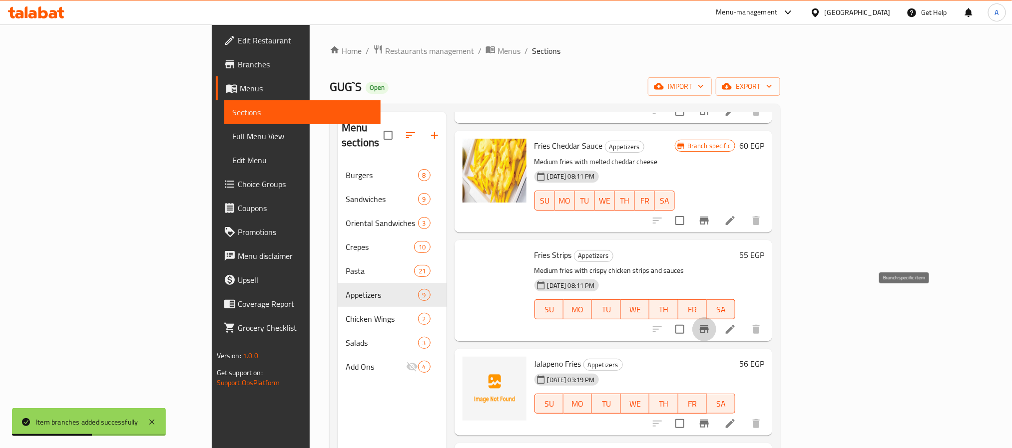
click at [709, 326] on icon "Branch-specific-item" at bounding box center [704, 330] width 9 height 8
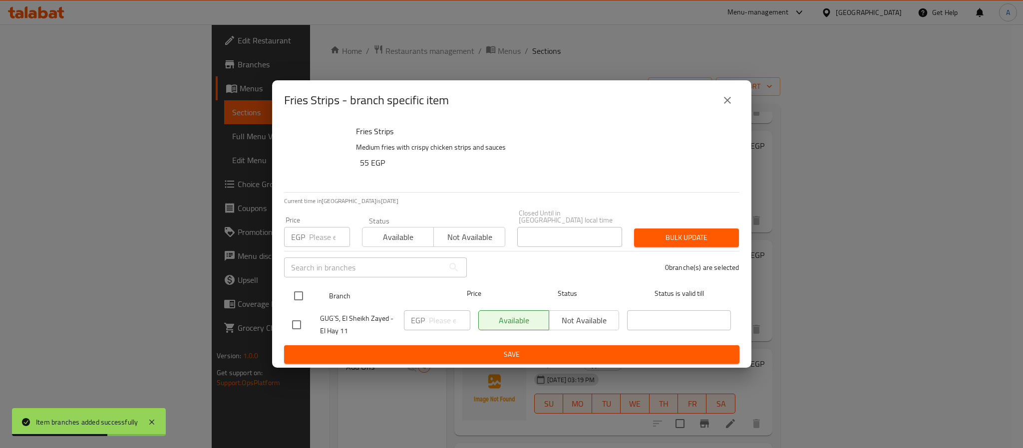
click at [294, 293] on input "checkbox" at bounding box center [298, 296] width 21 height 21
checkbox input "true"
click at [317, 240] on input "number" at bounding box center [329, 237] width 41 height 20
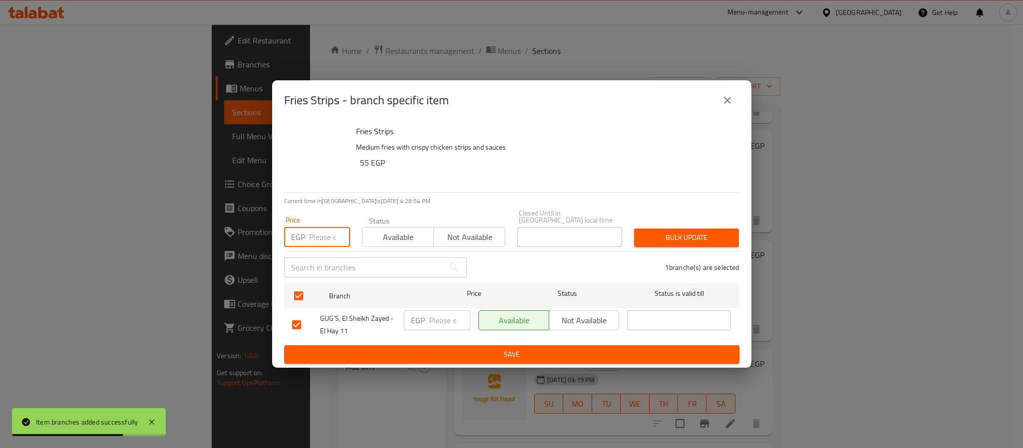
paste input "93"
type input "93"
click at [670, 232] on span "Bulk update" at bounding box center [686, 238] width 89 height 12
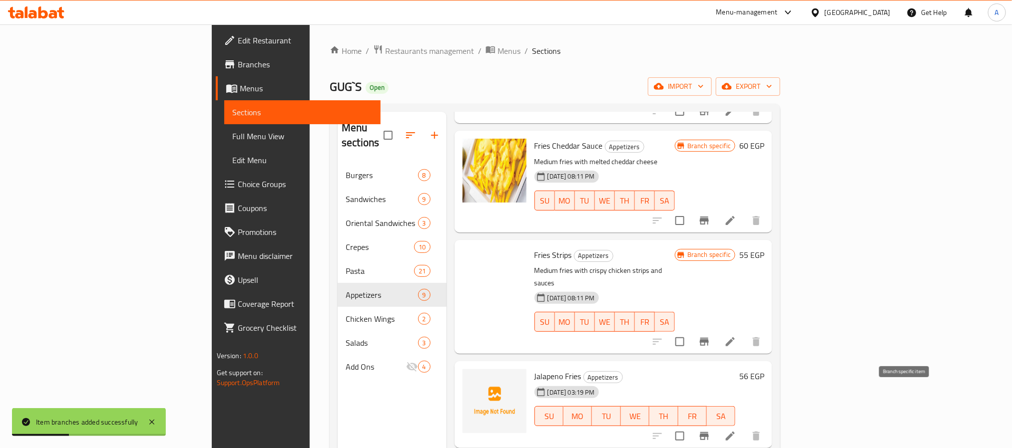
click at [710, 430] on icon "Branch-specific-item" at bounding box center [704, 436] width 12 height 12
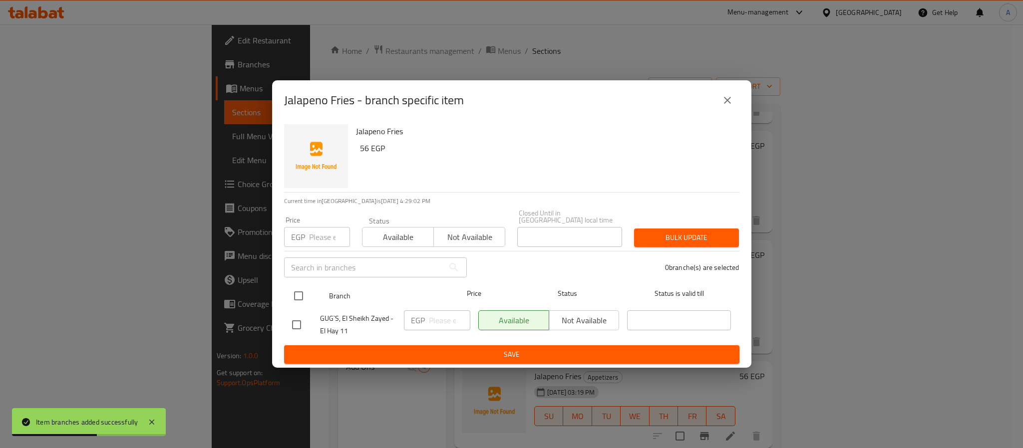
click at [300, 292] on input "checkbox" at bounding box center [298, 296] width 21 height 21
checkbox input "true"
drag, startPoint x: 307, startPoint y: 237, endPoint x: 378, endPoint y: 235, distance: 70.9
click at [308, 237] on div "EGP Price" at bounding box center [317, 237] width 66 height 20
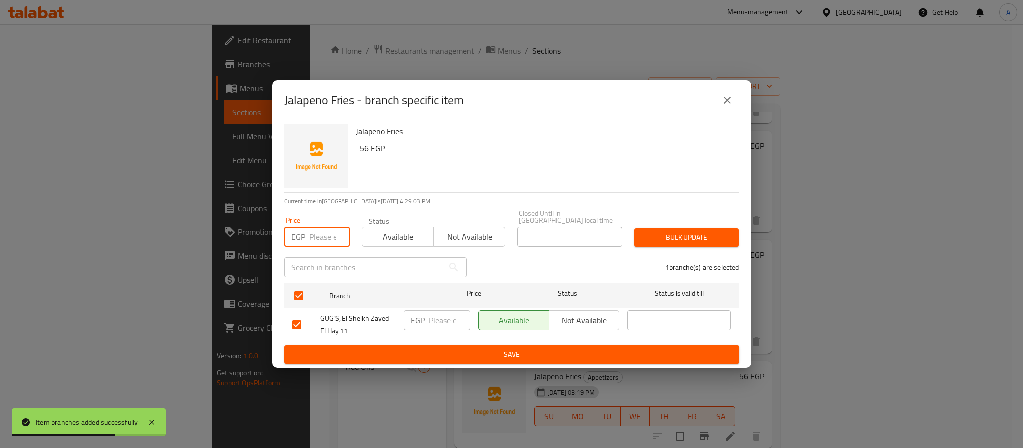
paste input "56"
type input "56"
click at [715, 233] on span "Bulk update" at bounding box center [686, 238] width 89 height 12
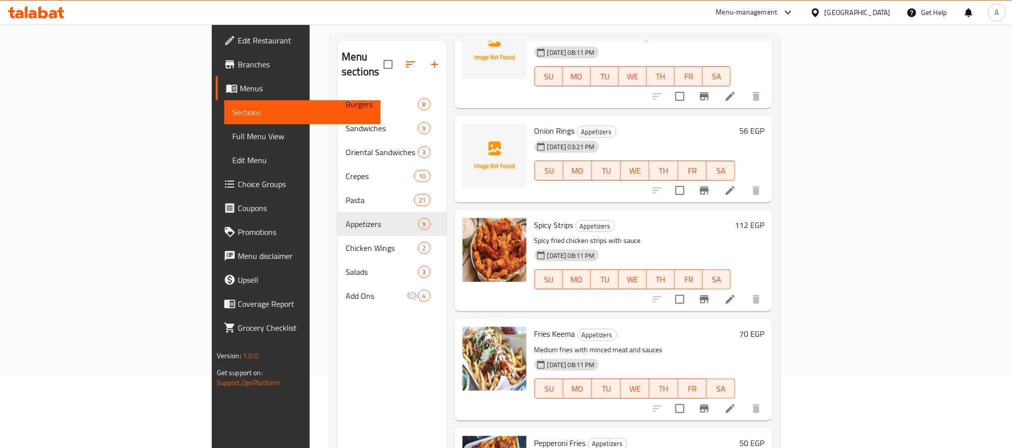
scroll to position [140, 0]
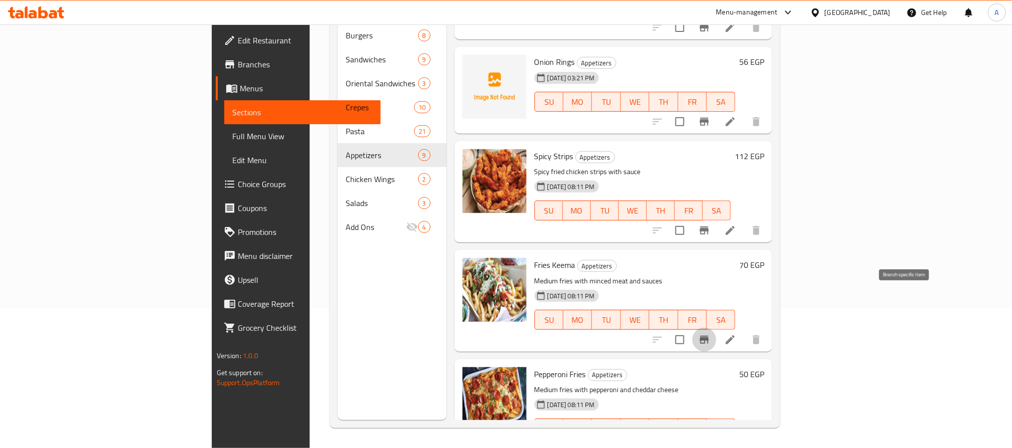
click at [710, 334] on icon "Branch-specific-item" at bounding box center [704, 340] width 12 height 12
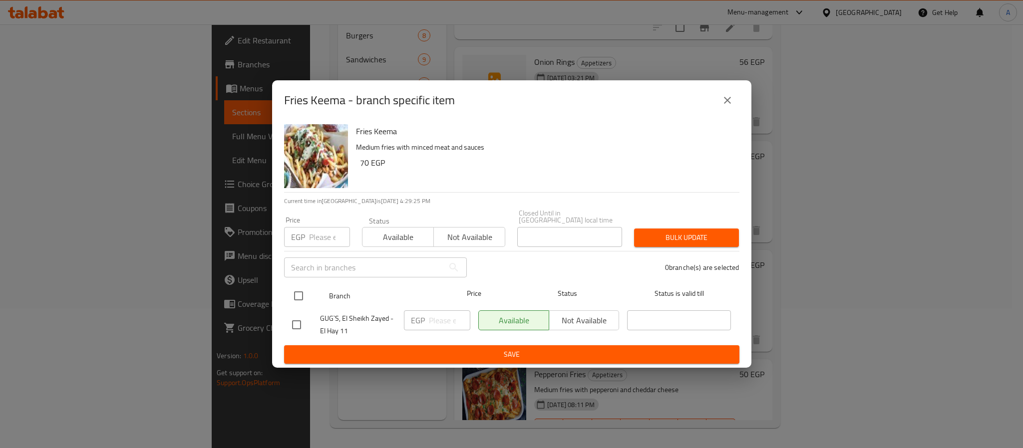
click at [303, 292] on input "checkbox" at bounding box center [298, 296] width 21 height 21
checkbox input "true"
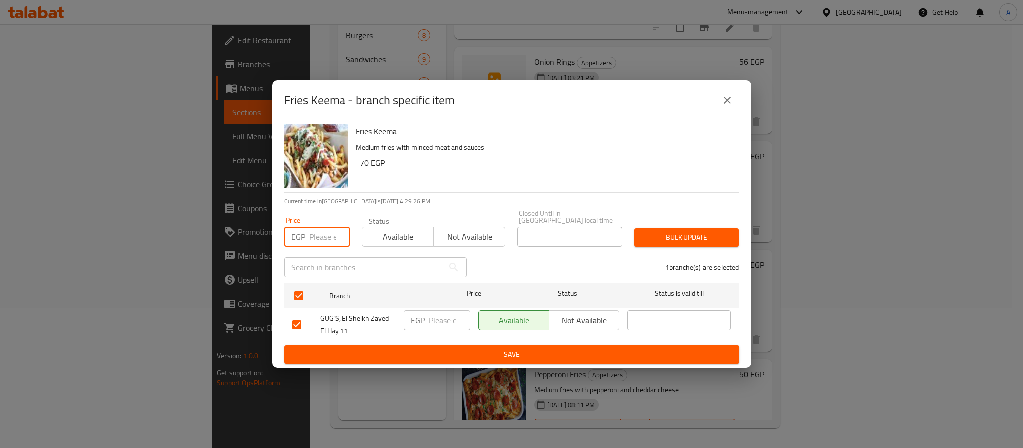
click at [309, 228] on input "number" at bounding box center [329, 237] width 41 height 20
paste input "112"
type input "112"
click at [681, 232] on span "Bulk update" at bounding box center [686, 238] width 89 height 12
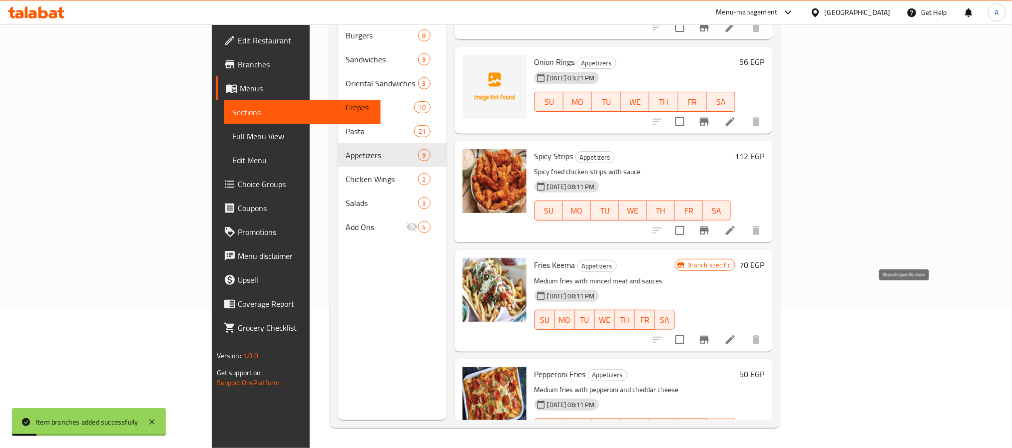
click at [710, 334] on icon "Branch-specific-item" at bounding box center [704, 340] width 12 height 12
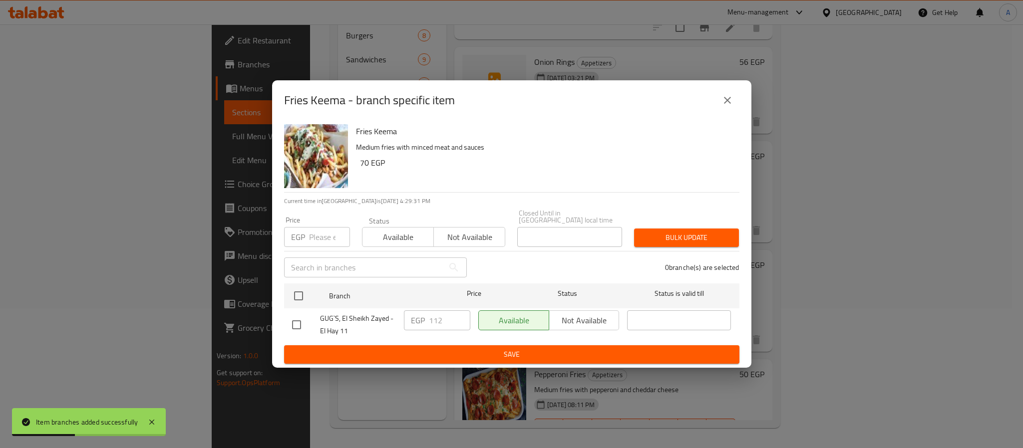
click at [717, 105] on button "close" at bounding box center [728, 100] width 24 height 24
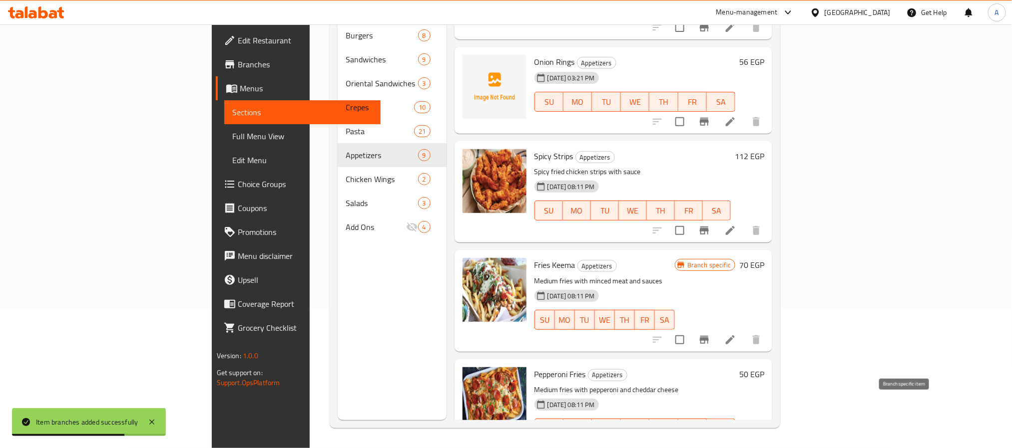
click at [709, 445] on icon "Branch-specific-item" at bounding box center [704, 449] width 9 height 8
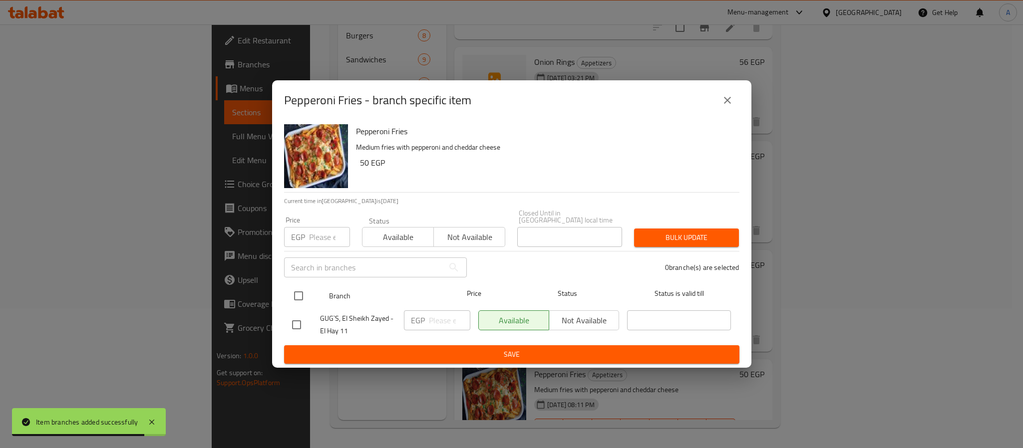
click at [299, 296] on input "checkbox" at bounding box center [298, 296] width 21 height 21
checkbox input "true"
click at [307, 230] on div "EGP Price" at bounding box center [317, 237] width 66 height 20
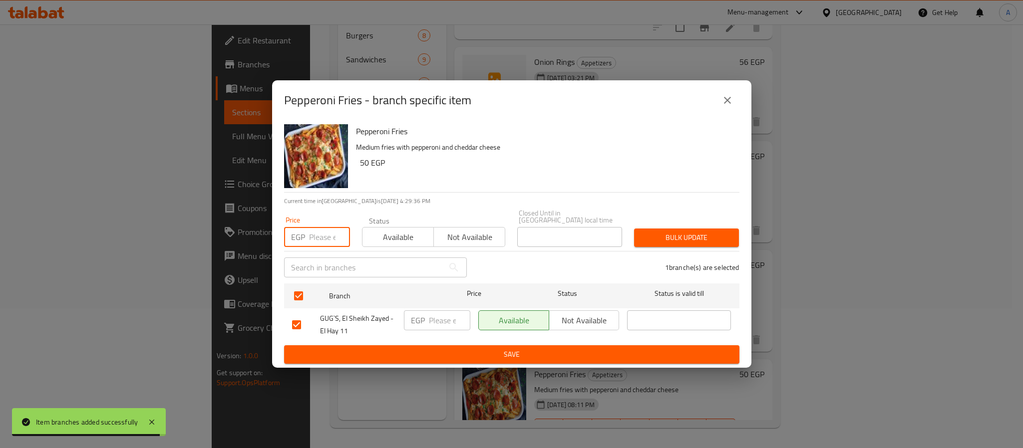
paste input "106"
type input "106"
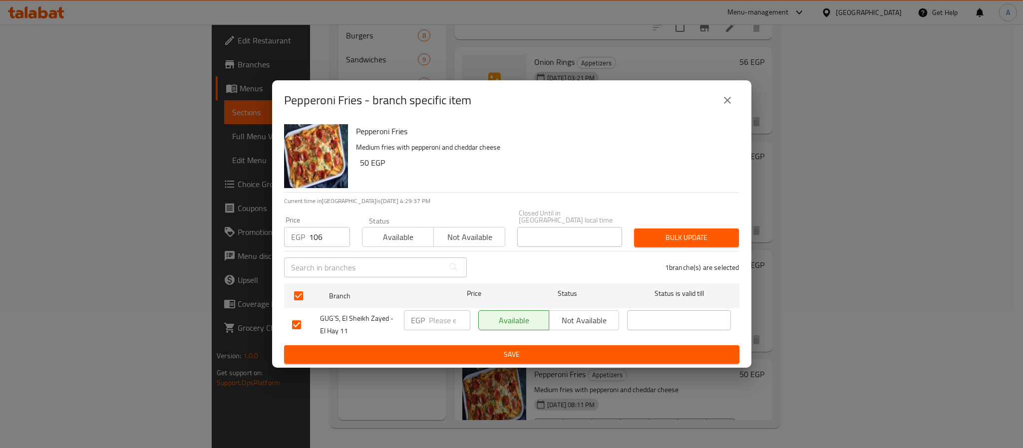
click at [710, 216] on div "Price EGP 106 Price Status Available Not available Closed Until in Egypt local …" at bounding box center [511, 228] width 467 height 49
click at [715, 232] on span "Bulk update" at bounding box center [686, 238] width 89 height 12
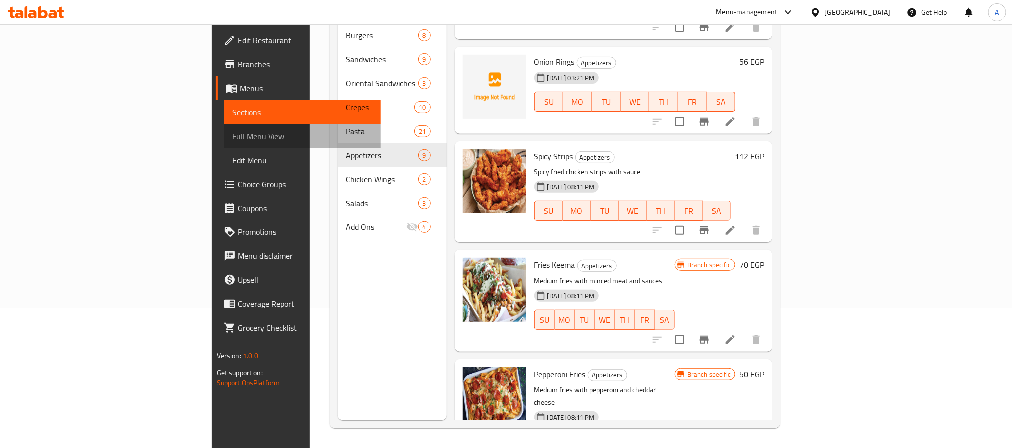
click at [232, 136] on span "Full Menu View" at bounding box center [302, 136] width 140 height 12
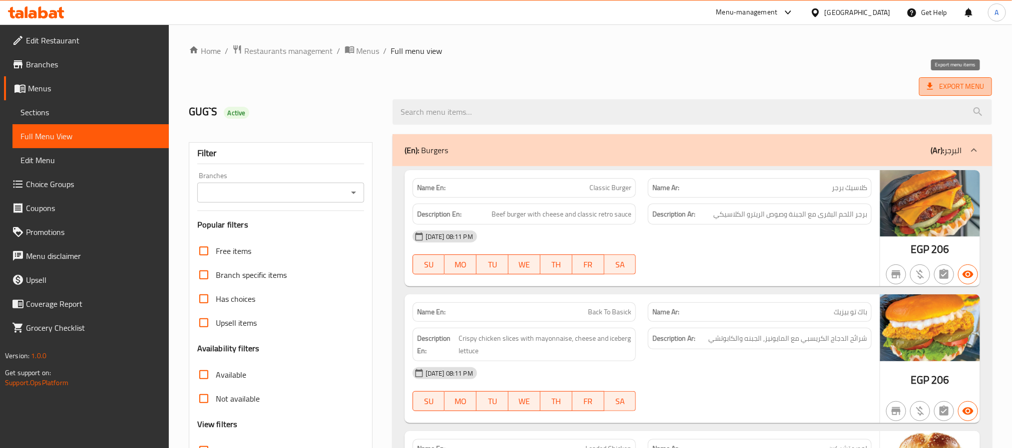
click at [946, 77] on span "Export Menu" at bounding box center [955, 86] width 73 height 18
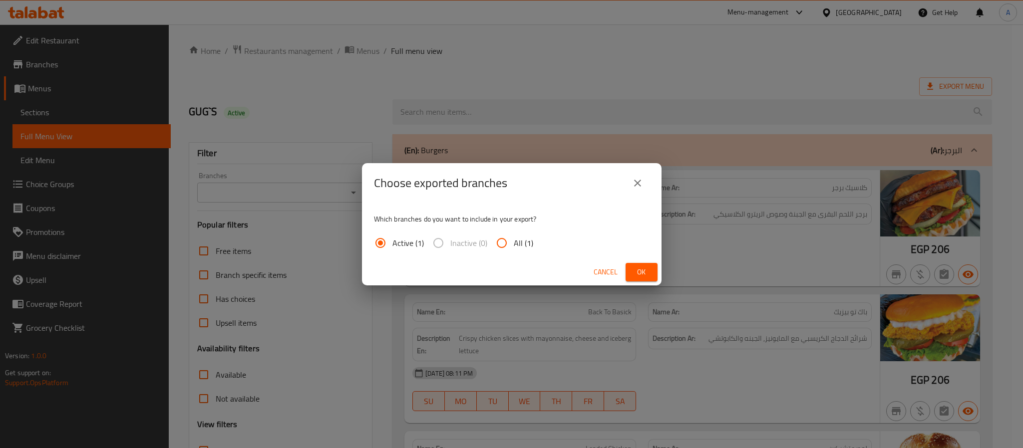
click at [510, 249] on input "All (1)" at bounding box center [502, 243] width 24 height 24
radio input "true"
click at [643, 273] on span "Ok" at bounding box center [642, 272] width 16 height 12
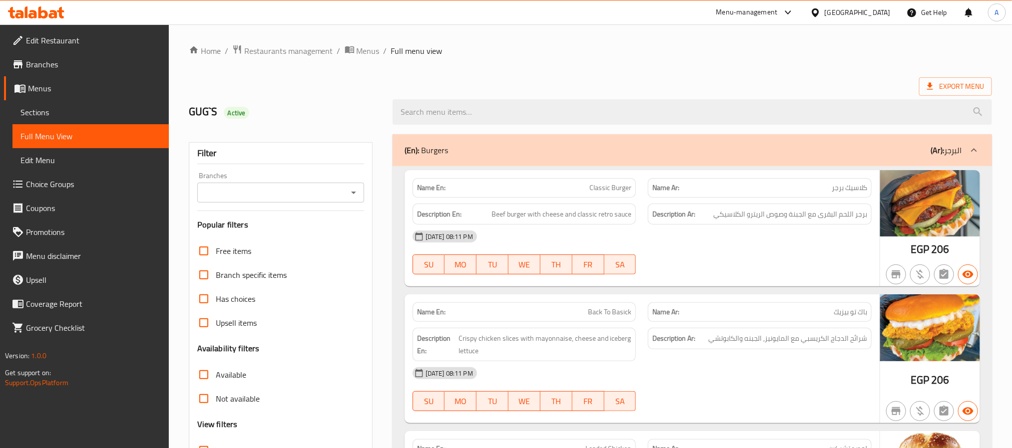
drag, startPoint x: 643, startPoint y: 273, endPoint x: 603, endPoint y: 44, distance: 232.7
click at [603, 44] on ol "Home / Restaurants management / Menus / Full menu view" at bounding box center [590, 50] width 803 height 13
click at [279, 51] on span "Restaurants management" at bounding box center [288, 51] width 89 height 12
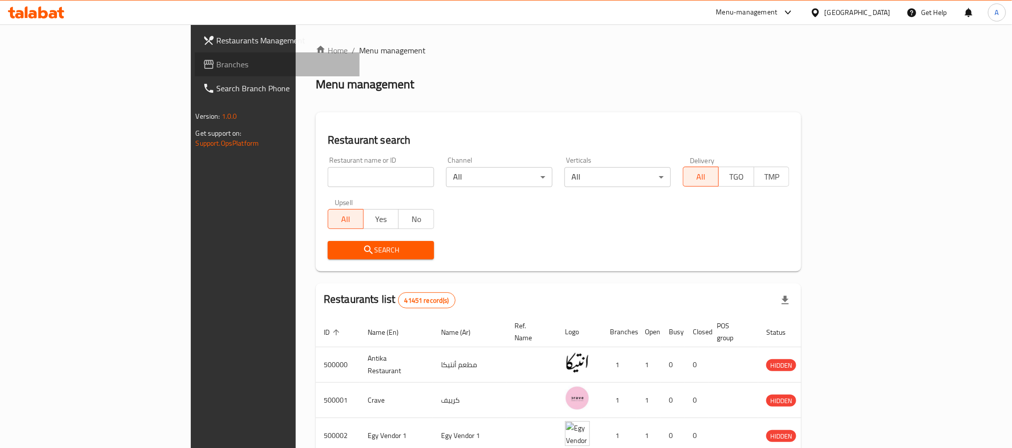
click at [217, 65] on span "Branches" at bounding box center [284, 64] width 135 height 12
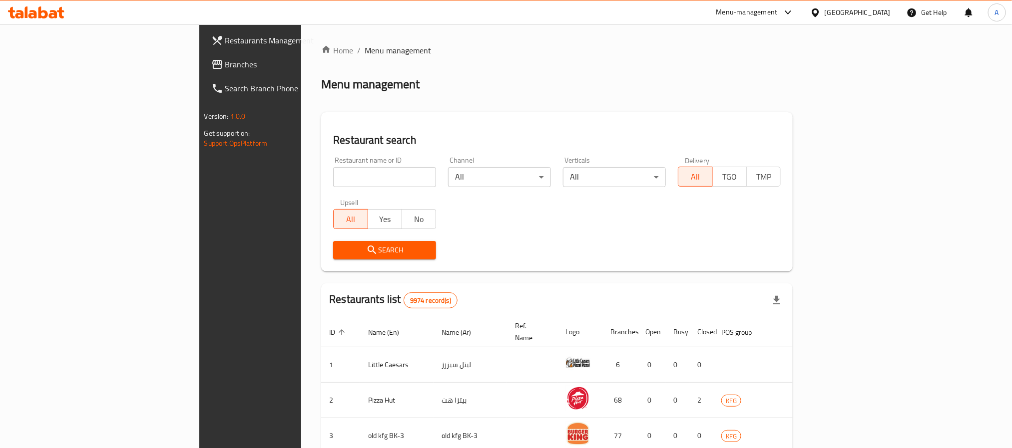
drag, startPoint x: 0, startPoint y: 0, endPoint x: 512, endPoint y: 226, distance: 560.1
click at [512, 226] on div "Restaurant name or ID Restaurant name or ID Channel All ​ Verticals All ​ Deliv…" at bounding box center [556, 208] width 459 height 115
